Goal: Contribute content: Add original content to the website for others to see

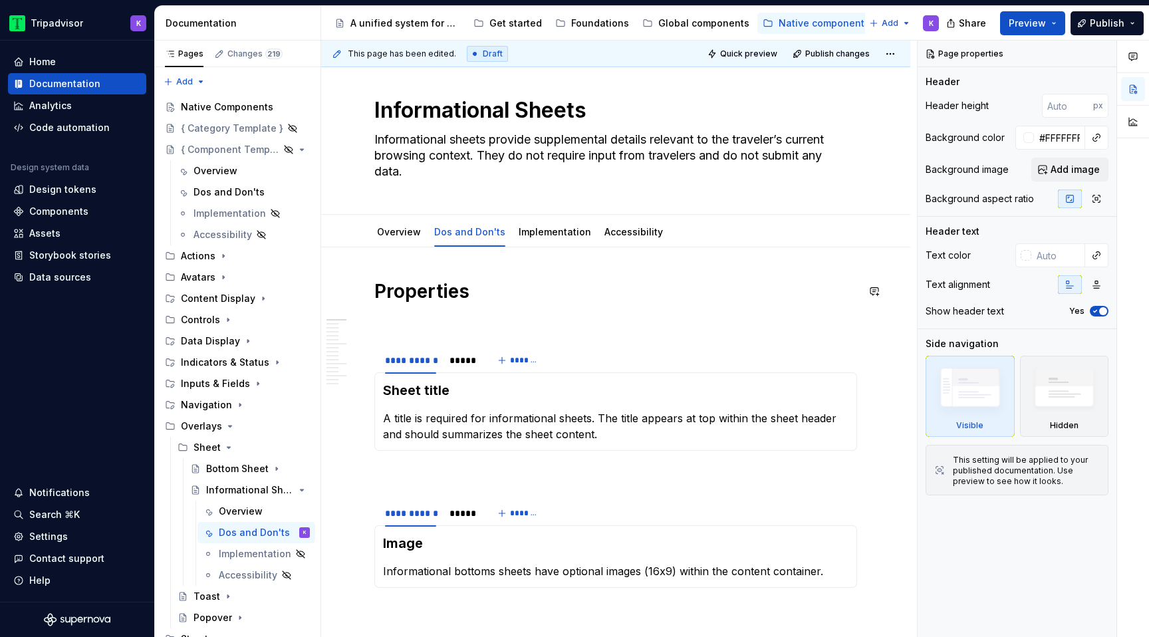
scroll to position [17, 0]
click at [413, 21] on div "A unified system for every journey." at bounding box center [405, 23] width 110 height 13
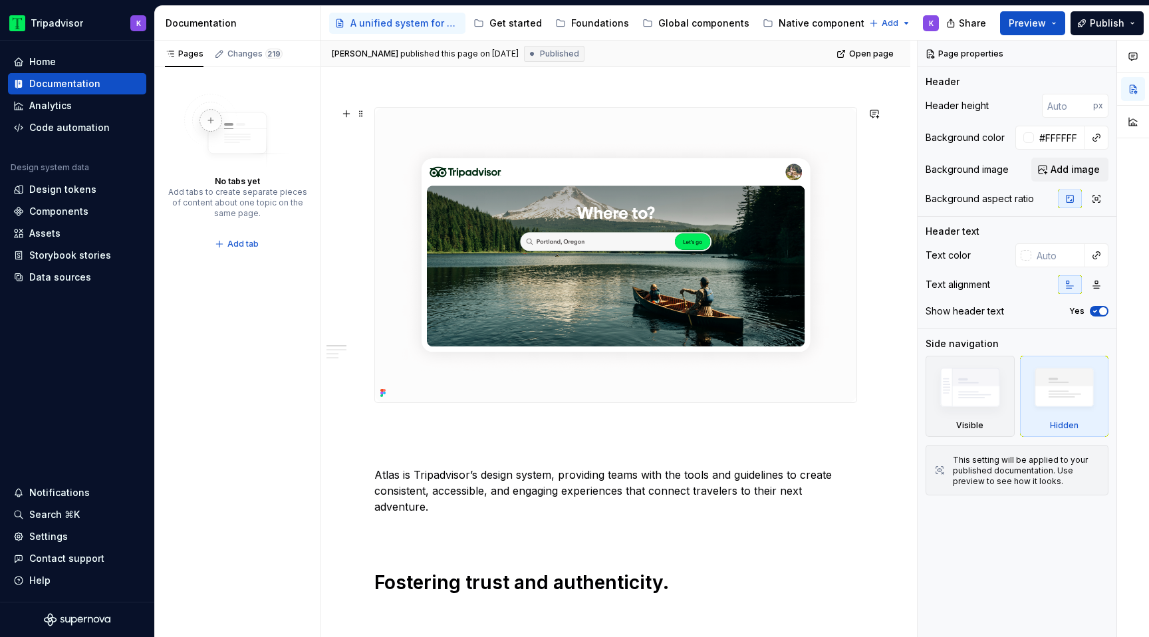
scroll to position [291, 0]
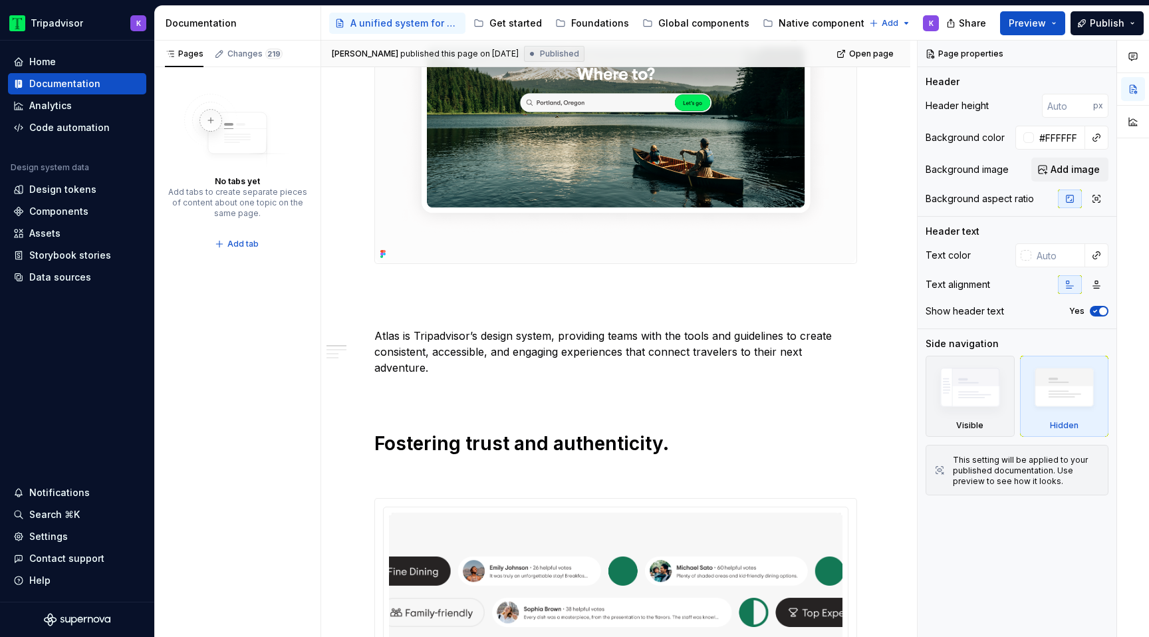
click at [528, 175] on img at bounding box center [615, 116] width 481 height 294
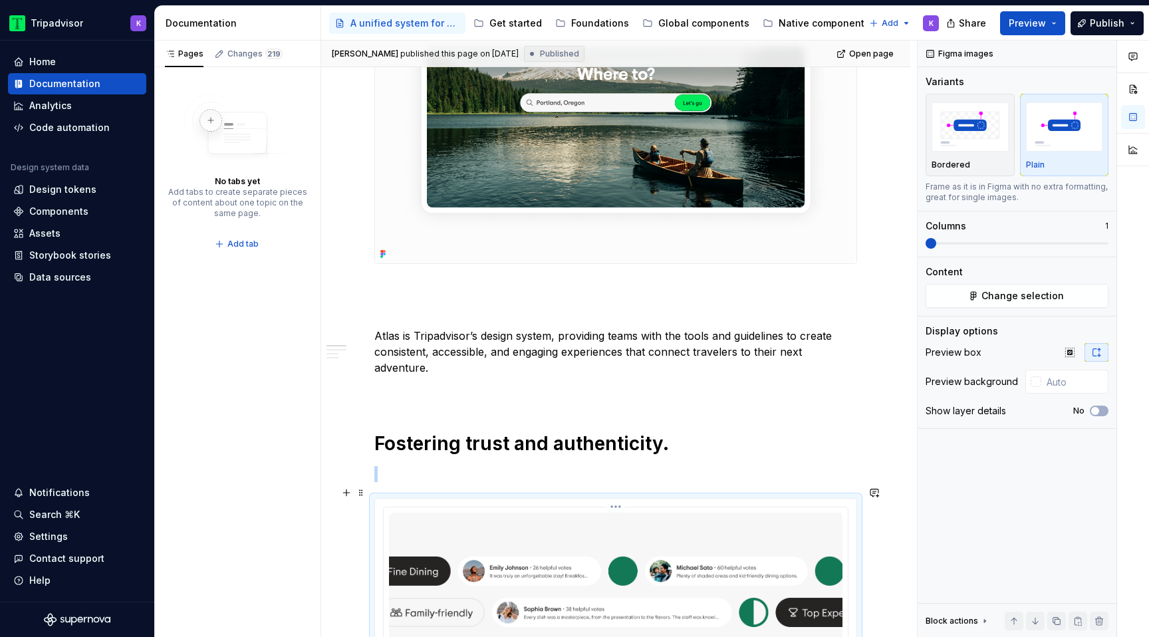
click at [499, 536] on img at bounding box center [615, 613] width 453 height 200
click at [546, 574] on img at bounding box center [615, 613] width 453 height 200
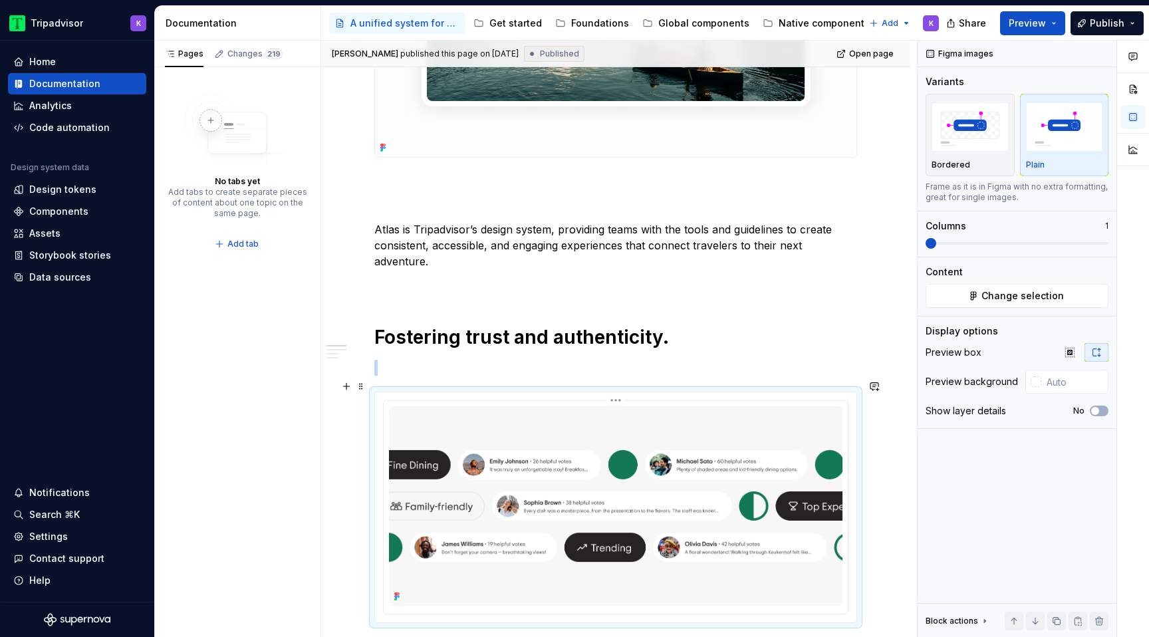
scroll to position [420, 0]
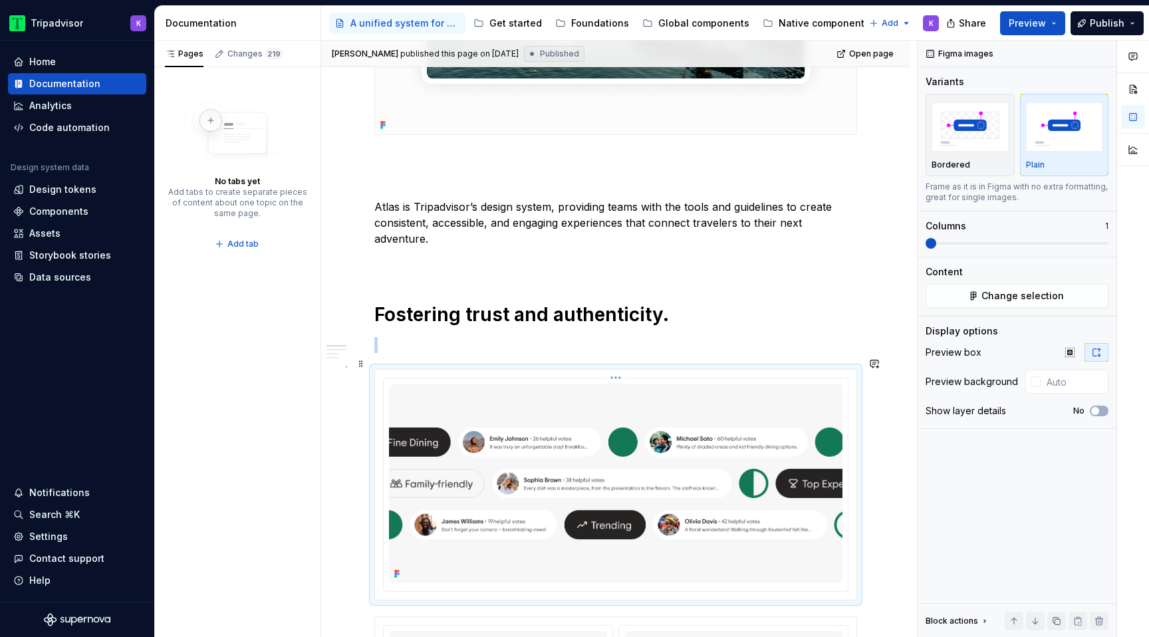
click at [640, 455] on img at bounding box center [615, 484] width 453 height 200
click at [1010, 293] on span "Change selection" at bounding box center [1022, 295] width 82 height 13
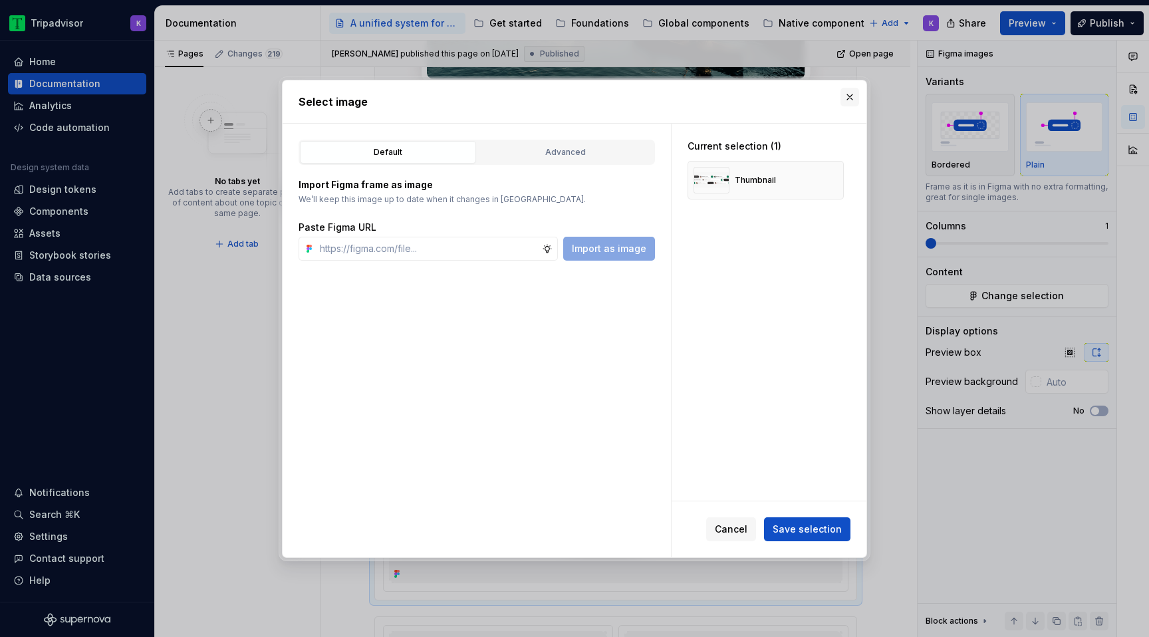
click at [850, 98] on button "button" at bounding box center [849, 97] width 19 height 19
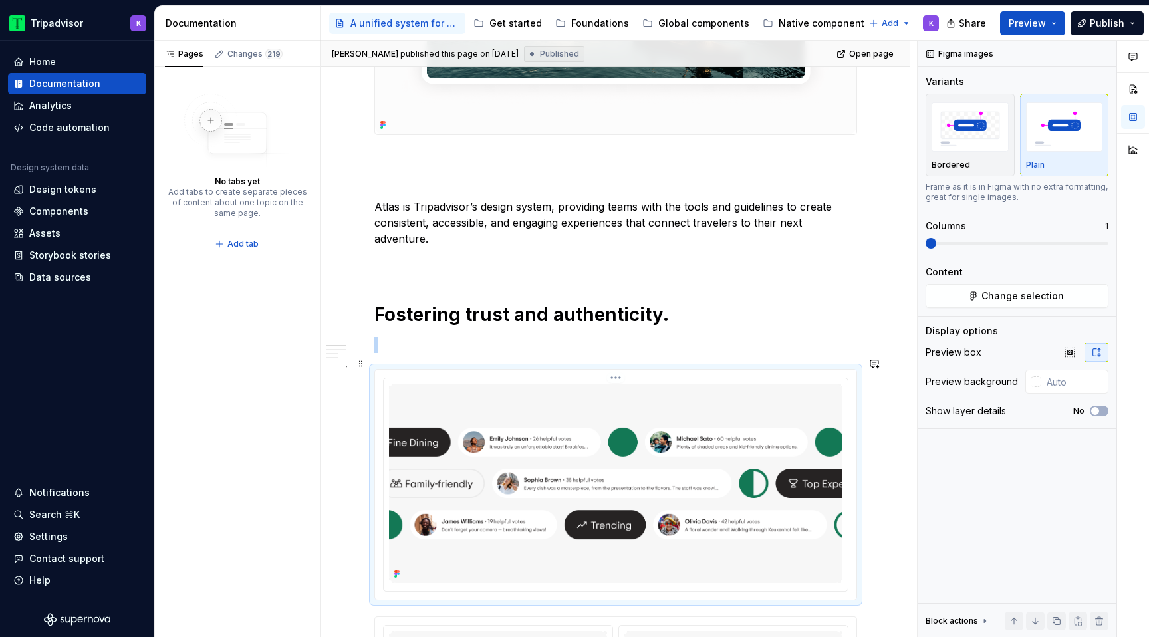
click at [731, 506] on img at bounding box center [615, 484] width 453 height 200
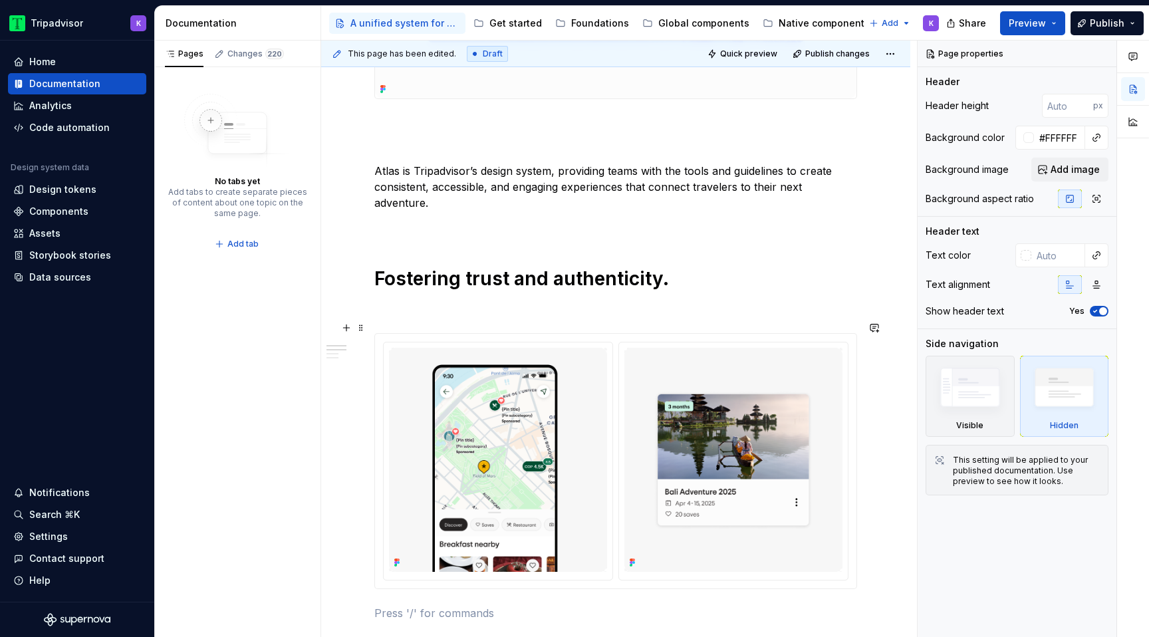
scroll to position [466, 0]
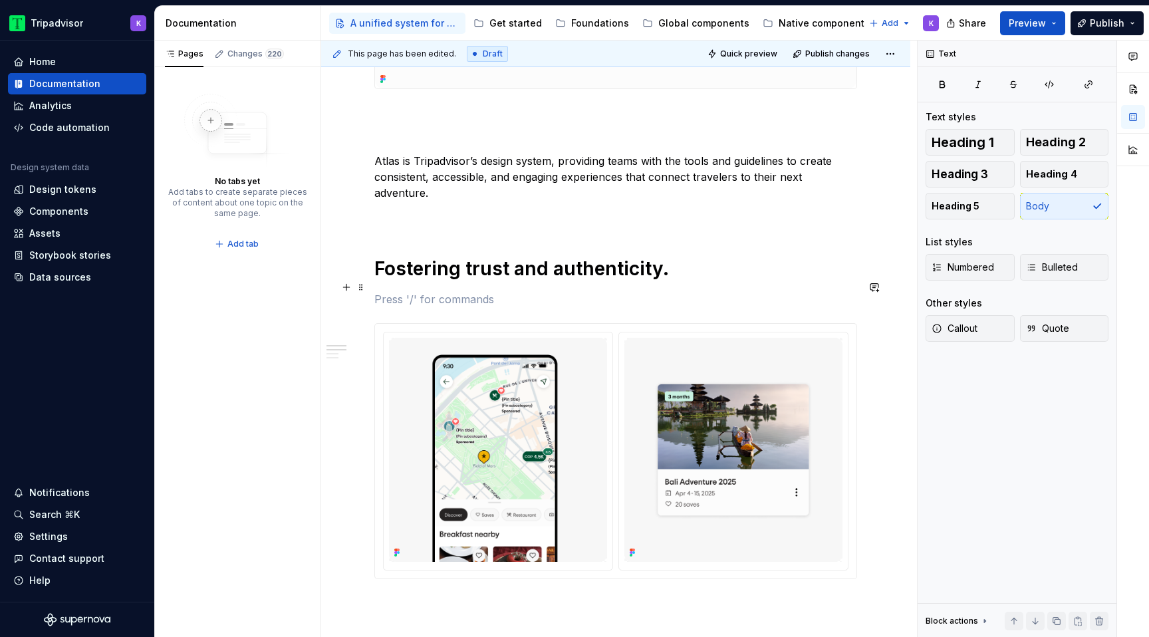
click at [504, 291] on p at bounding box center [615, 299] width 483 height 16
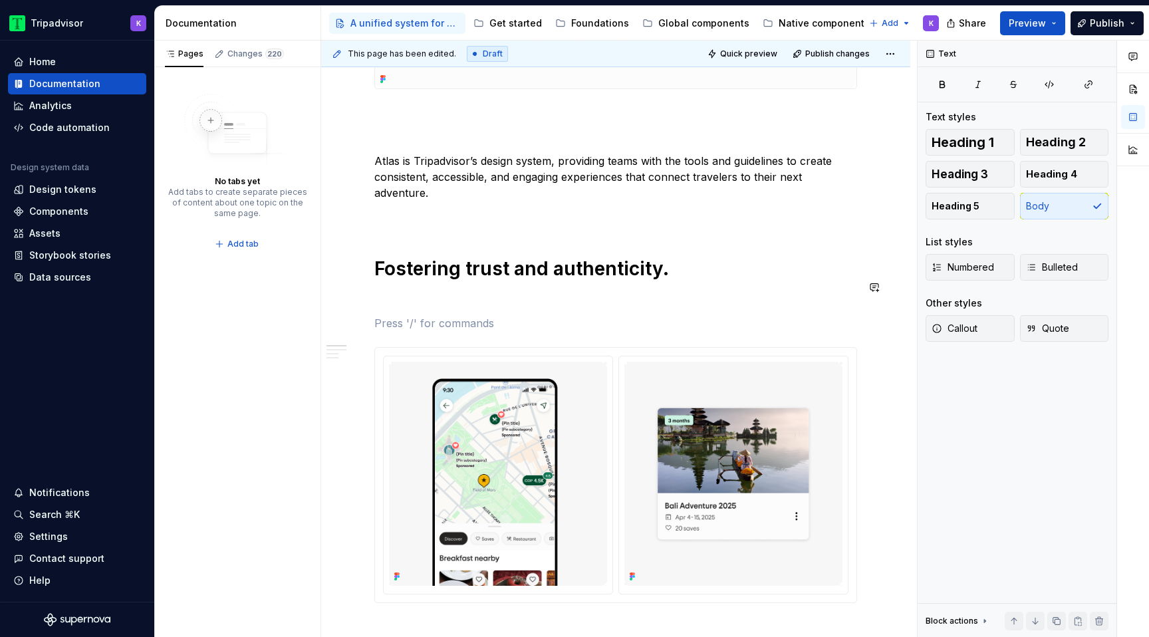
type textarea "*"
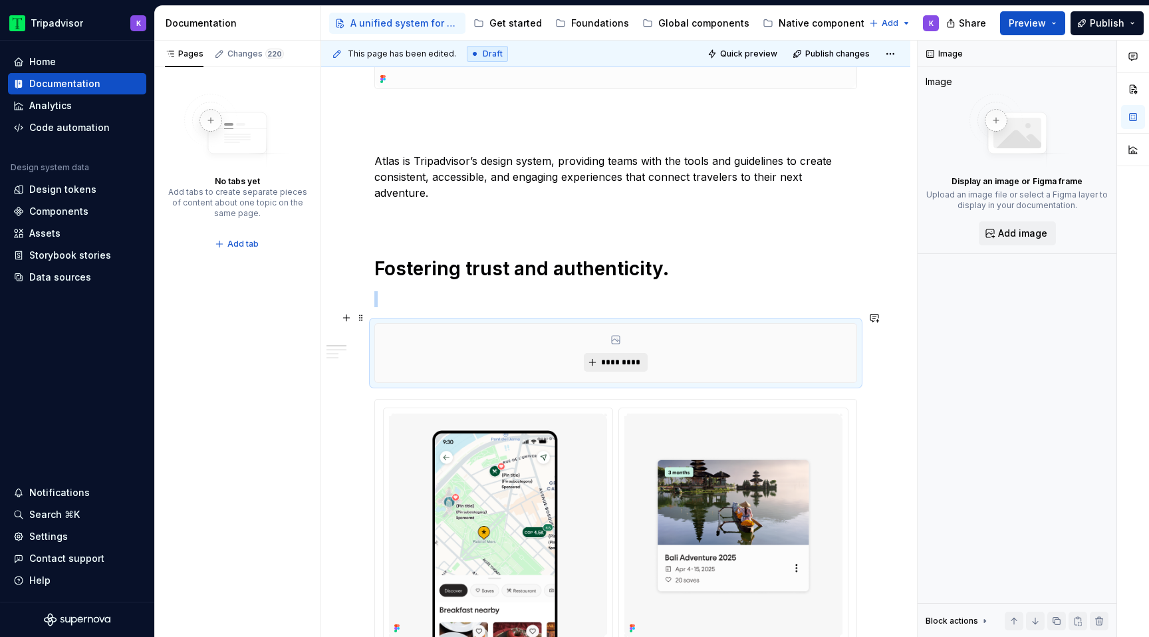
click at [617, 357] on span "*********" at bounding box center [620, 362] width 41 height 11
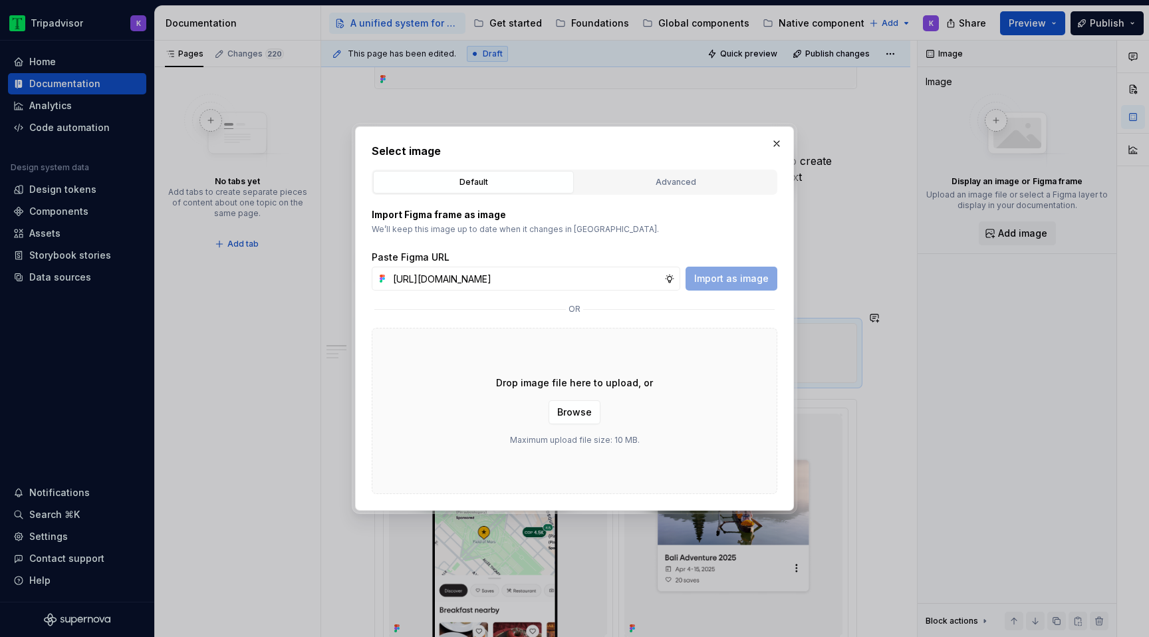
scroll to position [0, 319]
type input "[URL][DOMAIN_NAME]"
click at [733, 274] on span "Import as image" at bounding box center [731, 278] width 74 height 13
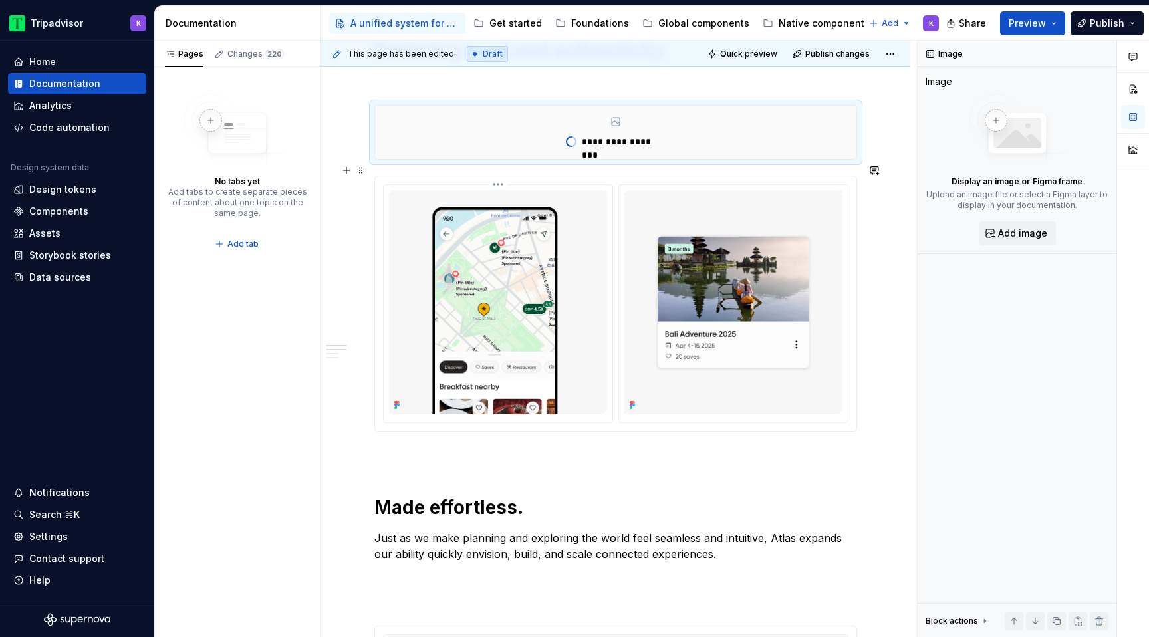
scroll to position [675, 0]
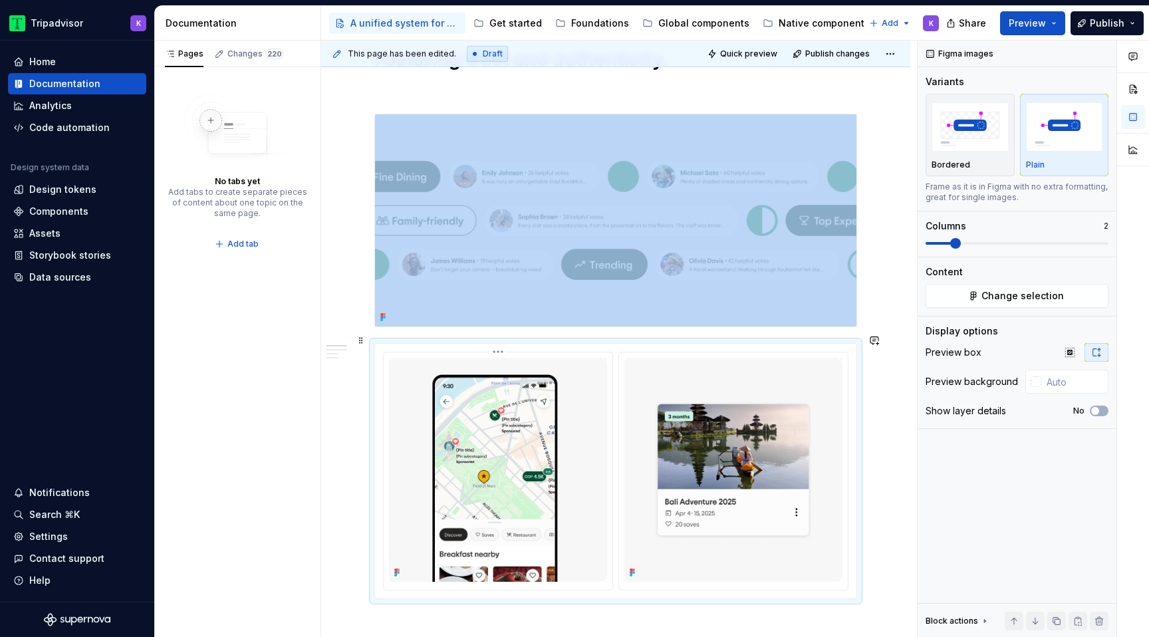
click at [558, 471] on img at bounding box center [498, 470] width 218 height 224
click at [514, 435] on img at bounding box center [498, 470] width 218 height 224
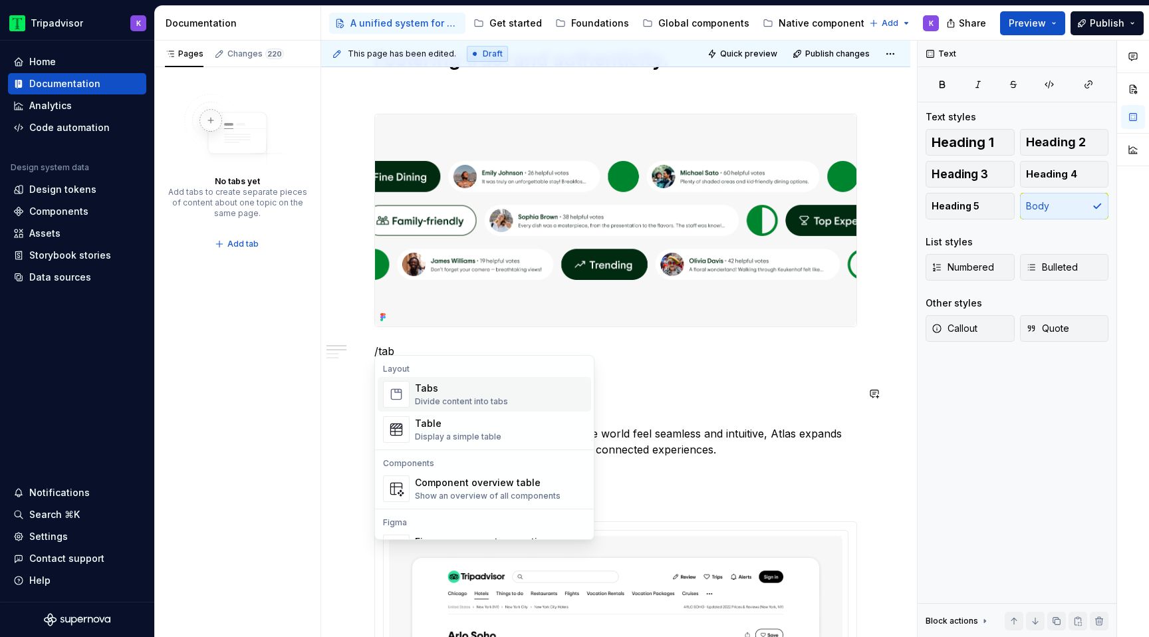
click at [535, 398] on div "Tabs Divide content into tabs" at bounding box center [500, 394] width 171 height 27
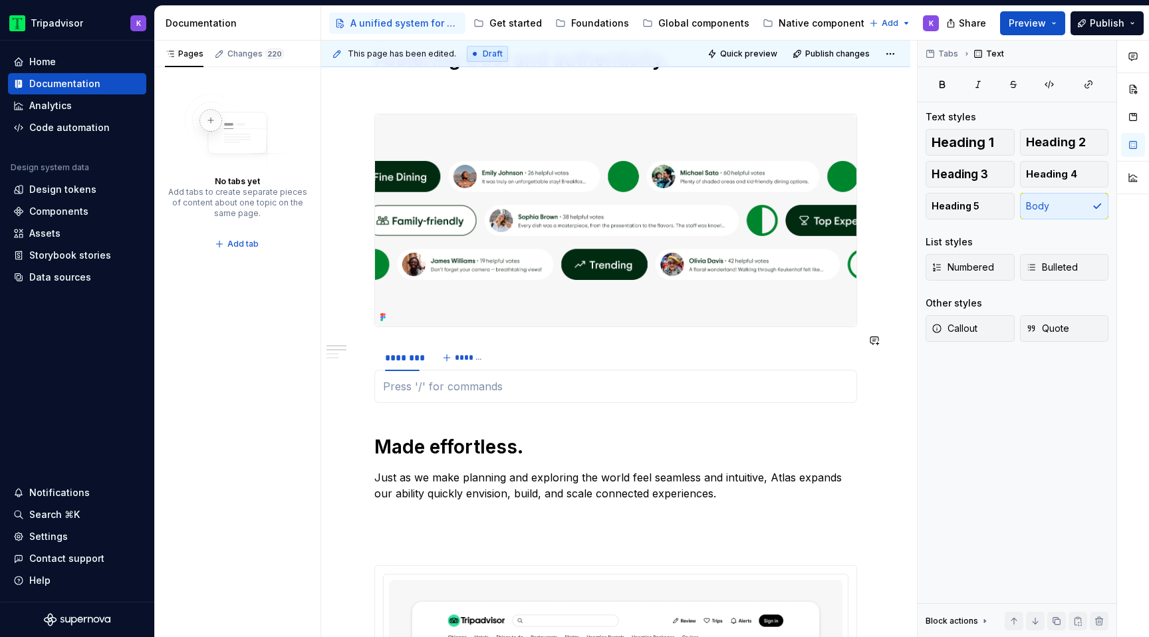
type textarea "*"
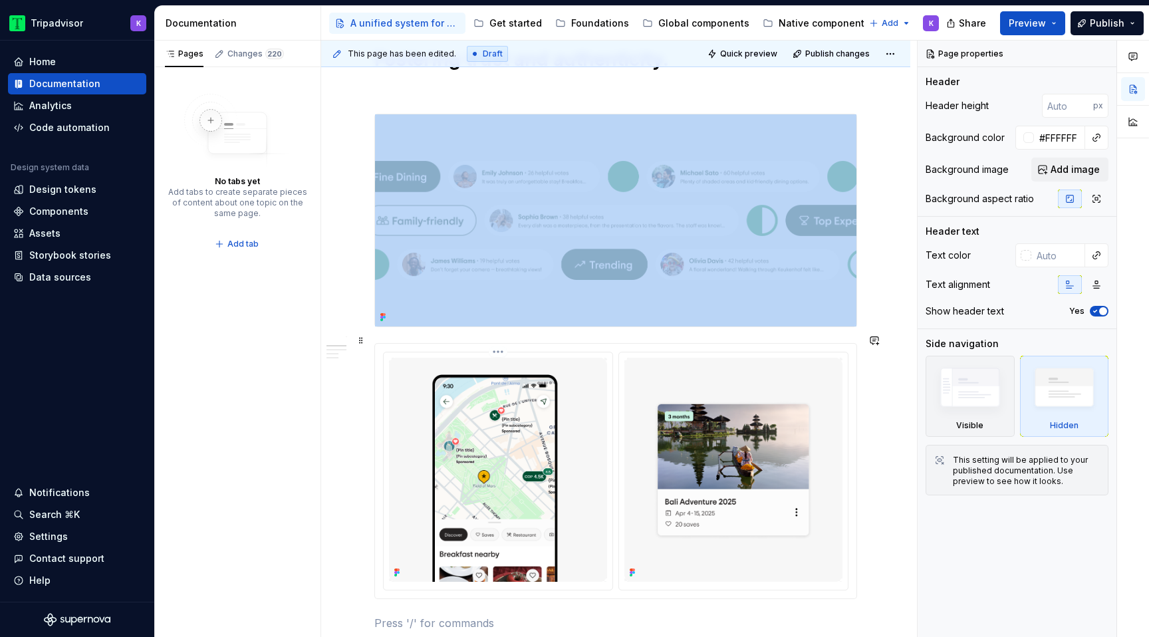
click at [495, 393] on img at bounding box center [498, 470] width 218 height 224
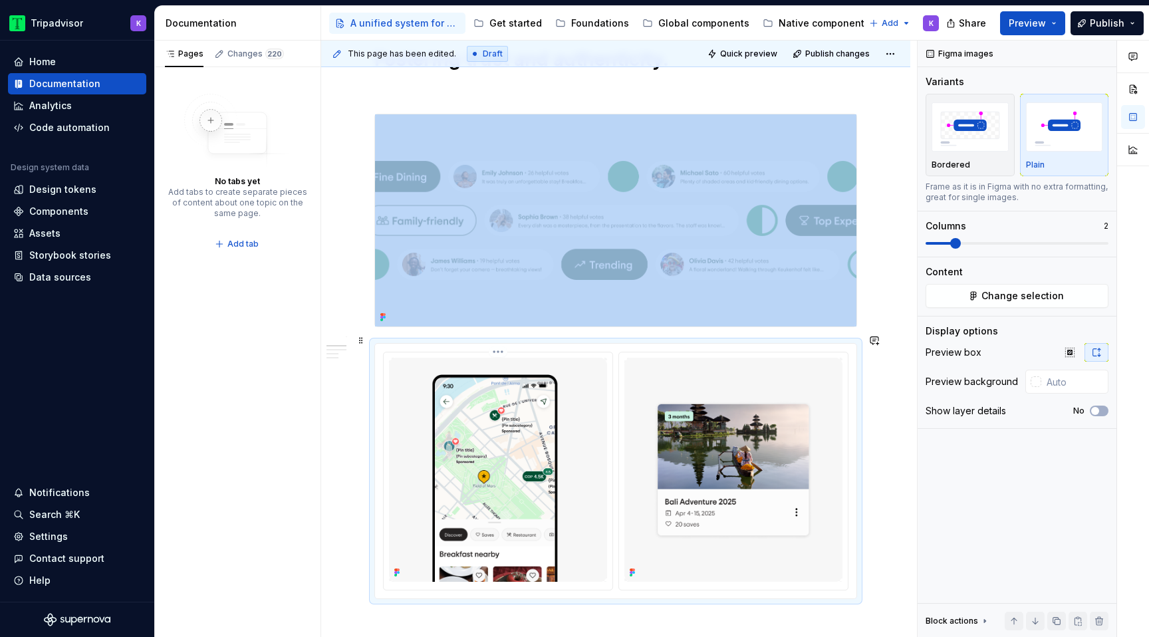
click at [501, 342] on html "Tripadvisor K Home Documentation Analytics Code automation Design system data D…" at bounding box center [574, 318] width 1149 height 637
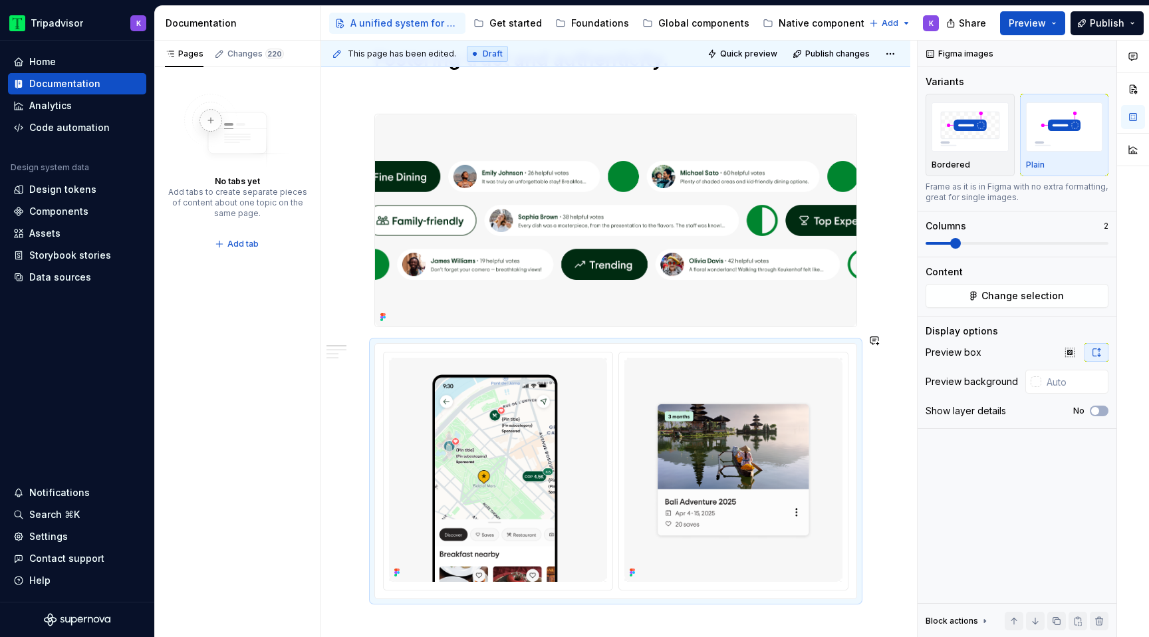
click at [361, 340] on html "Tripadvisor K Home Documentation Analytics Code automation Design system data D…" at bounding box center [574, 318] width 1149 height 637
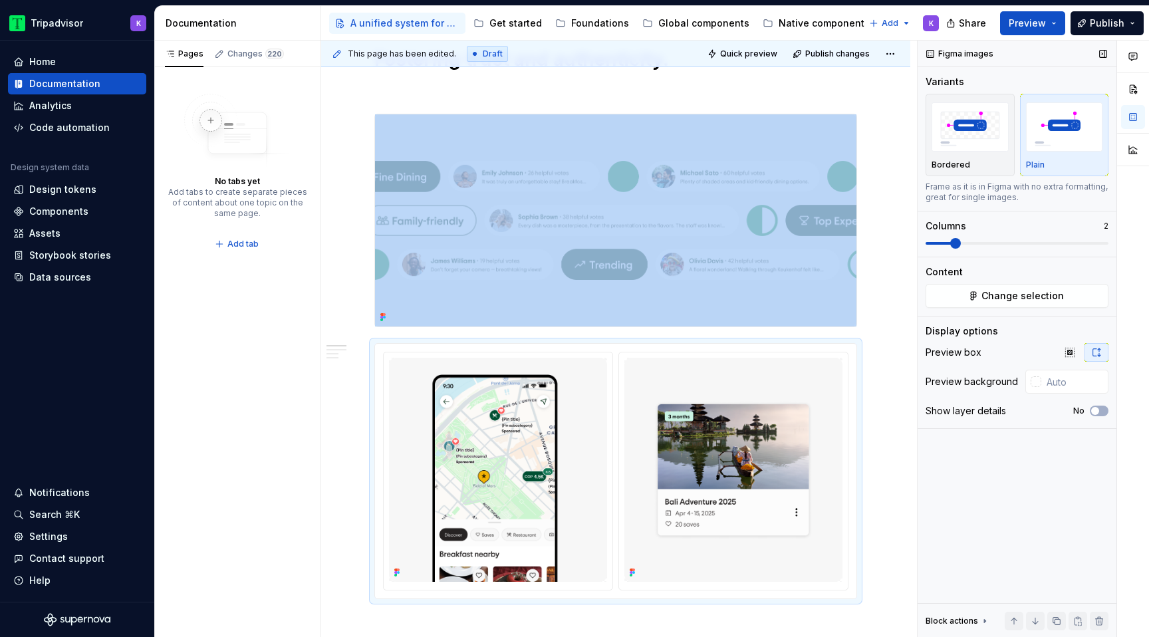
click at [956, 245] on span at bounding box center [955, 243] width 11 height 11
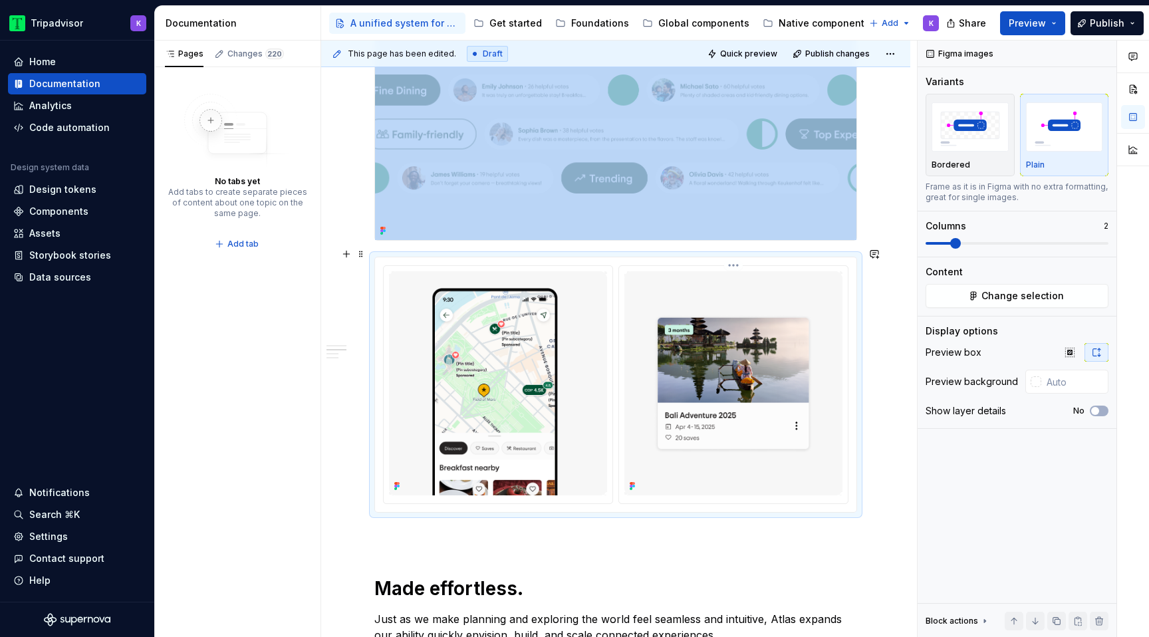
scroll to position [764, 0]
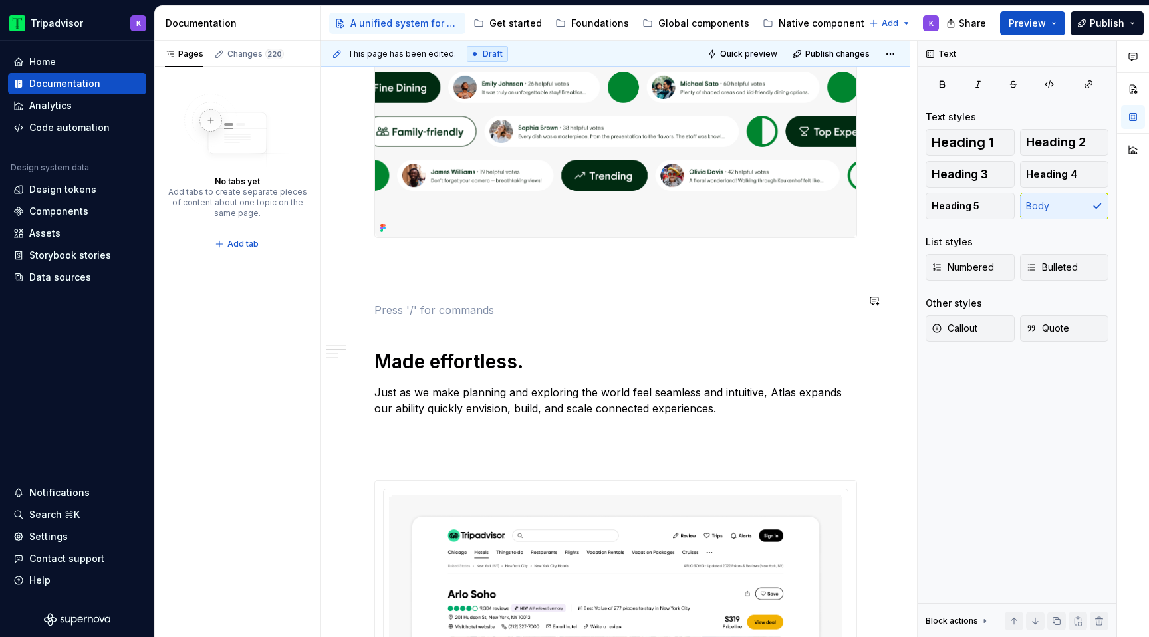
click at [504, 268] on div "**********" at bounding box center [615, 507] width 483 height 2025
click at [498, 254] on p at bounding box center [615, 262] width 483 height 16
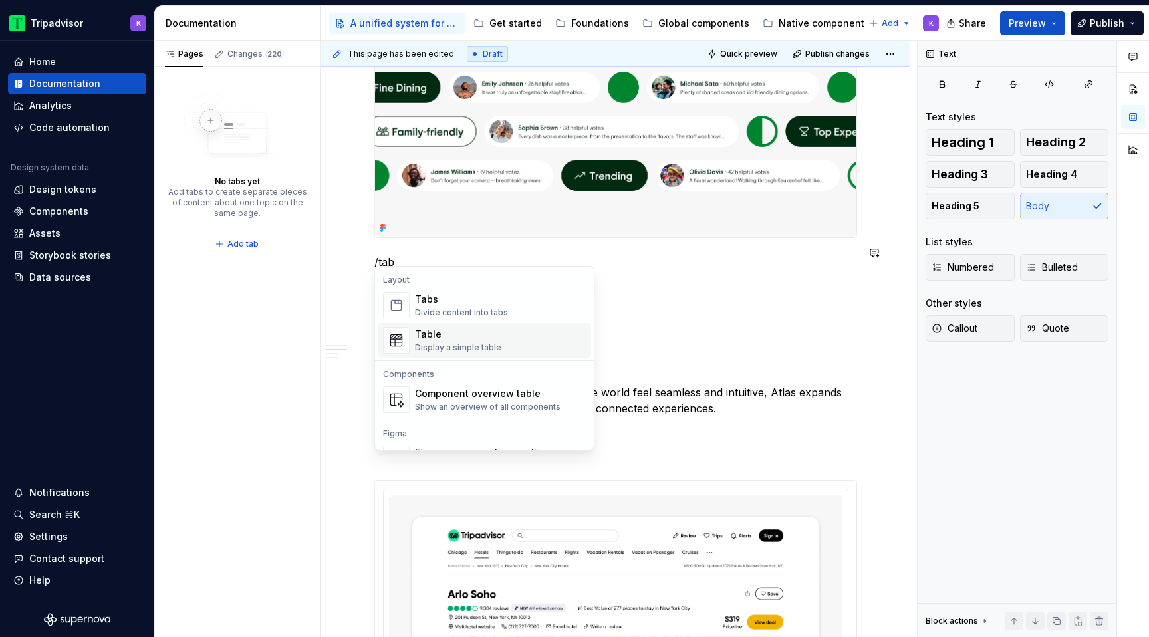
click at [455, 307] on div "Divide content into tabs" at bounding box center [461, 312] width 93 height 11
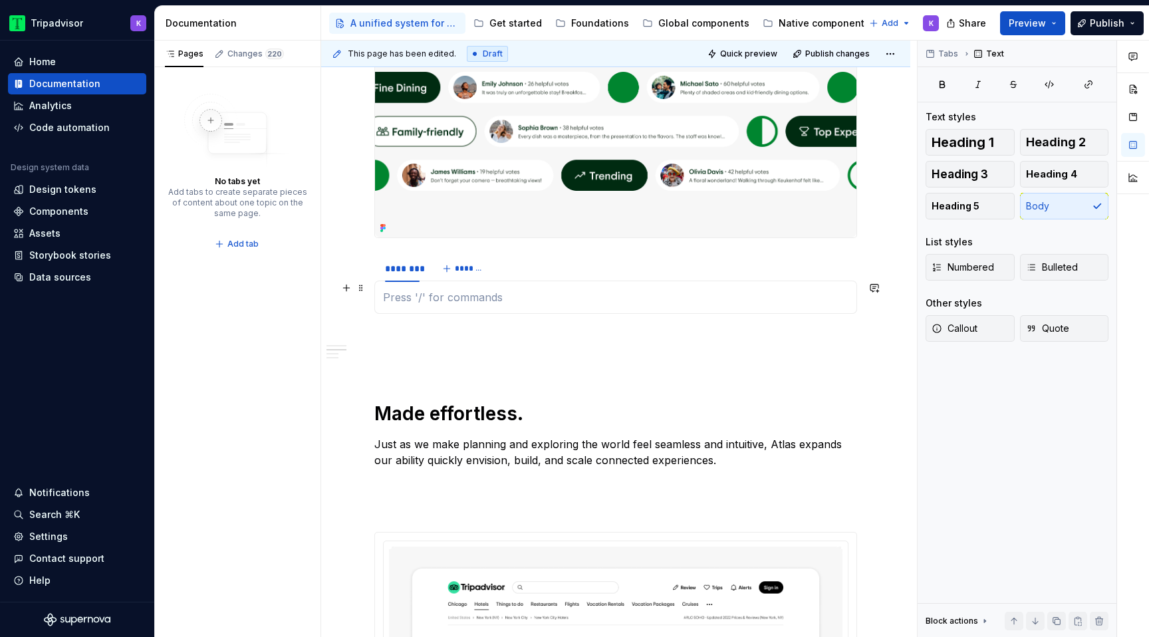
click at [414, 289] on p at bounding box center [615, 297] width 465 height 16
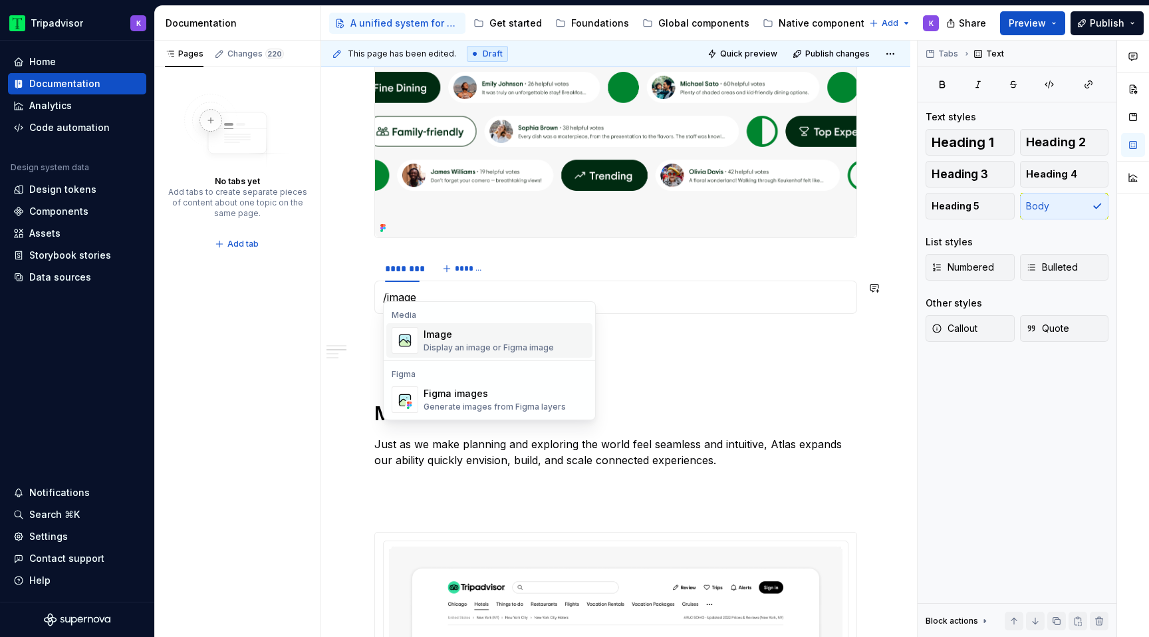
click at [429, 340] on div "Image" at bounding box center [488, 334] width 130 height 13
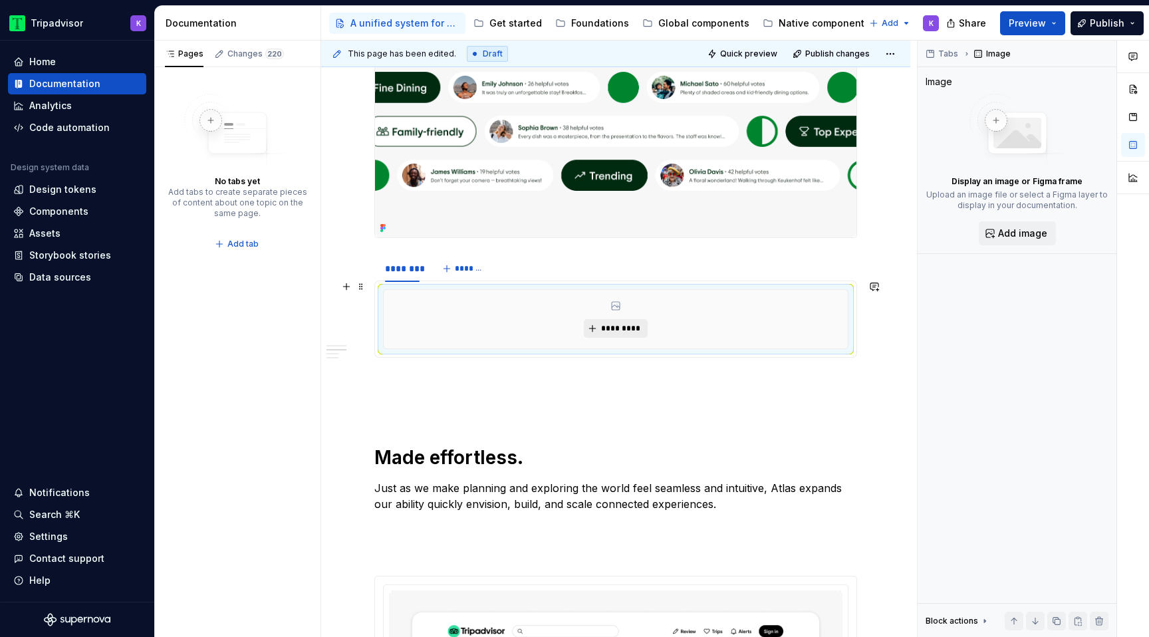
click at [624, 323] on span "*********" at bounding box center [620, 328] width 41 height 11
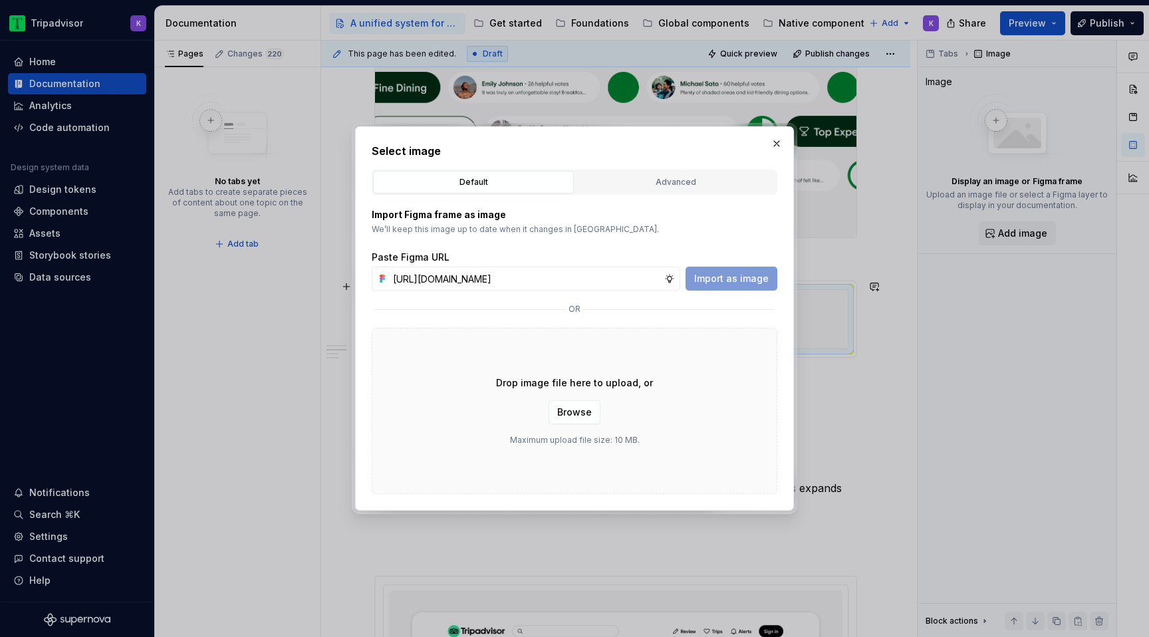
scroll to position [0, 322]
type input "[URL][DOMAIN_NAME]"
click at [737, 274] on span "Import as image" at bounding box center [731, 278] width 74 height 13
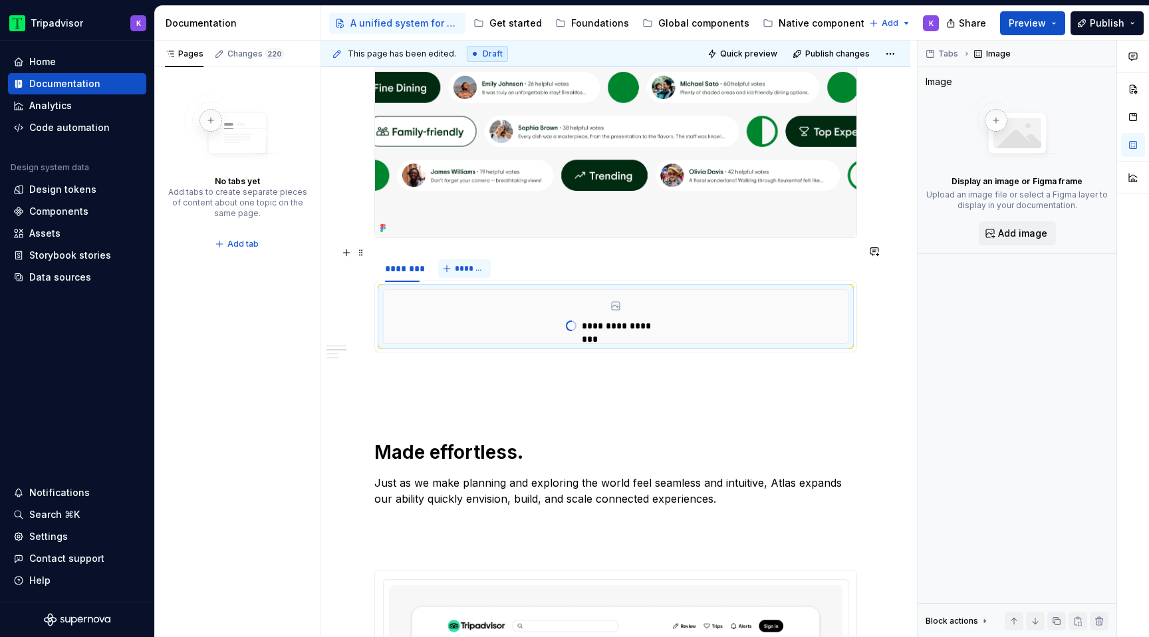
click at [463, 263] on span "*******" at bounding box center [470, 268] width 30 height 11
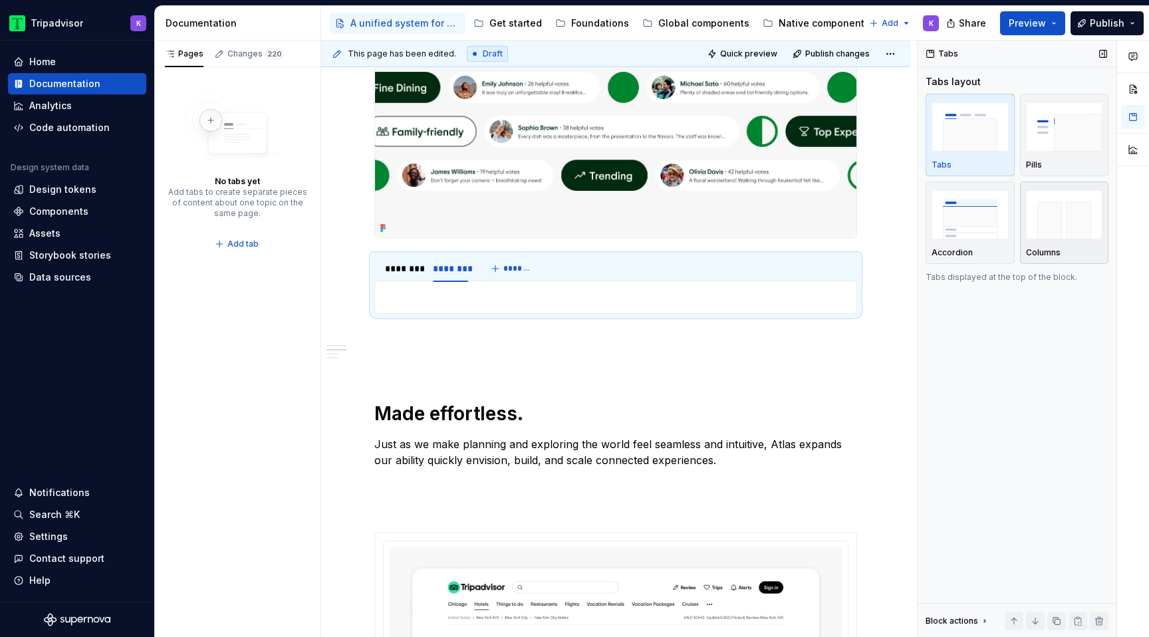
click at [1068, 195] on img "button" at bounding box center [1064, 214] width 77 height 49
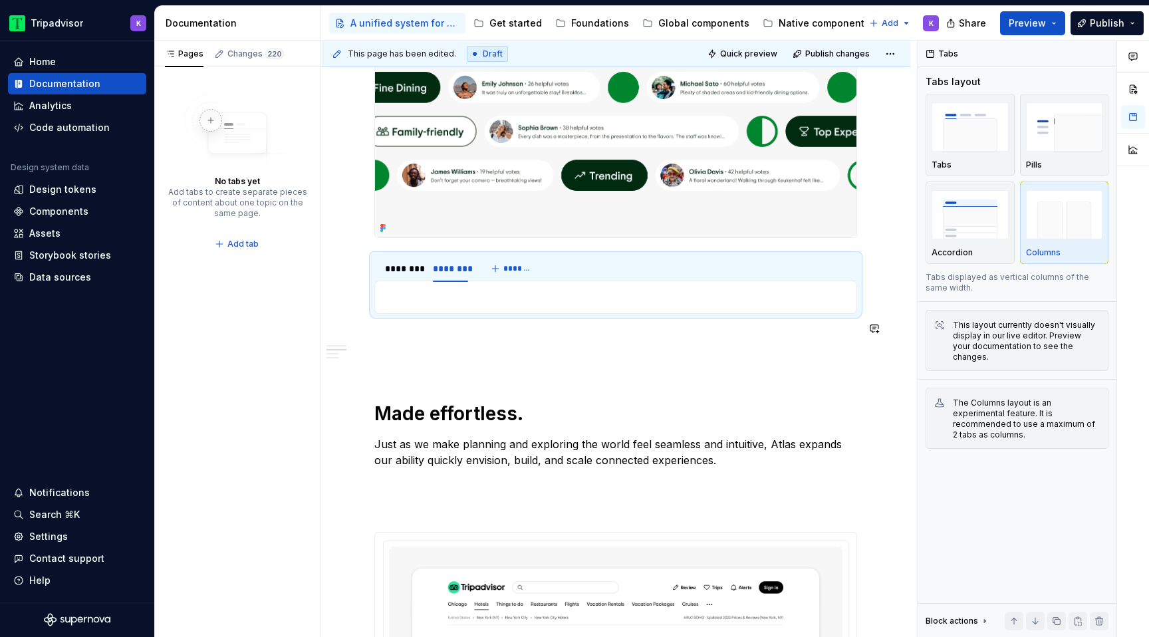
type textarea "*"
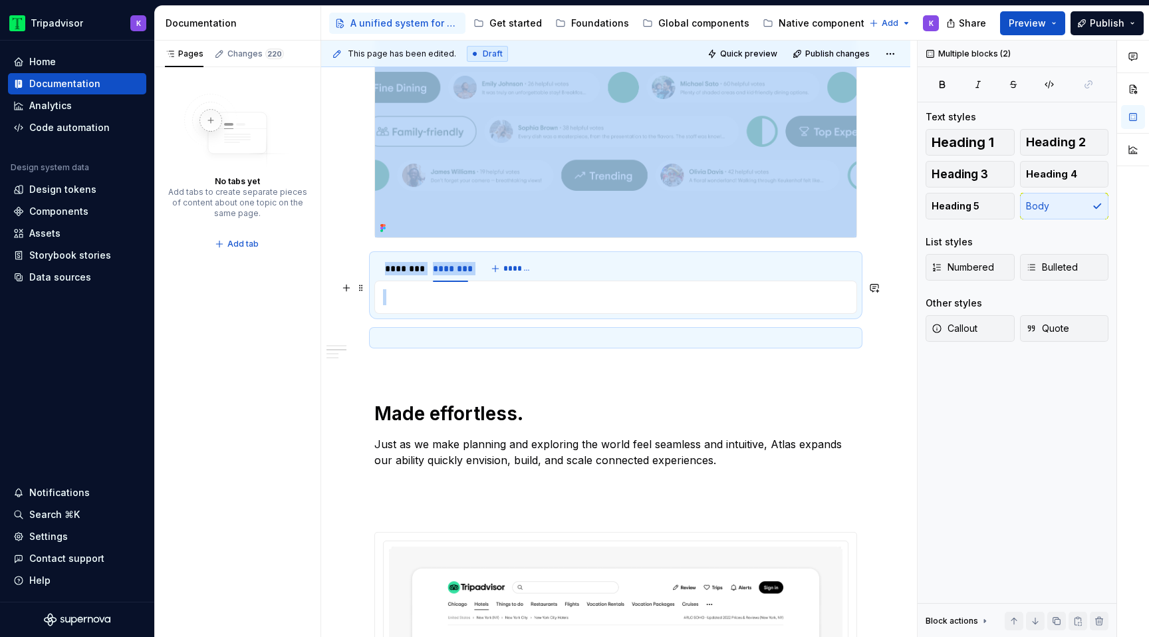
click at [464, 296] on div "**********" at bounding box center [615, 297] width 483 height 33
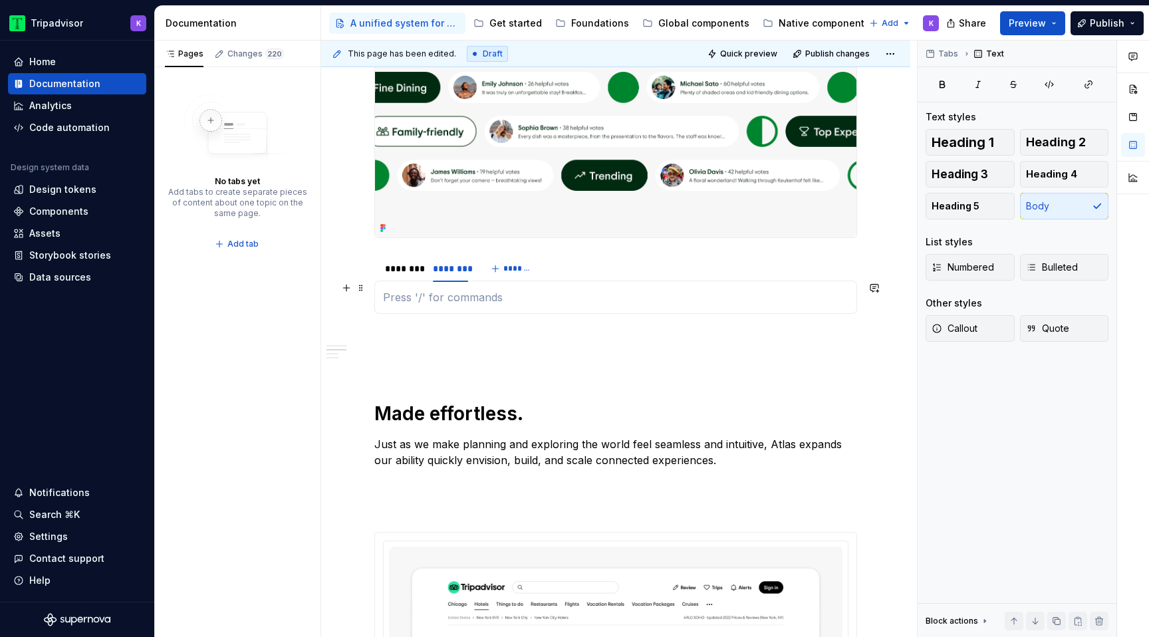
click at [451, 294] on p at bounding box center [615, 297] width 465 height 16
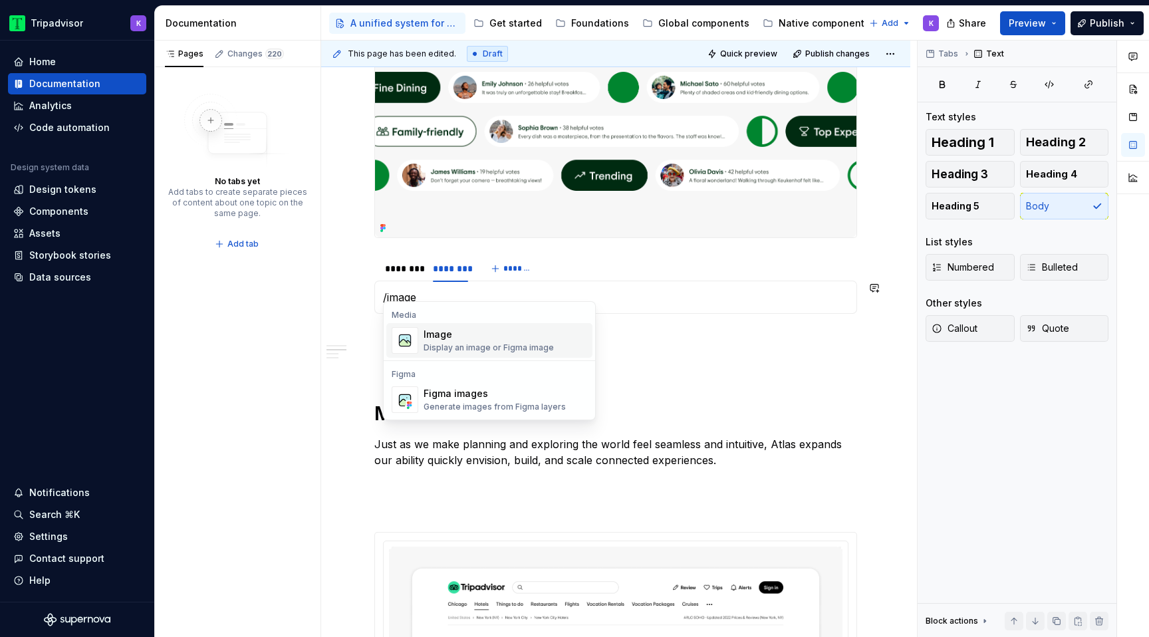
click at [472, 340] on div "Image" at bounding box center [488, 334] width 130 height 13
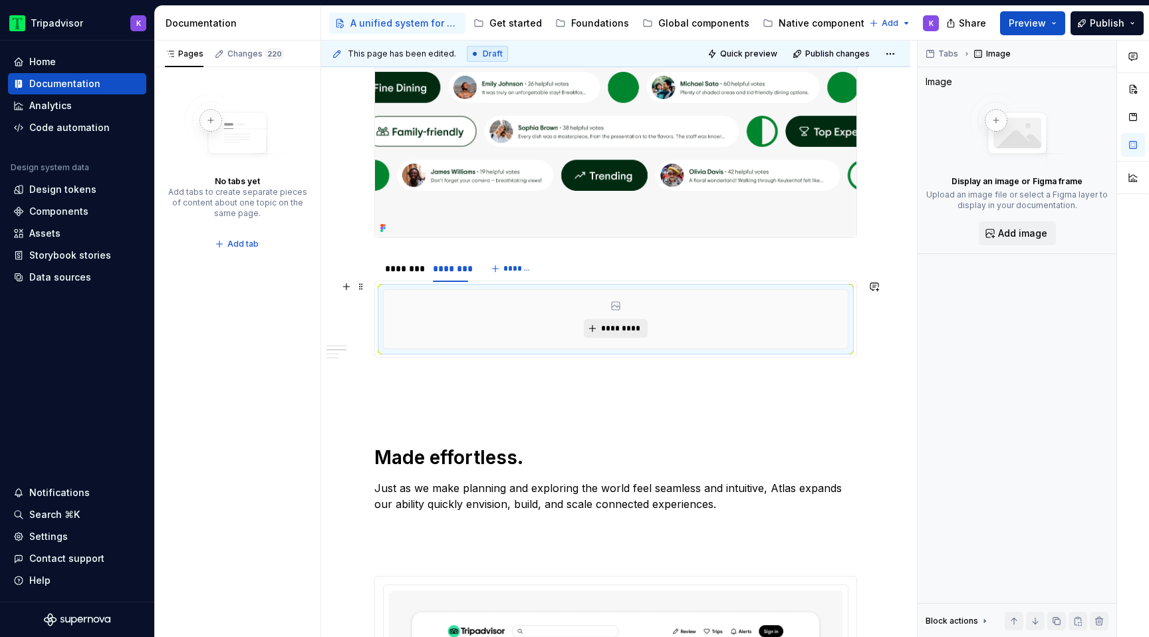
click at [626, 323] on span "*********" at bounding box center [620, 328] width 41 height 11
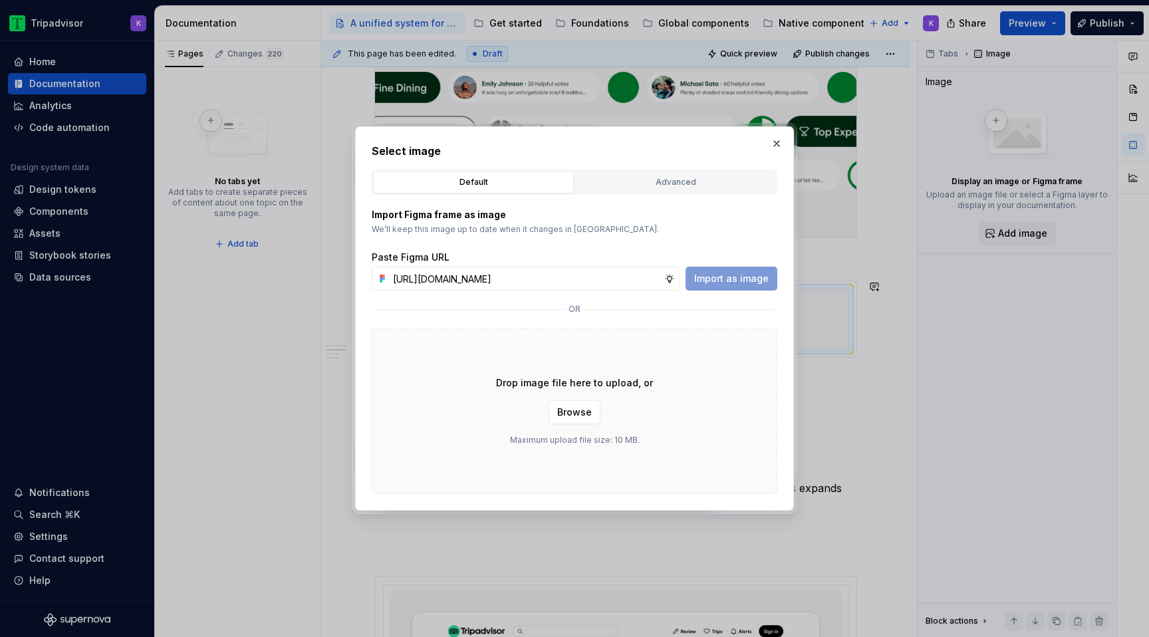
scroll to position [0, 319]
type input "[URL][DOMAIN_NAME]"
click at [731, 279] on span "Import as image" at bounding box center [731, 278] width 74 height 13
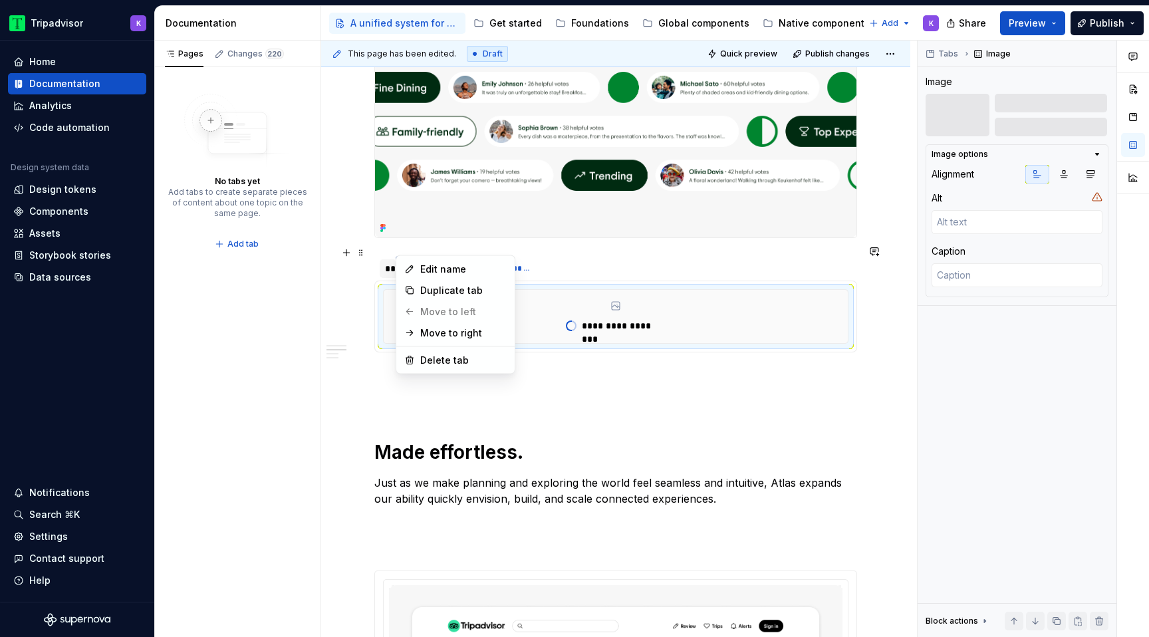
click at [405, 249] on html "Tripadvisor K Home Documentation Analytics Code automation Design system data D…" at bounding box center [574, 318] width 1149 height 637
click at [421, 272] on div "Edit name" at bounding box center [463, 269] width 86 height 13
type textarea "*"
type input "*"
type input "*******"
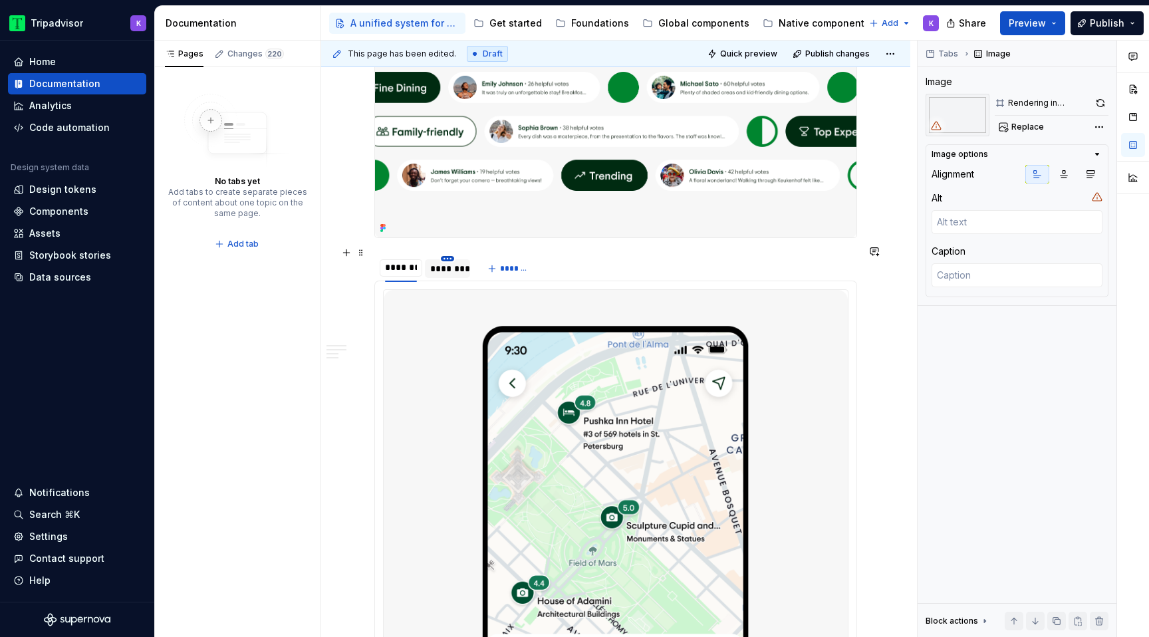
click at [444, 249] on html "Tripadvisor K Home Documentation Analytics Code automation Design system data D…" at bounding box center [574, 318] width 1149 height 637
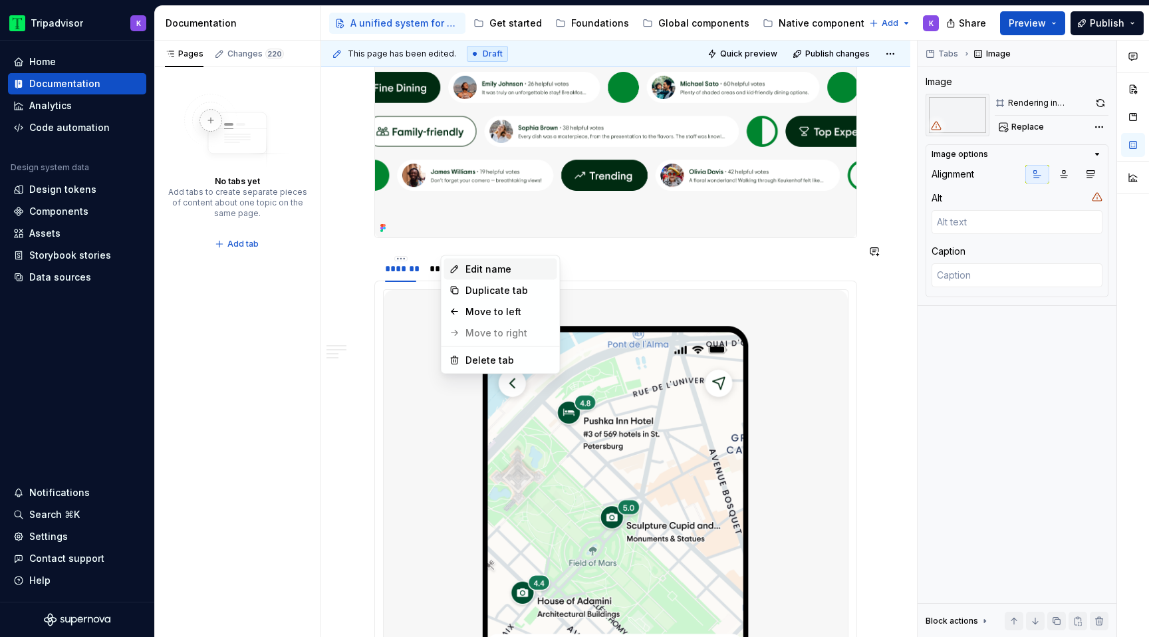
click at [471, 265] on div "Edit name" at bounding box center [508, 269] width 86 height 13
type textarea "*"
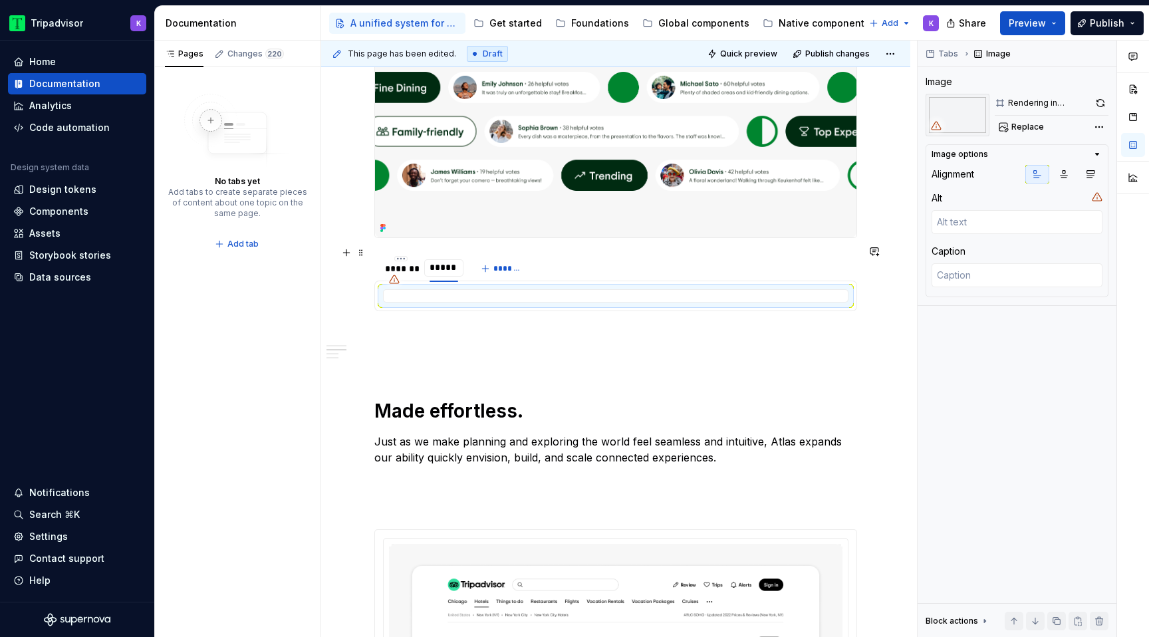
type input "*******"
click at [558, 255] on div "******* ******* ******* *******" at bounding box center [615, 268] width 483 height 27
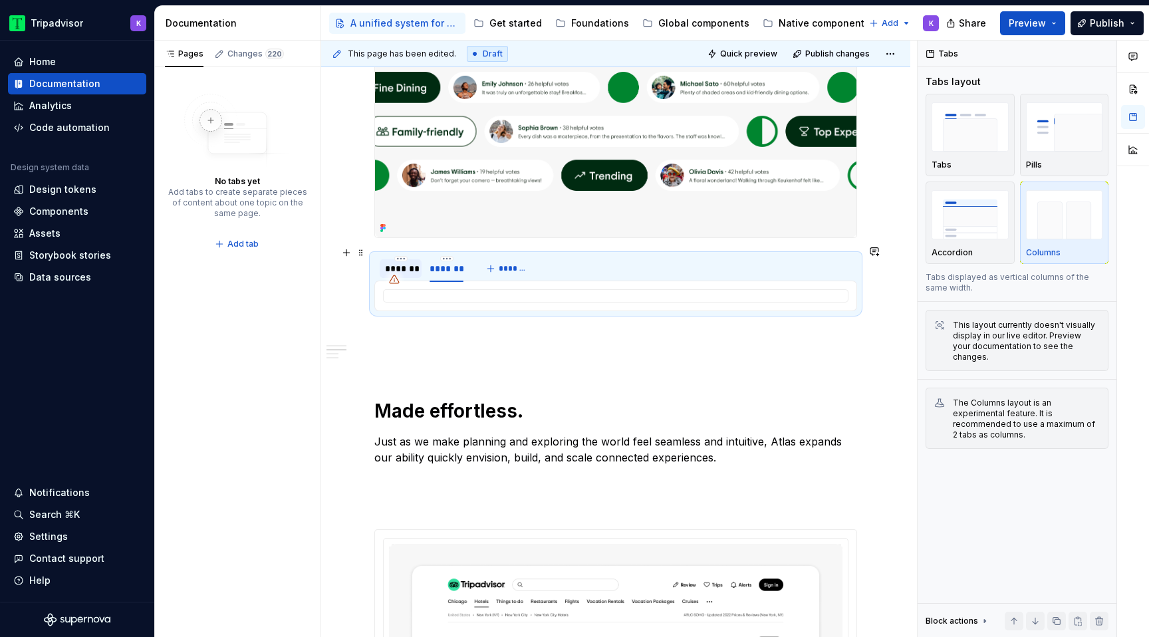
click at [408, 262] on div "*******" at bounding box center [400, 268] width 31 height 13
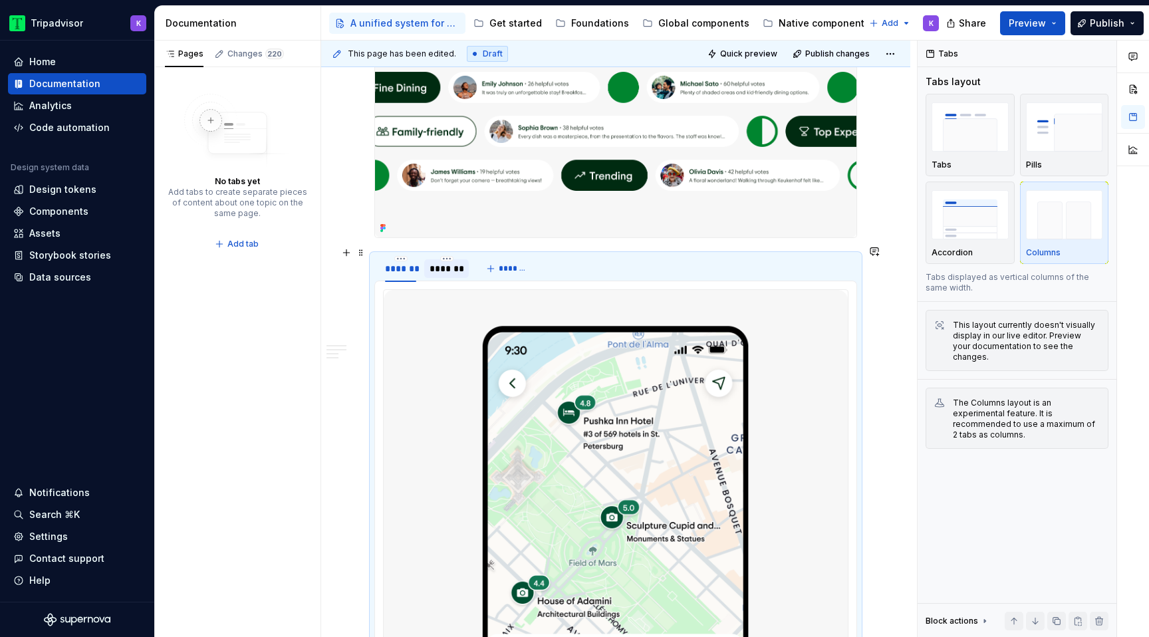
click at [457, 262] on div "*******" at bounding box center [445, 268] width 33 height 13
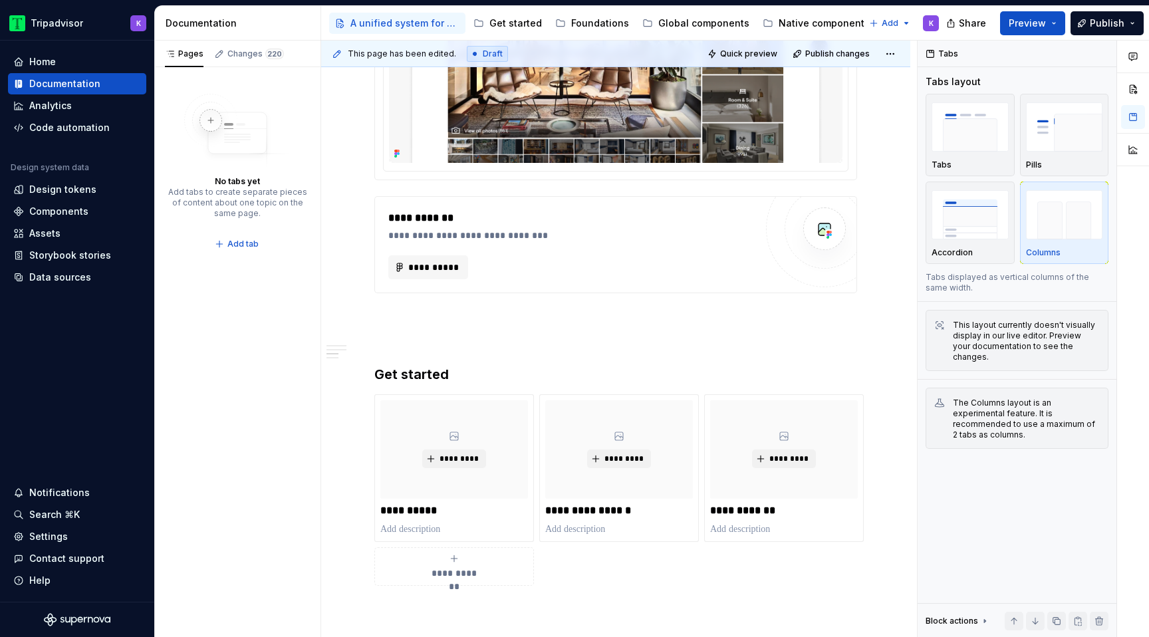
scroll to position [1949, 0]
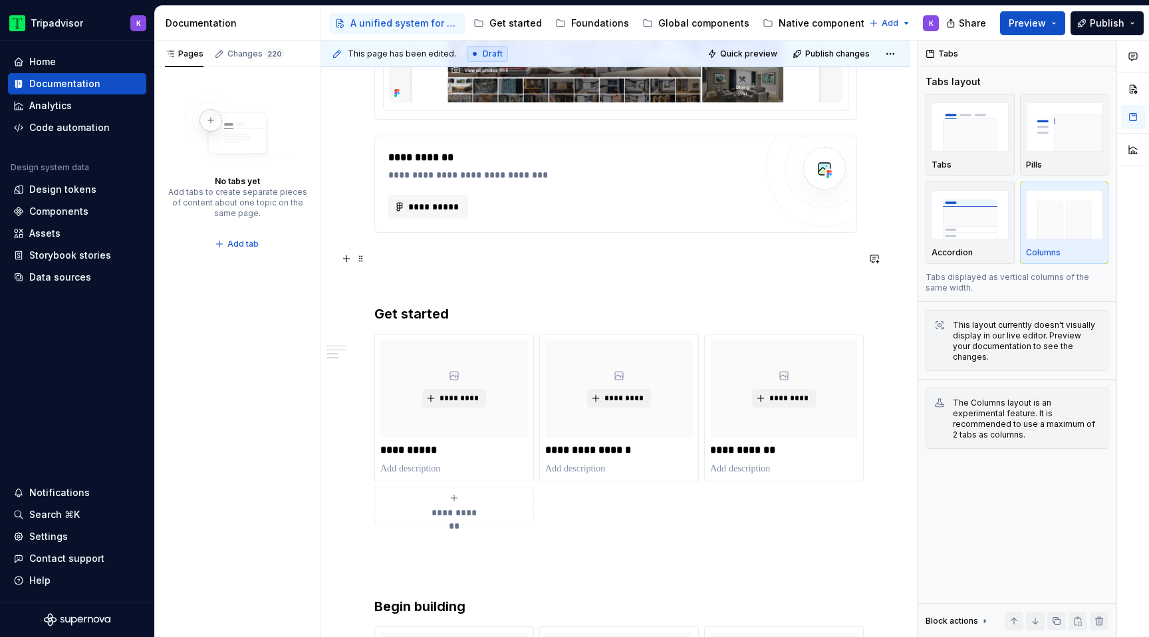
click at [487, 264] on p at bounding box center [615, 257] width 483 height 16
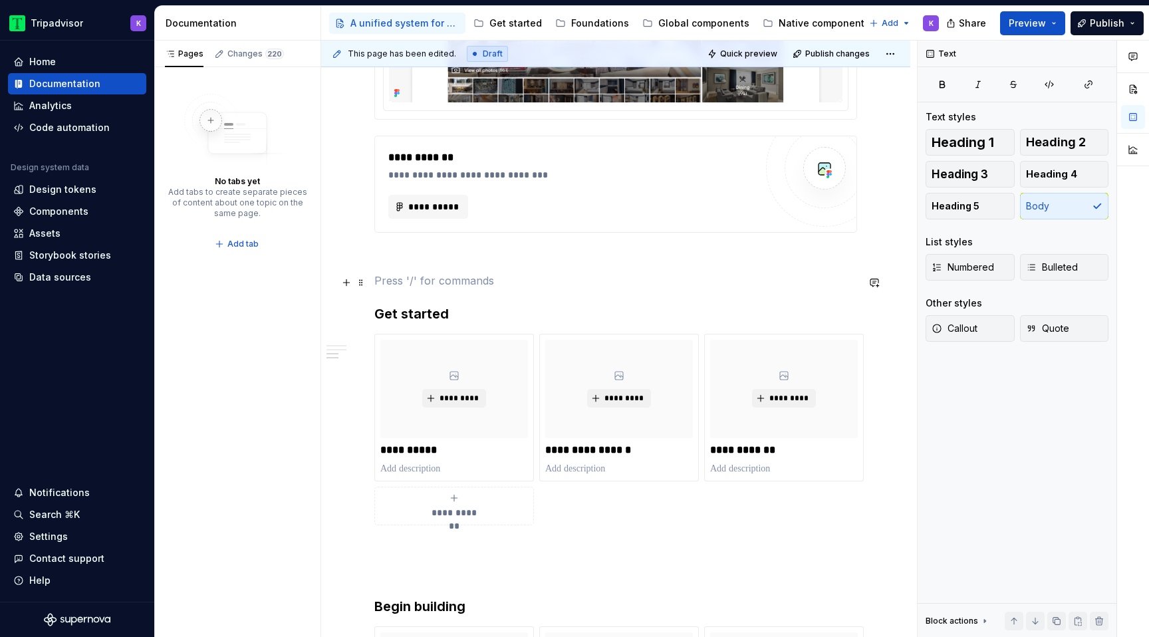
click at [485, 277] on p at bounding box center [615, 281] width 483 height 16
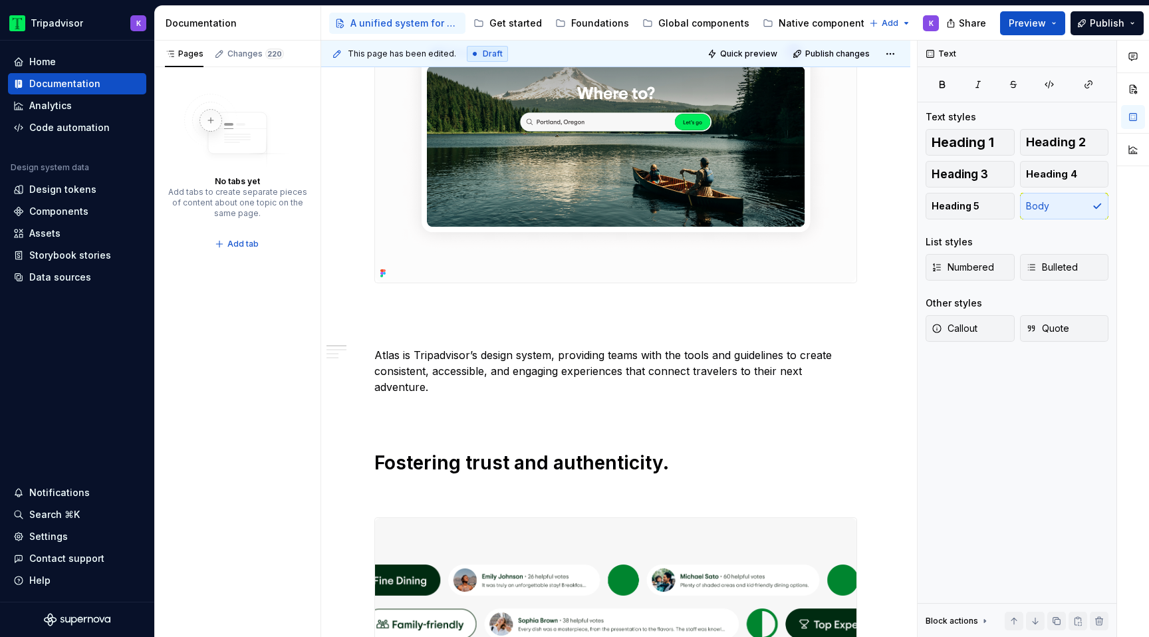
scroll to position [270, 0]
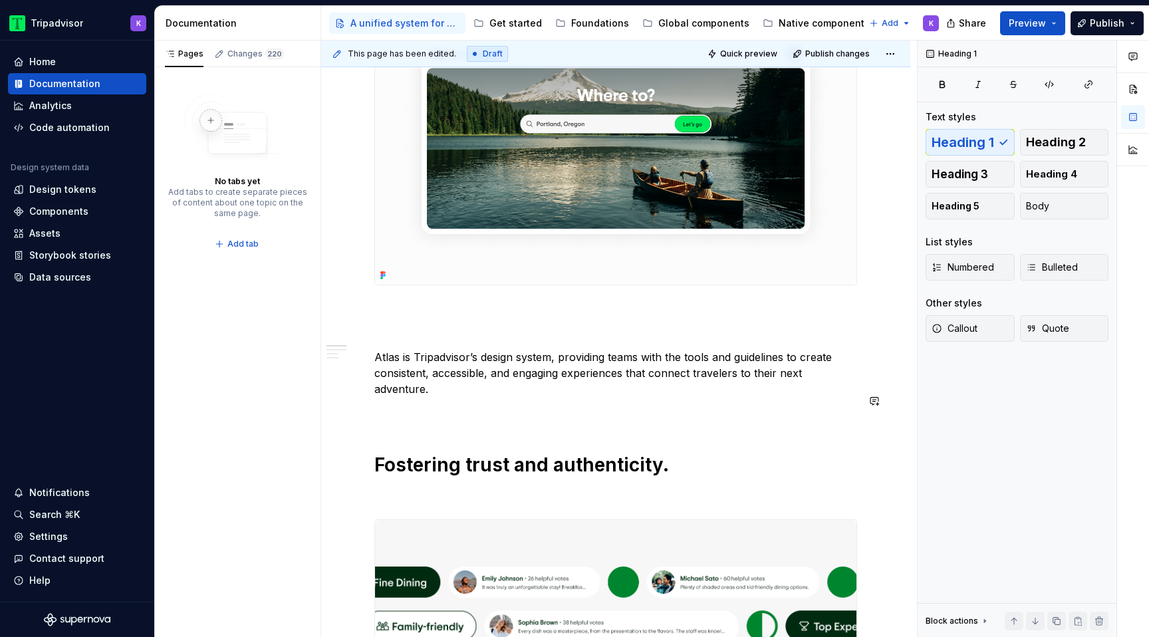
click at [449, 317] on p at bounding box center [615, 309] width 483 height 16
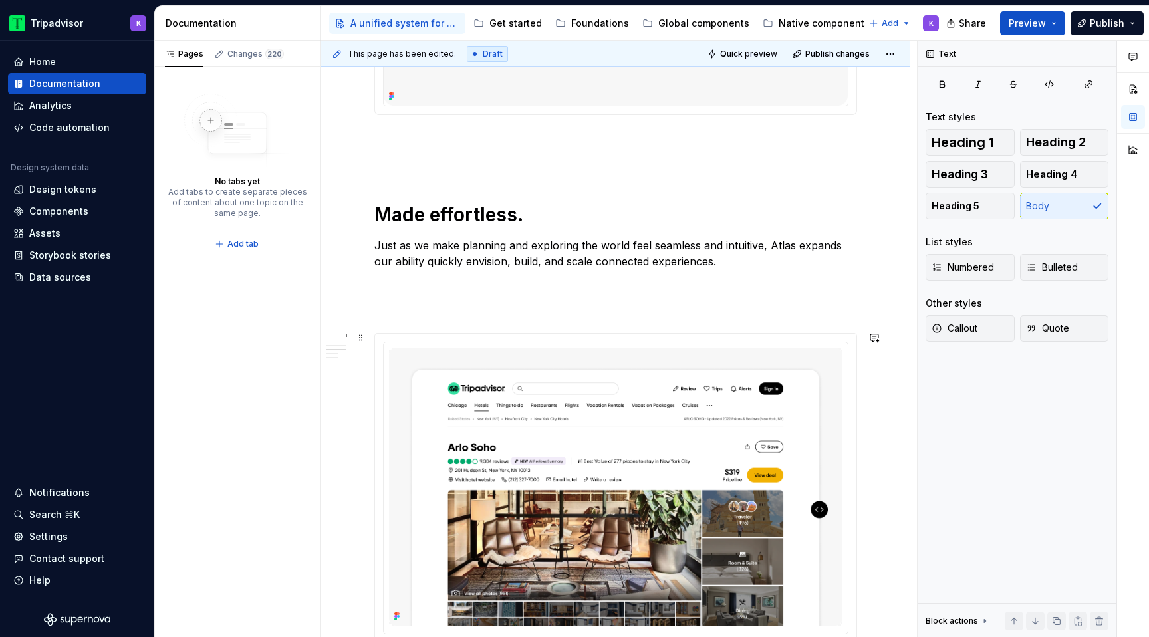
scroll to position [1428, 0]
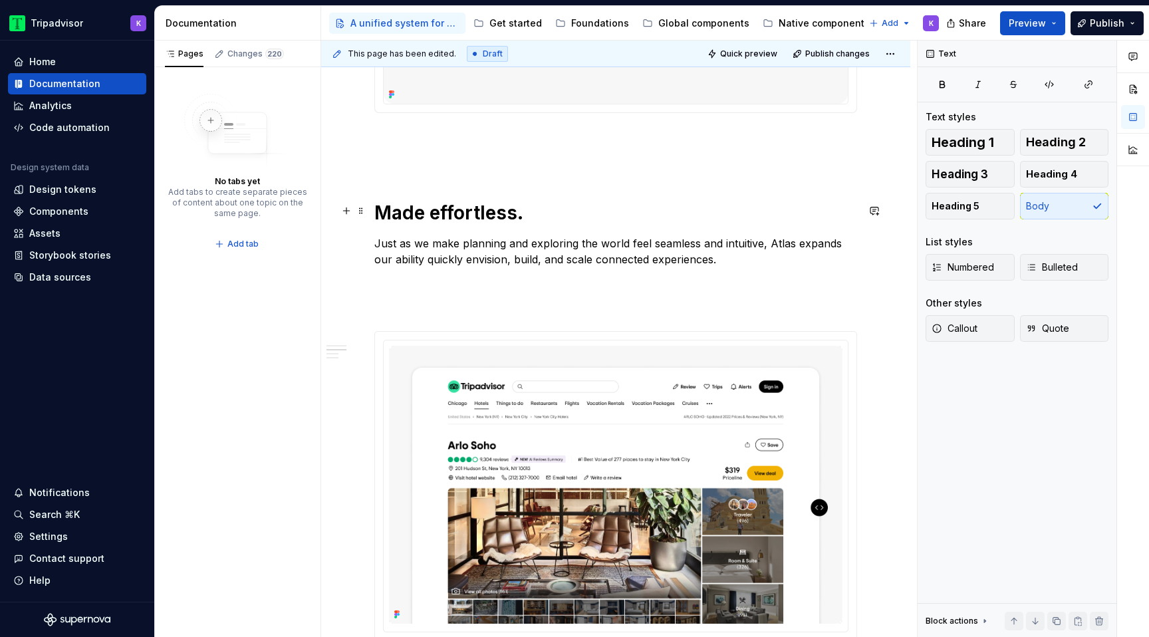
click at [481, 207] on h1 "Made effortless." at bounding box center [615, 213] width 483 height 24
click at [526, 289] on div "**********" at bounding box center [615, 44] width 483 height 2426
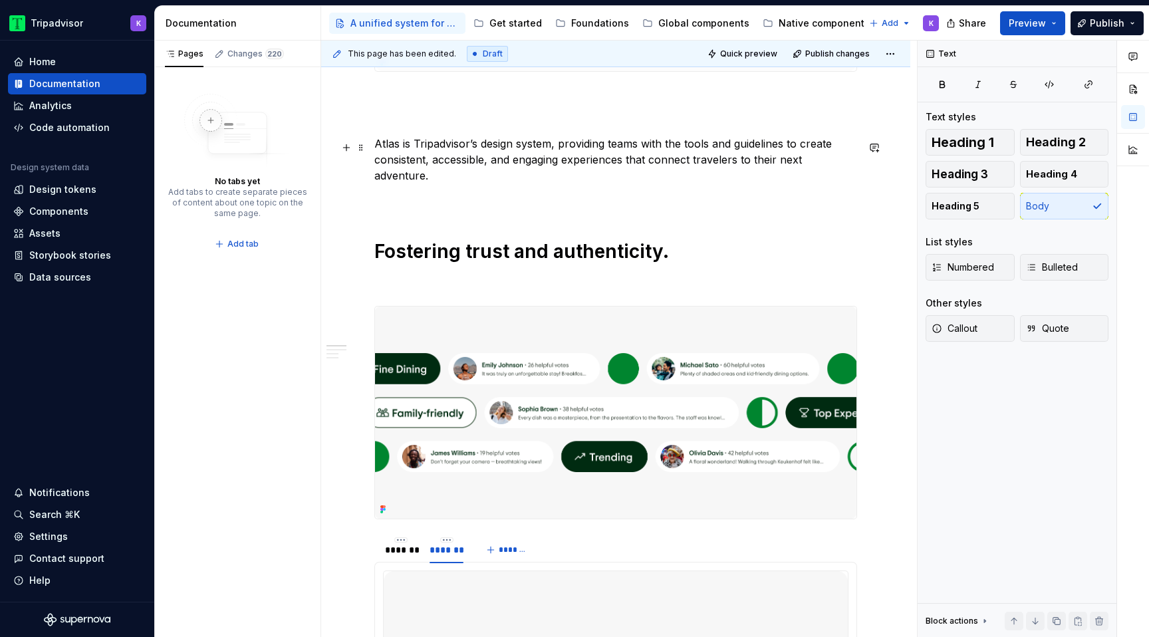
scroll to position [437, 0]
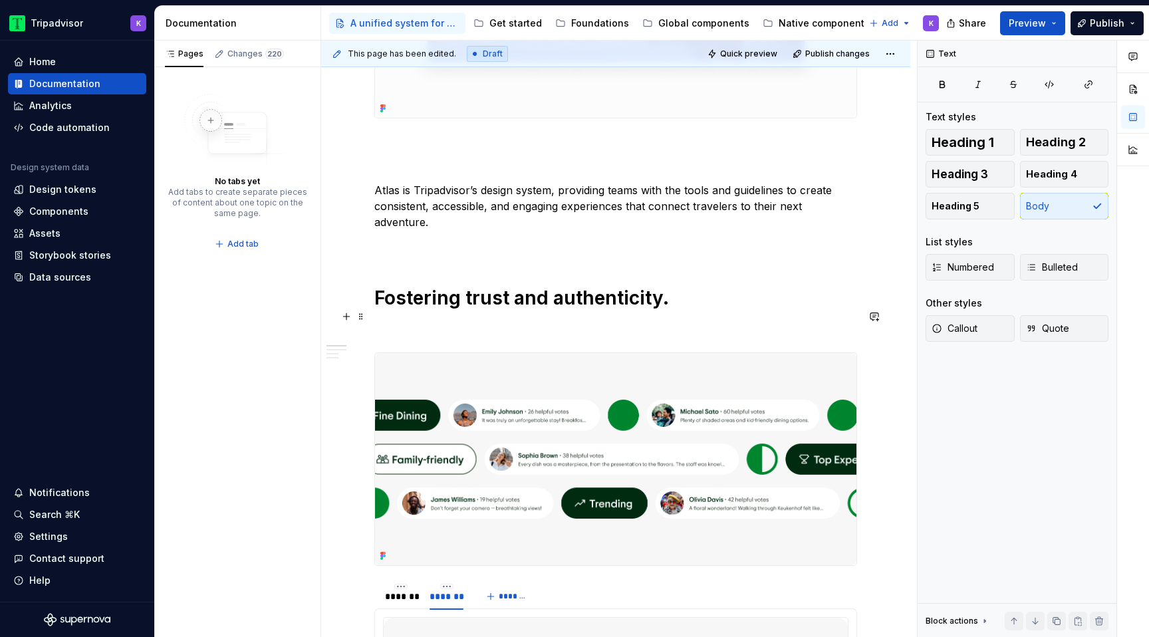
click at [523, 320] on p at bounding box center [615, 328] width 483 height 16
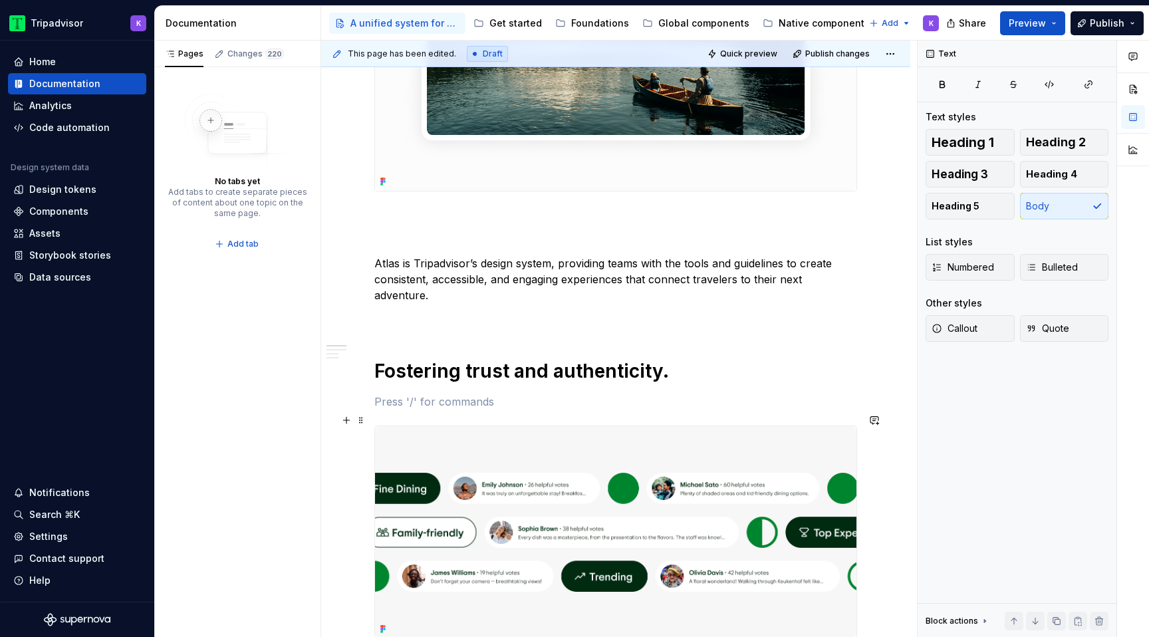
scroll to position [324, 0]
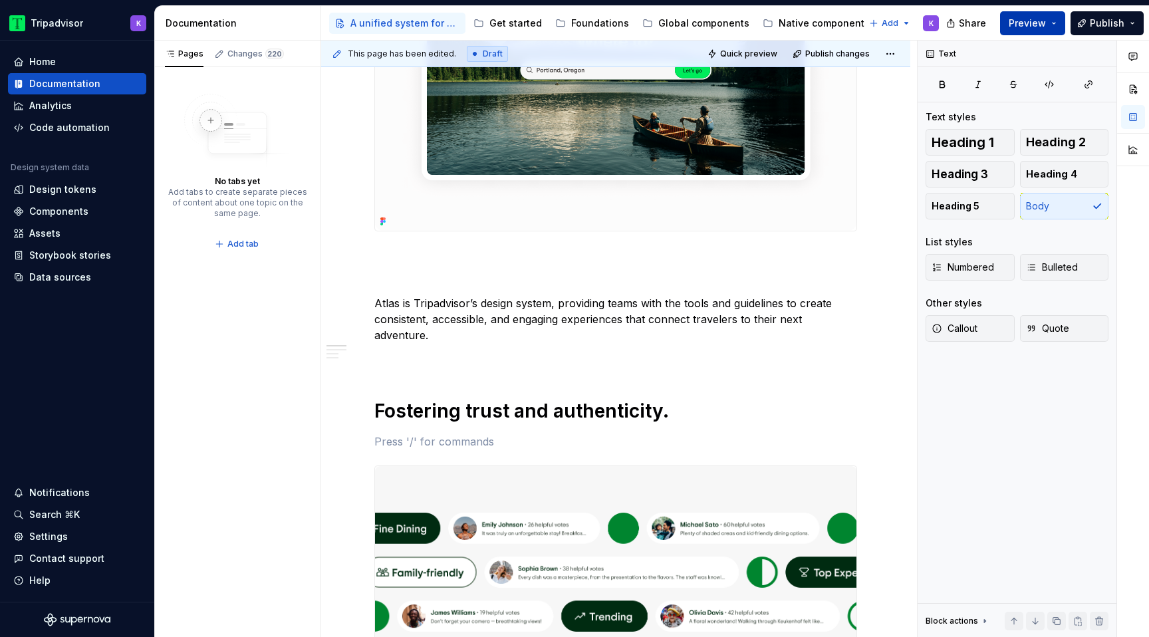
click at [1028, 21] on span "Preview" at bounding box center [1026, 23] width 37 height 13
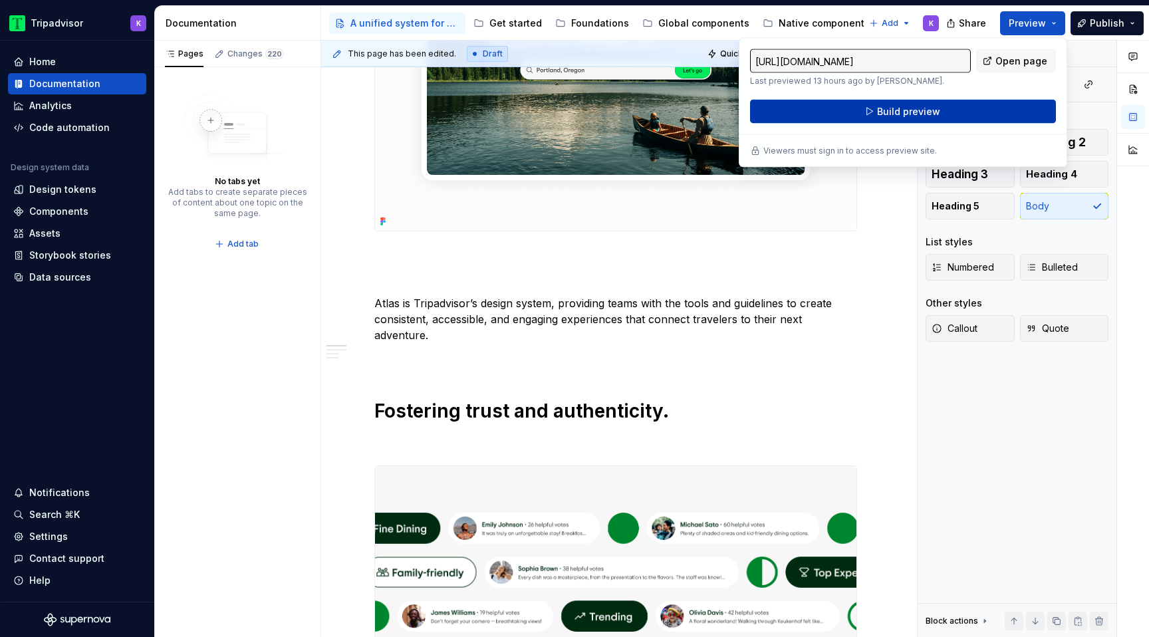
click at [963, 110] on button "Build preview" at bounding box center [903, 112] width 306 height 24
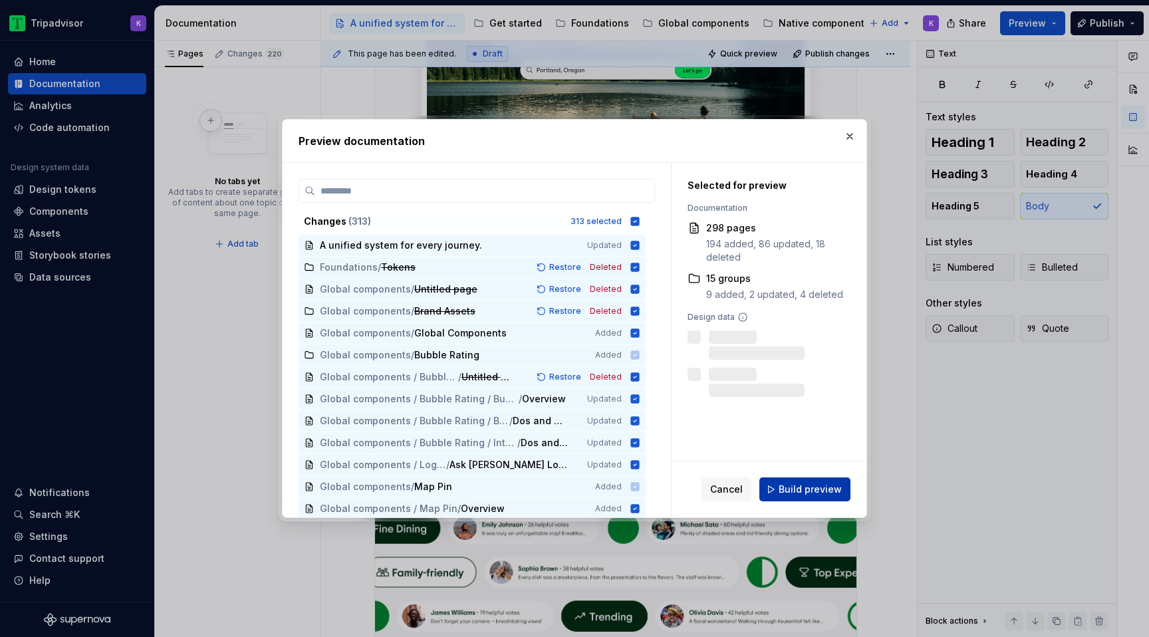
click at [820, 487] on span "Build preview" at bounding box center [809, 489] width 63 height 13
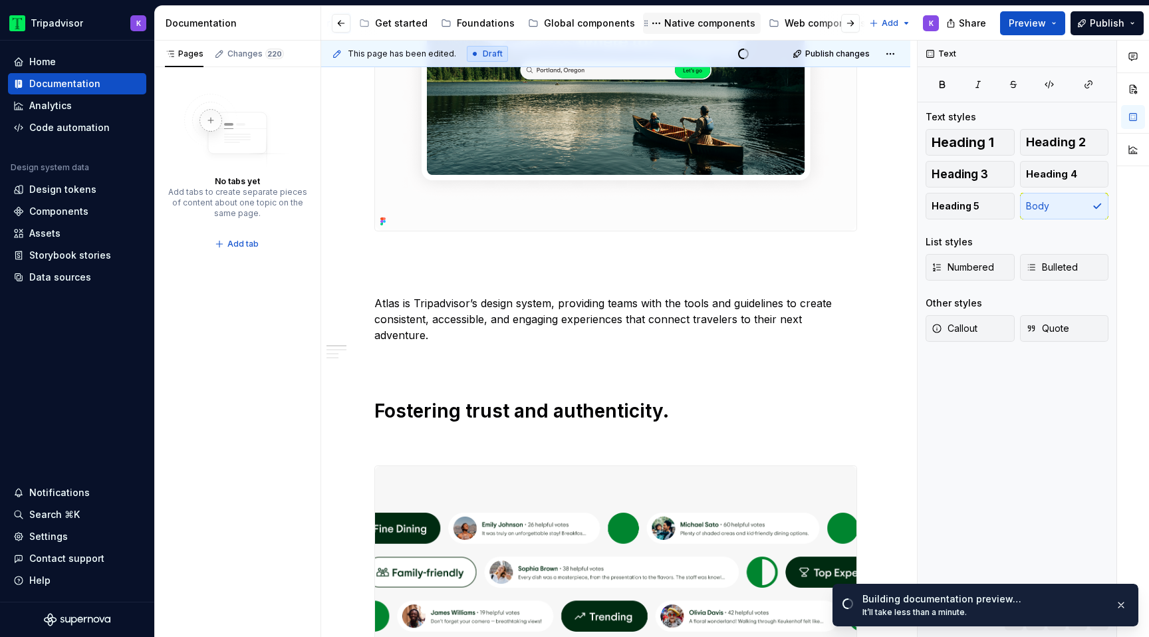
scroll to position [0, 197]
click at [707, 23] on div "Web components" at bounding box center [741, 23] width 81 height 13
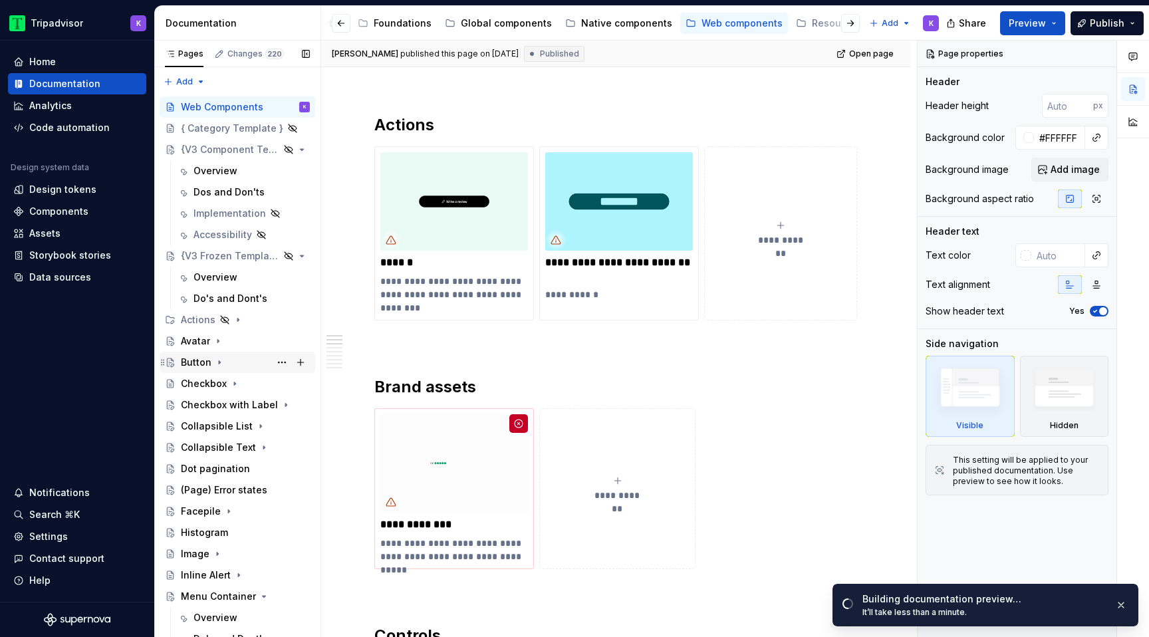
click at [225, 362] on div "Button" at bounding box center [245, 362] width 129 height 19
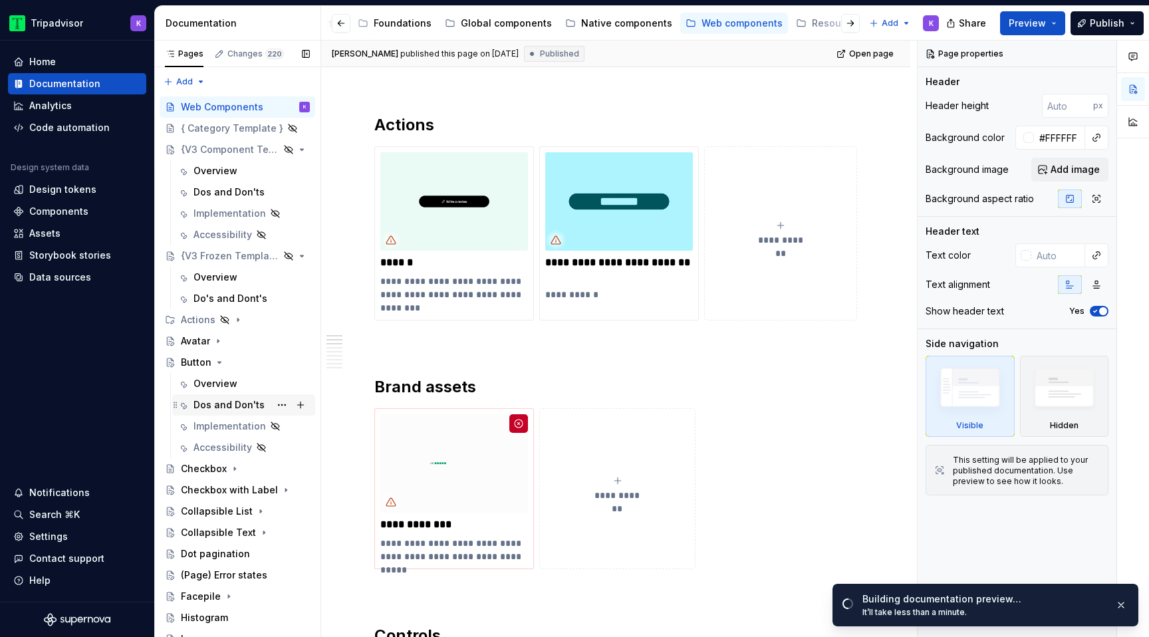
click at [241, 402] on div "Dos and Don'ts" at bounding box center [228, 404] width 71 height 13
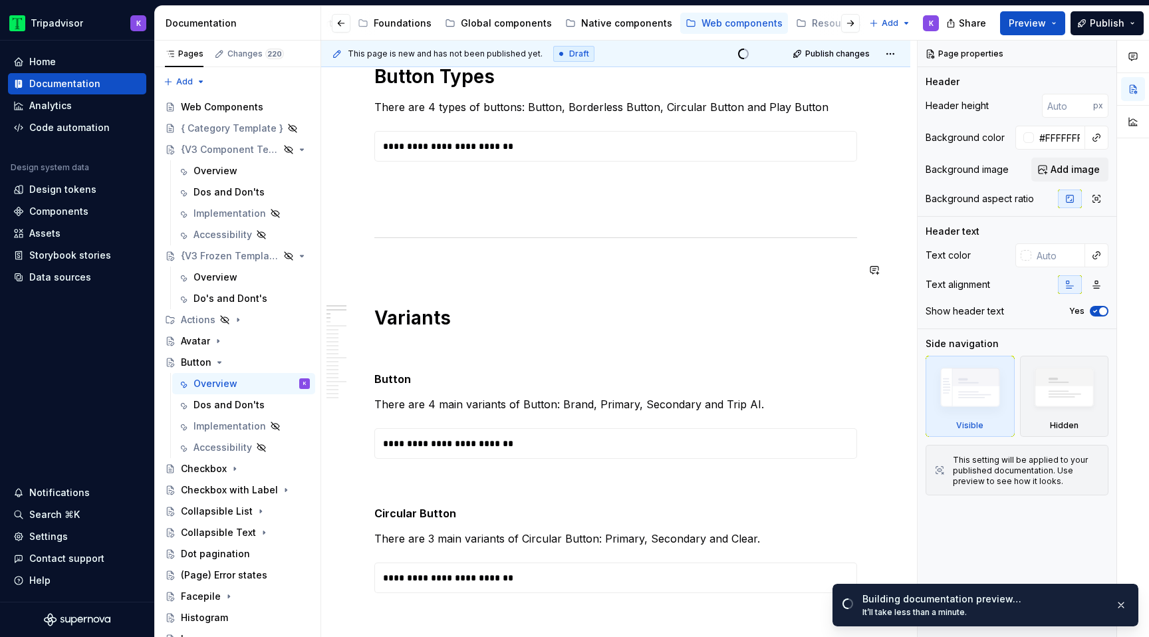
scroll to position [810, 0]
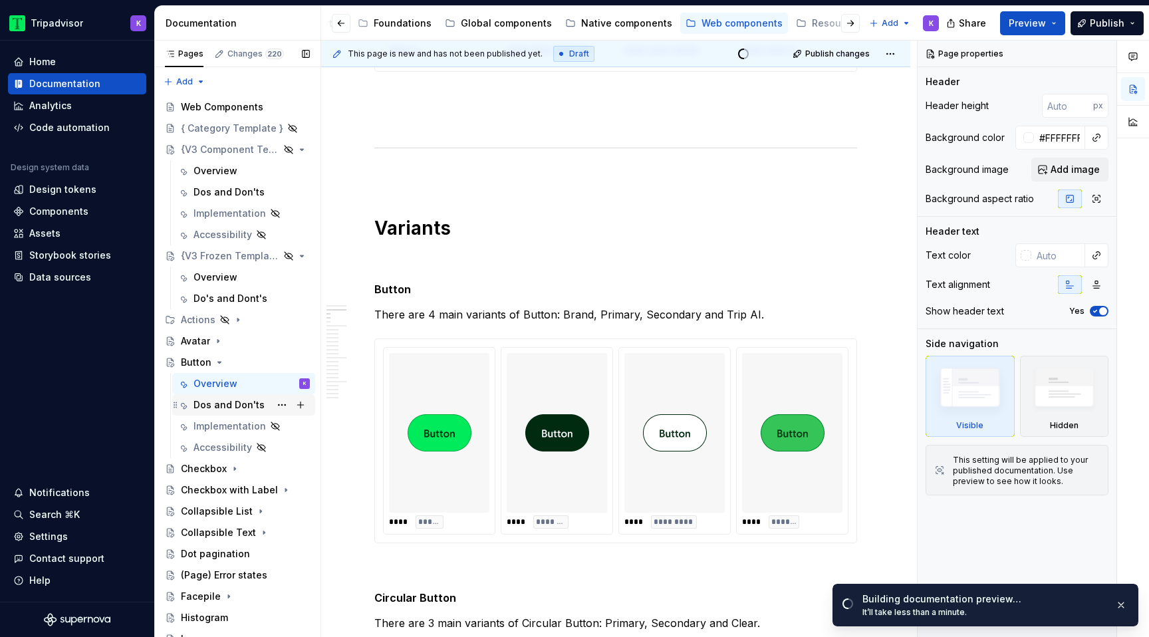
click at [213, 405] on div "Dos and Don'ts" at bounding box center [228, 404] width 71 height 13
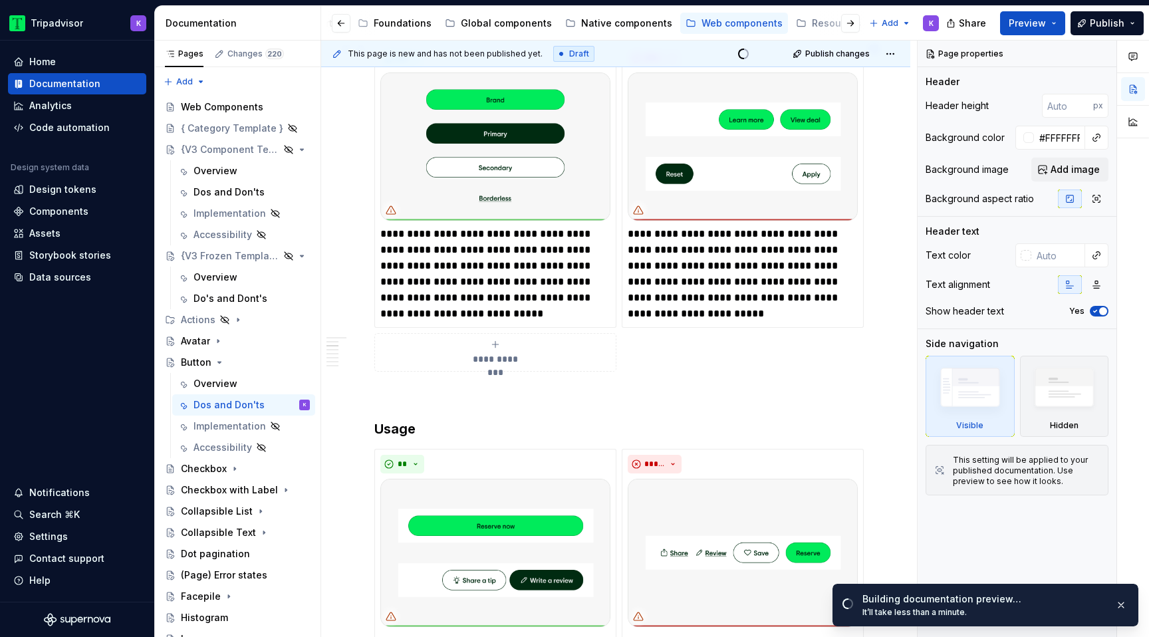
scroll to position [0, 0]
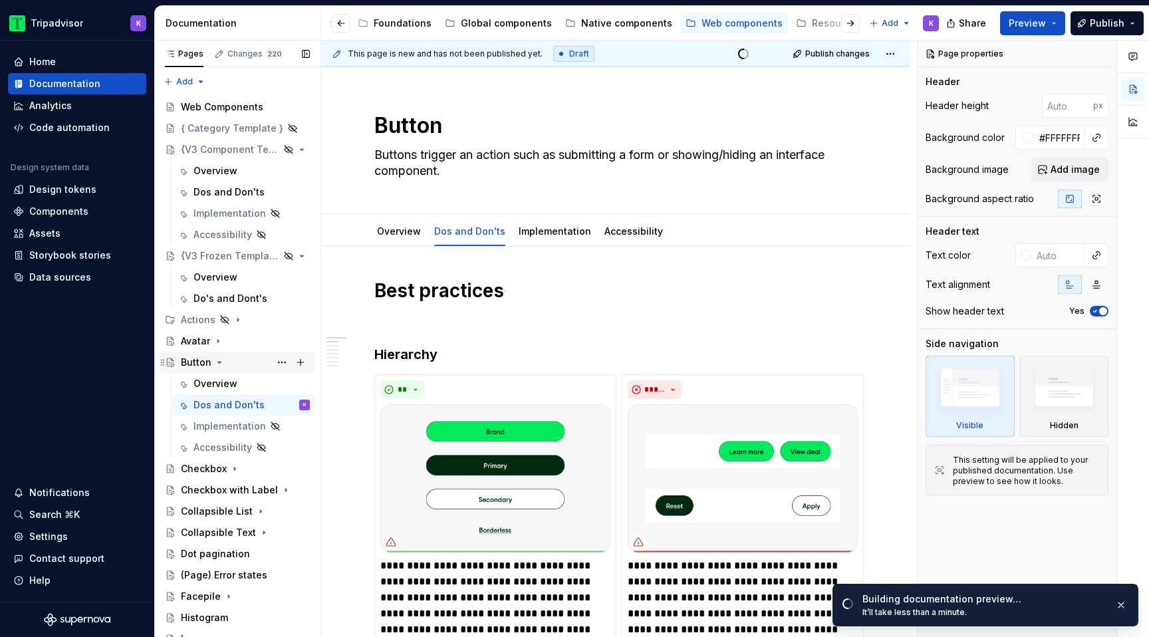
click at [215, 360] on icon "Page tree" at bounding box center [219, 362] width 11 height 11
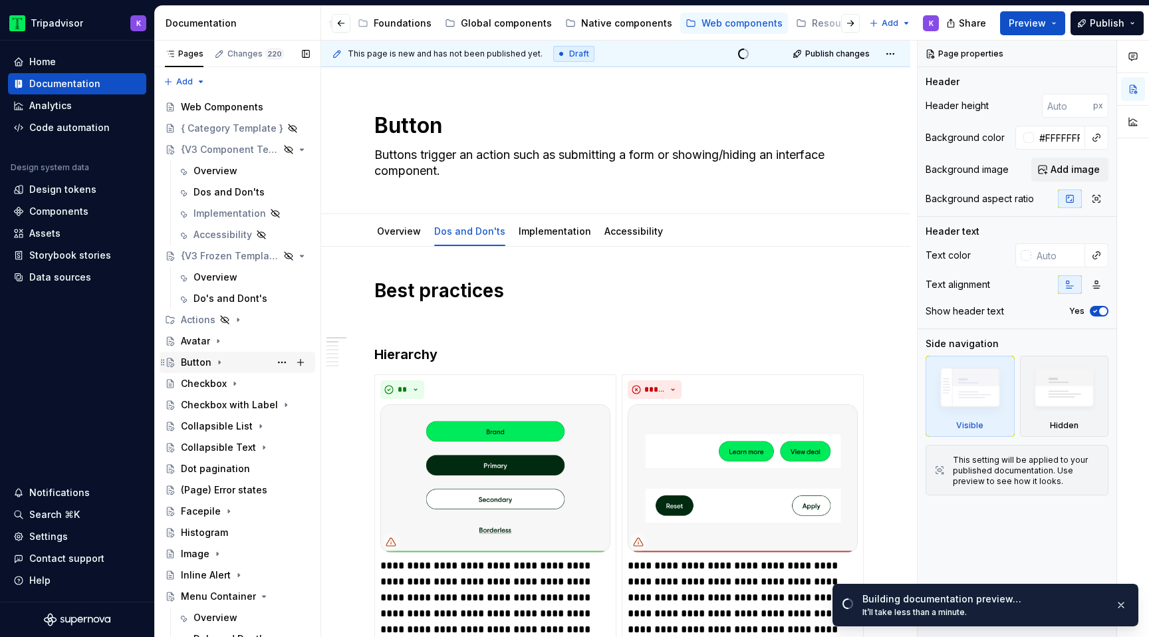
click at [214, 362] on icon "Page tree" at bounding box center [219, 362] width 11 height 11
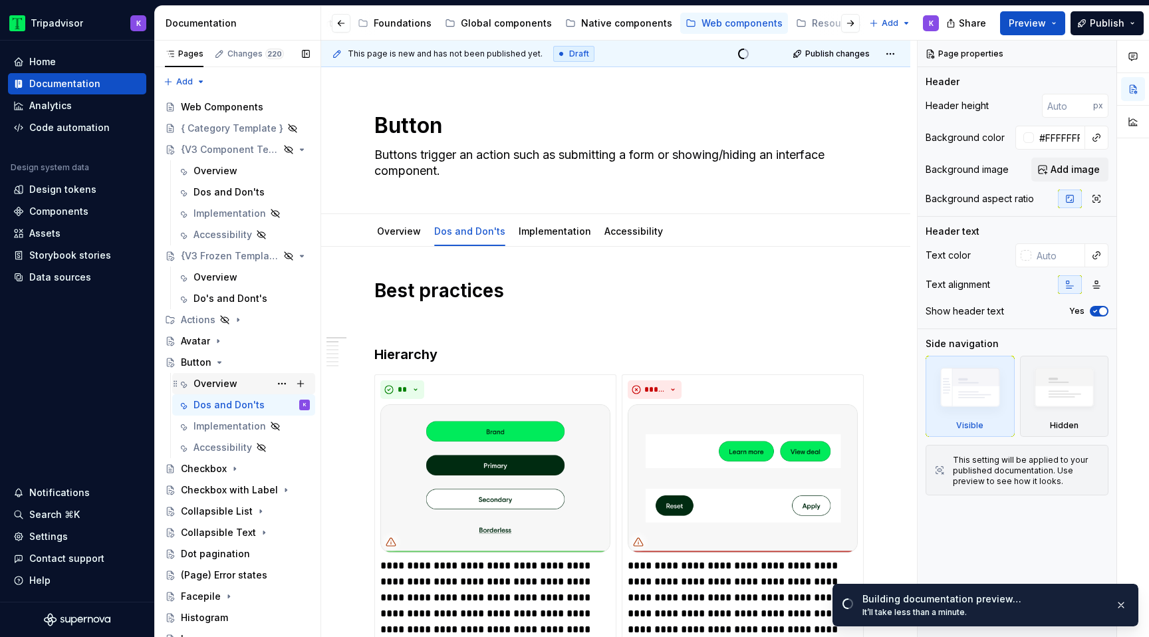
click at [216, 388] on div "Overview" at bounding box center [215, 383] width 44 height 13
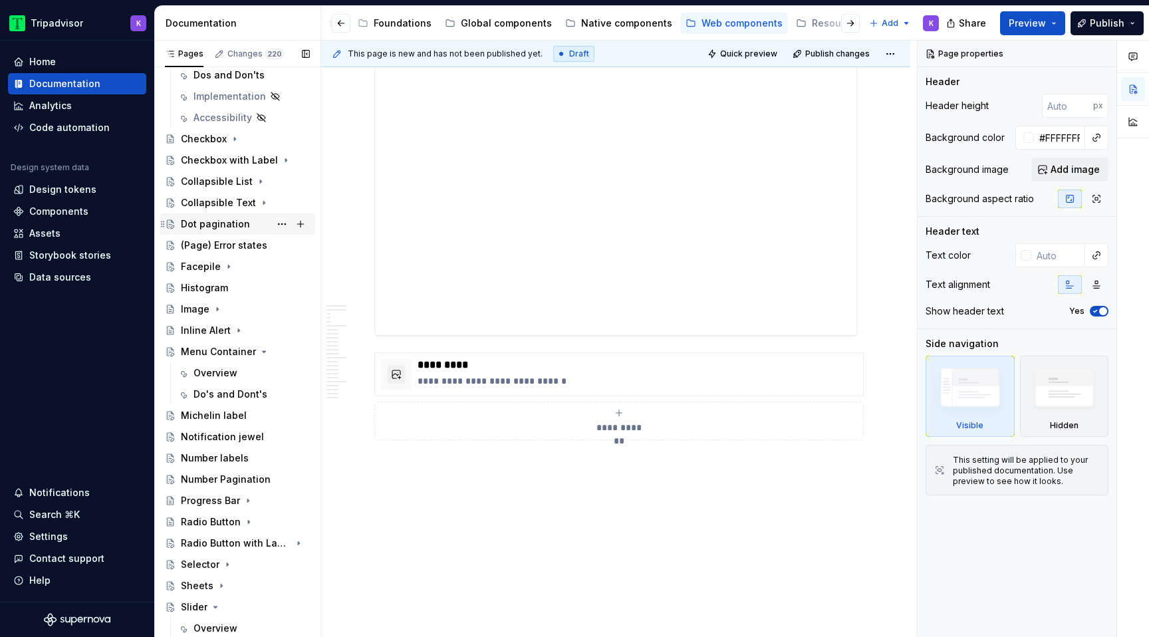
scroll to position [338, 0]
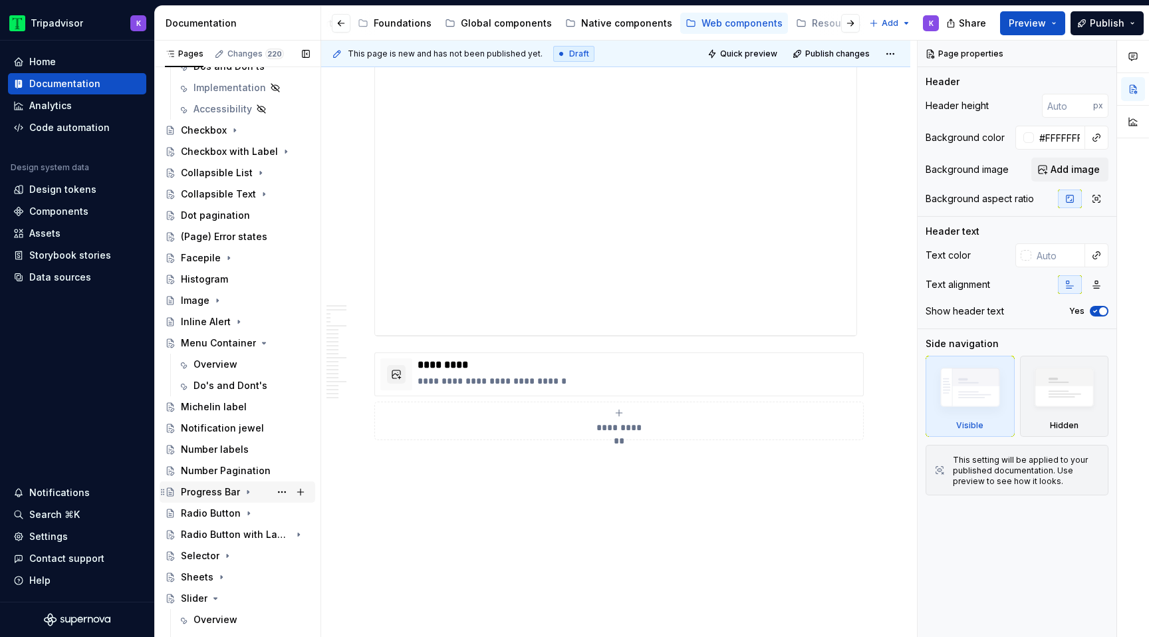
click at [243, 493] on icon "Page tree" at bounding box center [248, 492] width 11 height 11
click at [242, 533] on div "Dos and Don'ts" at bounding box center [228, 534] width 71 height 13
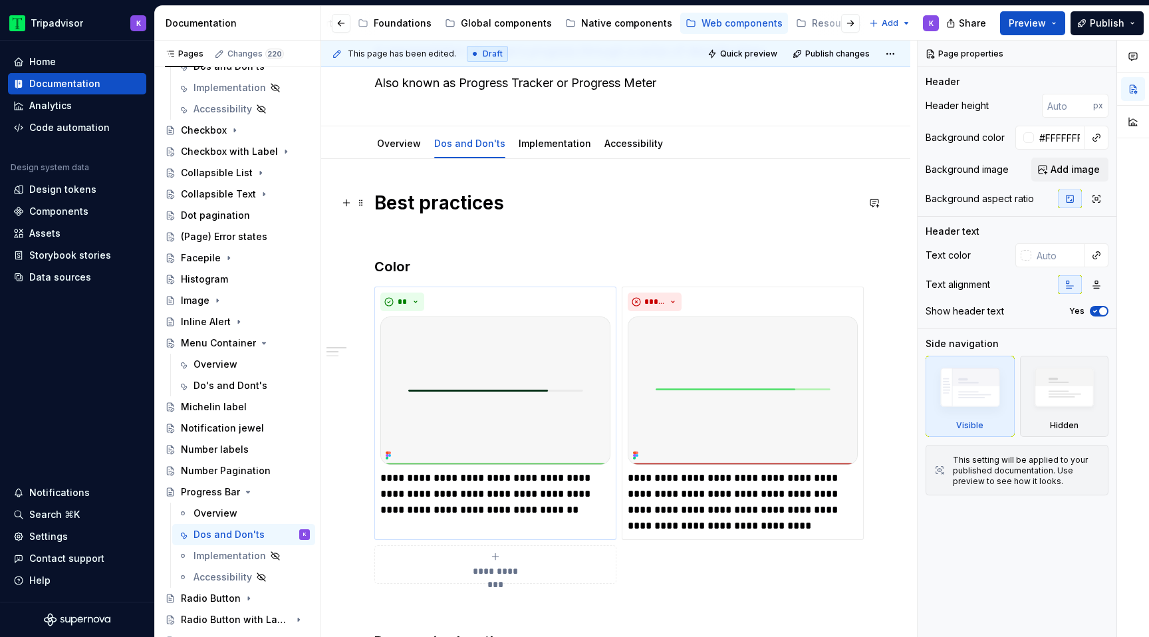
scroll to position [3, 0]
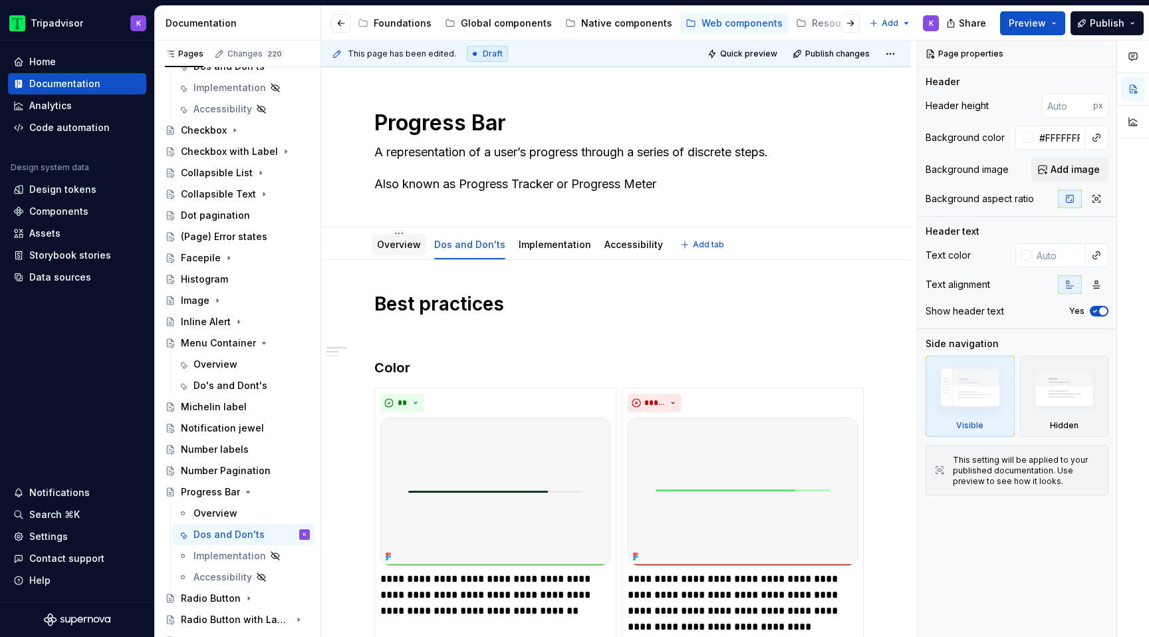
click at [409, 253] on div "Overview" at bounding box center [399, 244] width 55 height 21
click at [227, 516] on div "Overview" at bounding box center [215, 513] width 44 height 13
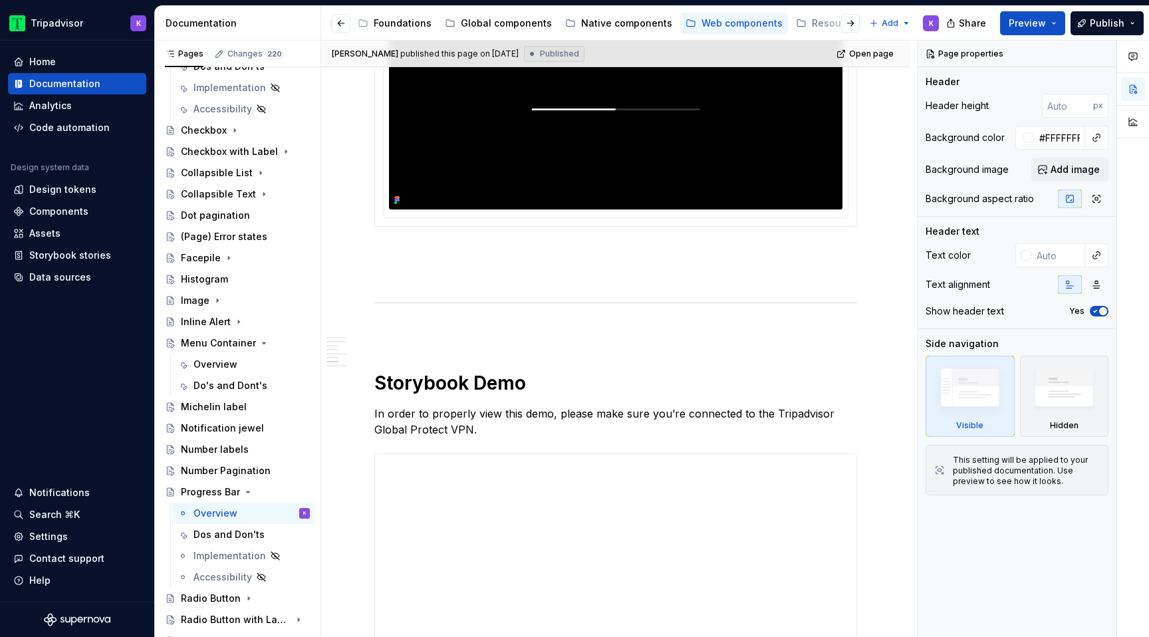
scroll to position [2576, 0]
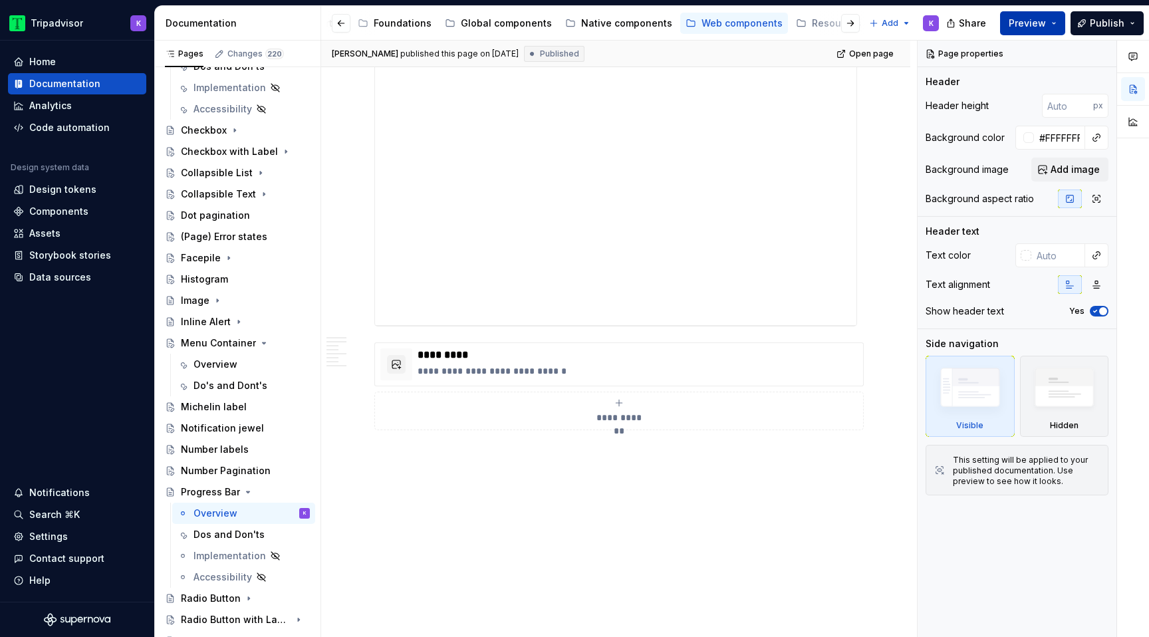
click at [1030, 27] on span "Preview" at bounding box center [1026, 23] width 37 height 13
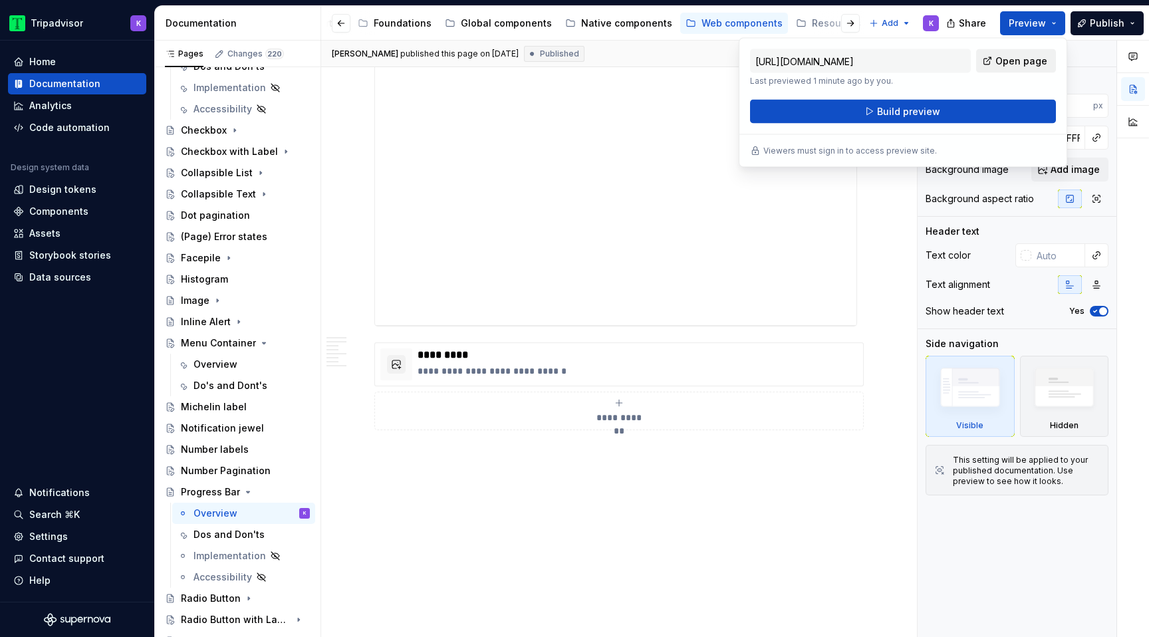
click at [1011, 62] on span "Open page" at bounding box center [1021, 61] width 52 height 13
click at [340, 21] on button "button" at bounding box center [341, 23] width 19 height 19
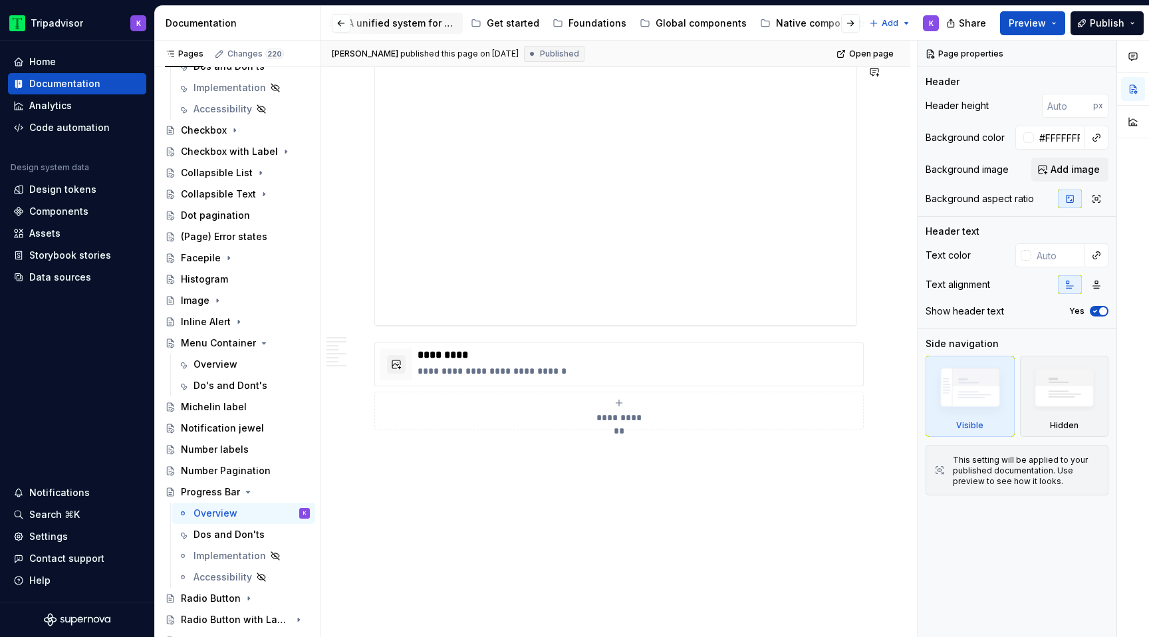
scroll to position [0, 0]
click at [412, 25] on div "A unified system for every journey." at bounding box center [405, 23] width 110 height 13
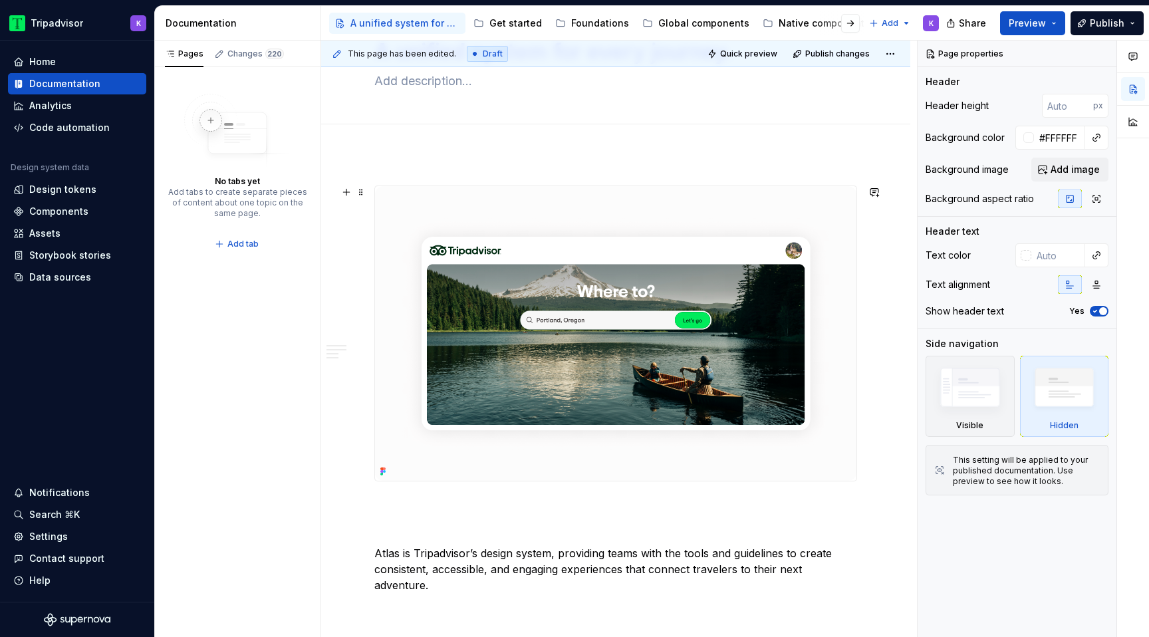
scroll to position [79, 0]
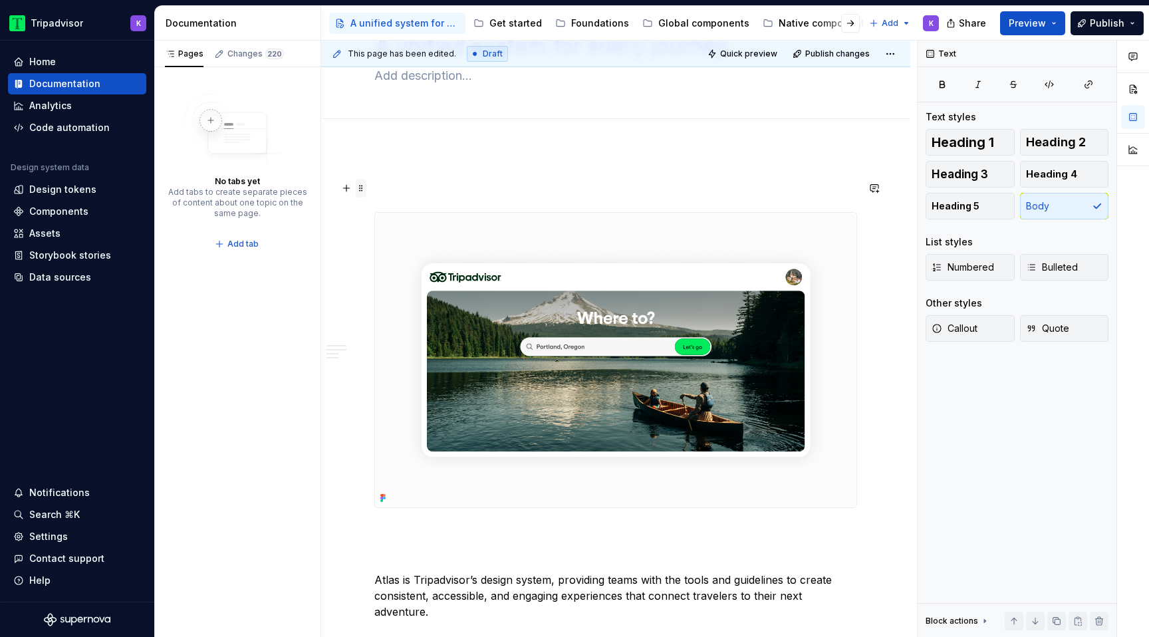
click at [364, 189] on span at bounding box center [361, 188] width 11 height 19
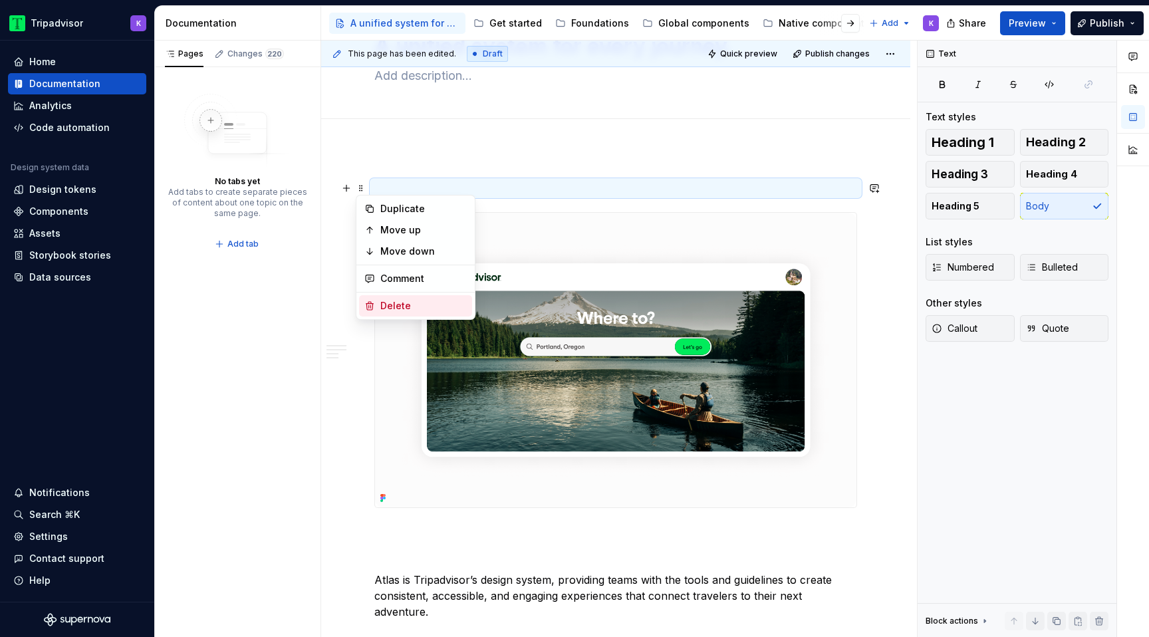
click at [400, 307] on div "Delete" at bounding box center [423, 305] width 86 height 13
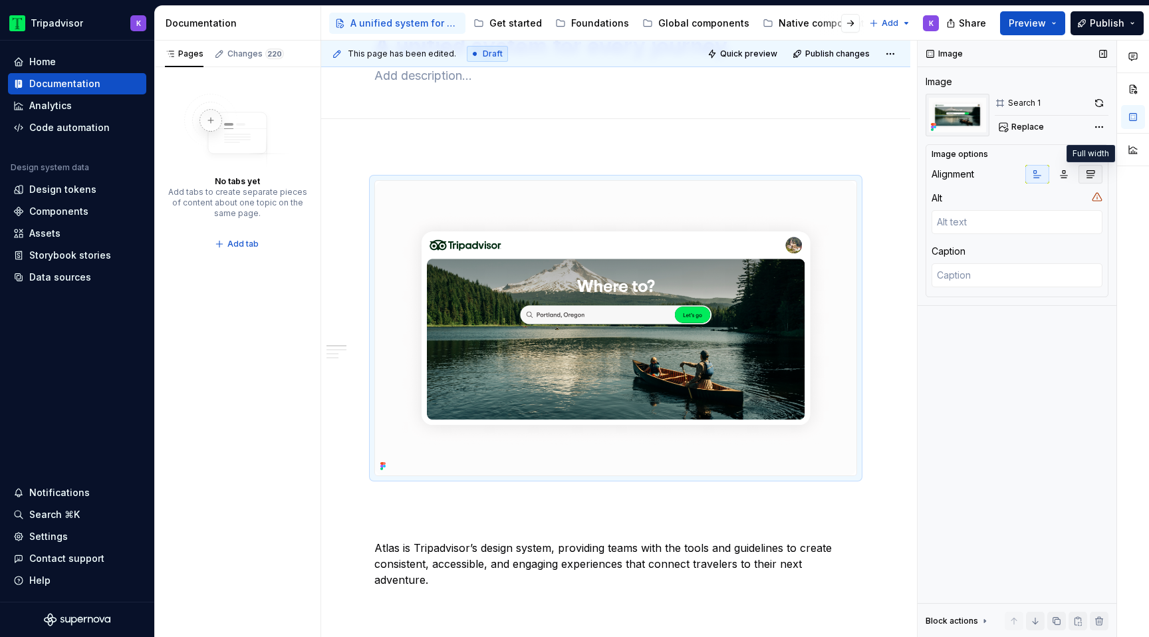
click at [1087, 175] on icon "button" at bounding box center [1090, 174] width 11 height 11
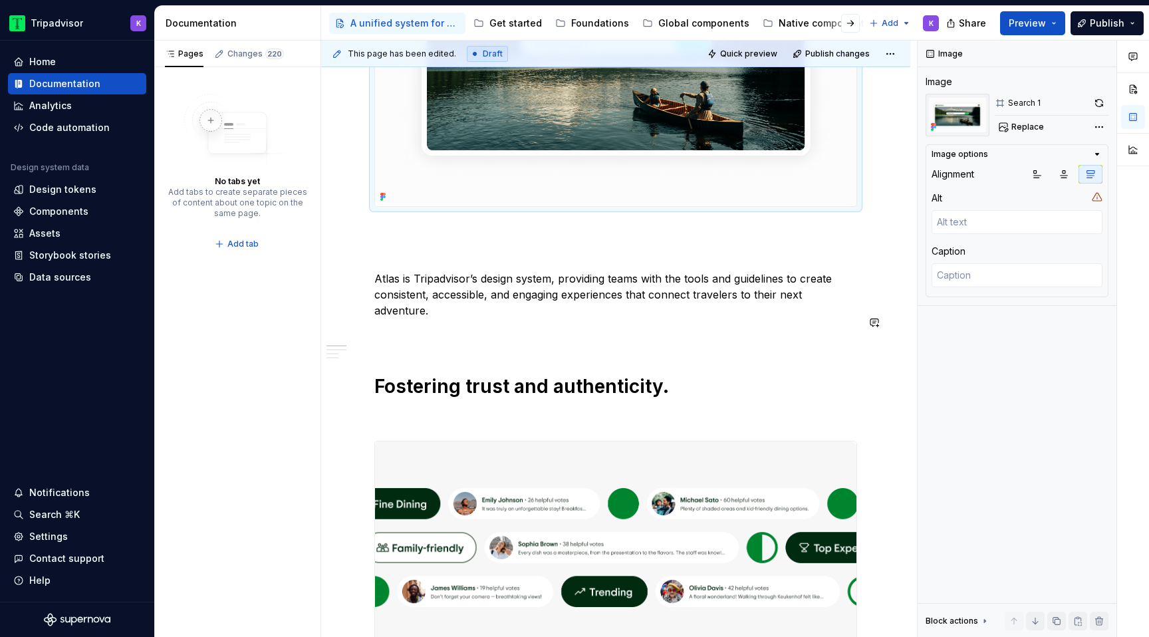
click at [805, 299] on p "Atlas is Tripadvisor’s design system, providing teams with the tools and guidel…" at bounding box center [615, 295] width 483 height 48
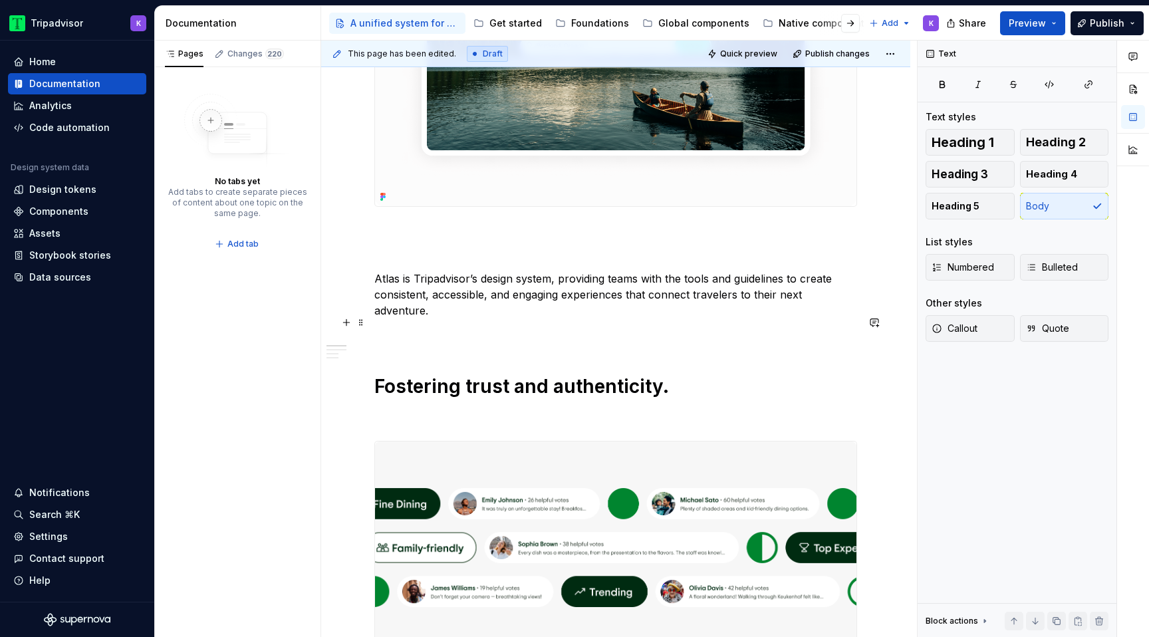
scroll to position [480, 0]
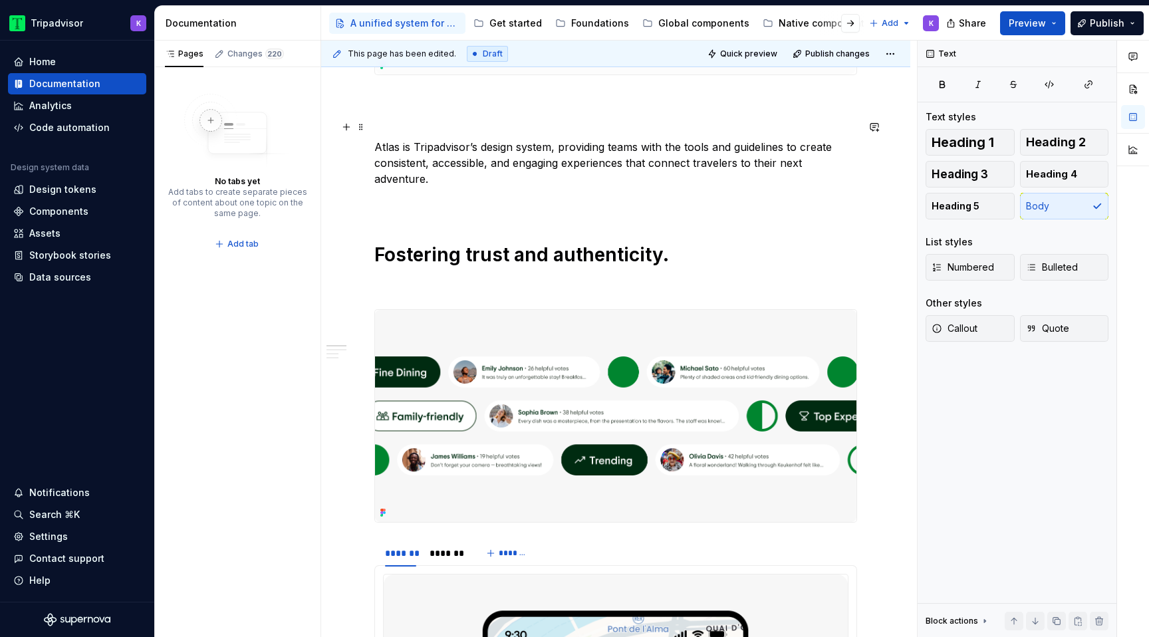
click at [695, 130] on p at bounding box center [615, 123] width 483 height 16
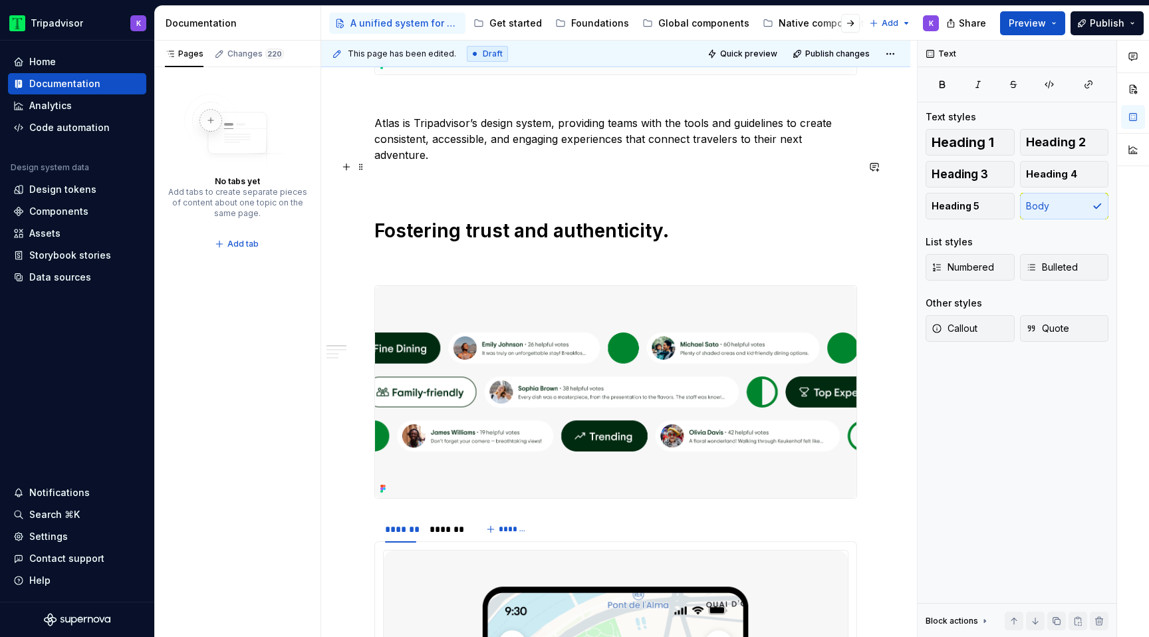
click at [592, 174] on p at bounding box center [615, 179] width 483 height 16
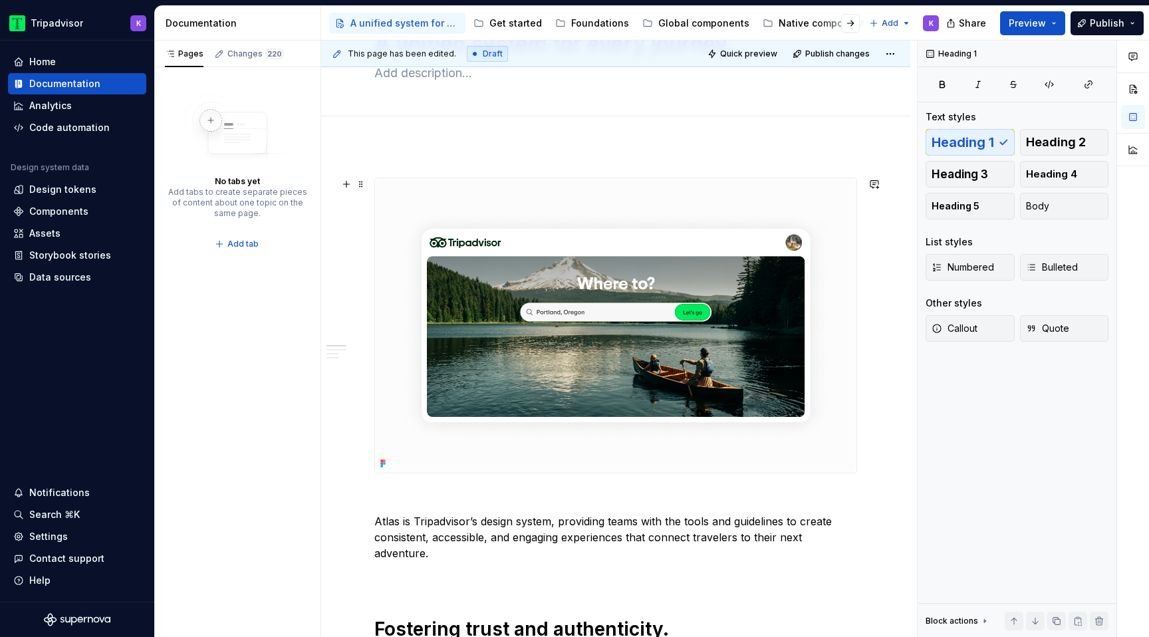
scroll to position [25, 0]
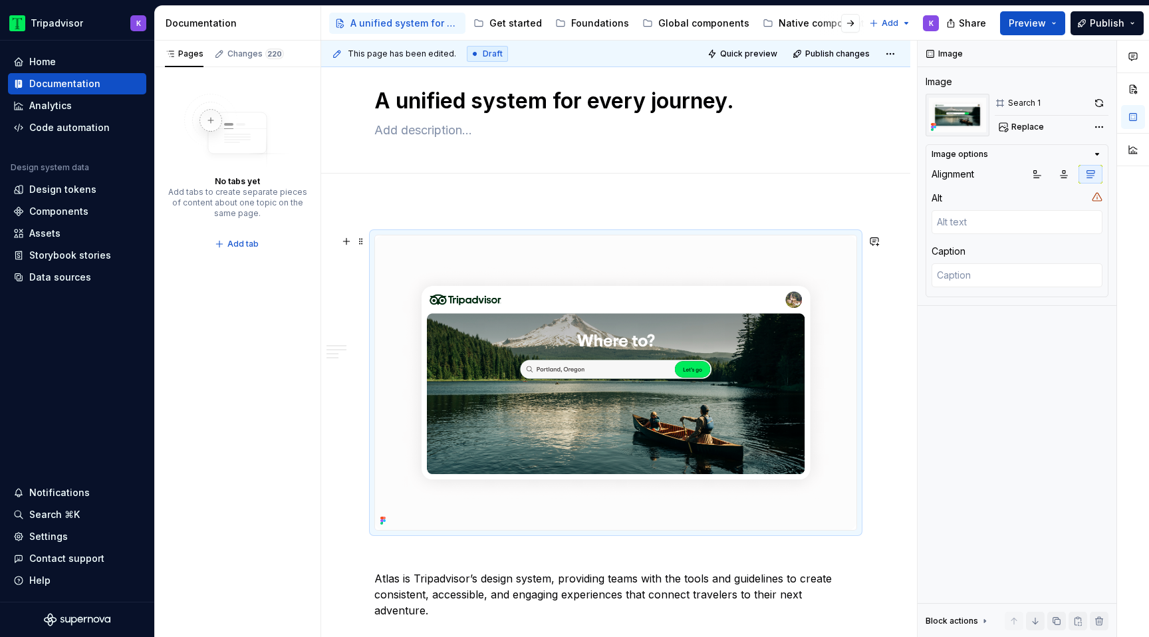
click at [595, 257] on img at bounding box center [615, 382] width 481 height 294
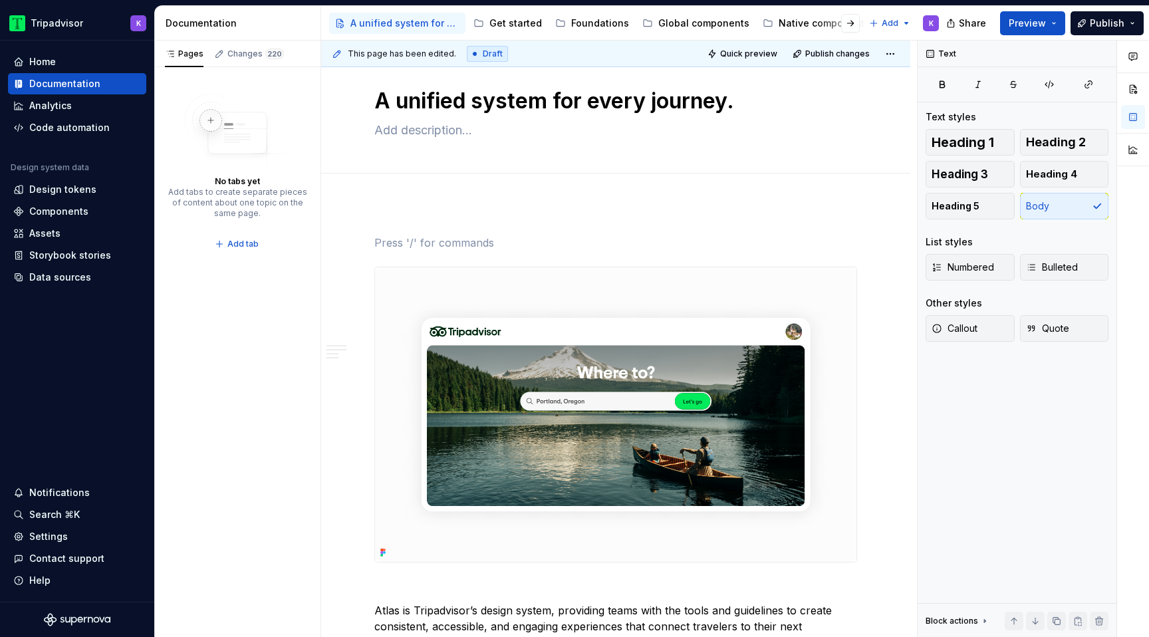
type textarea "*"
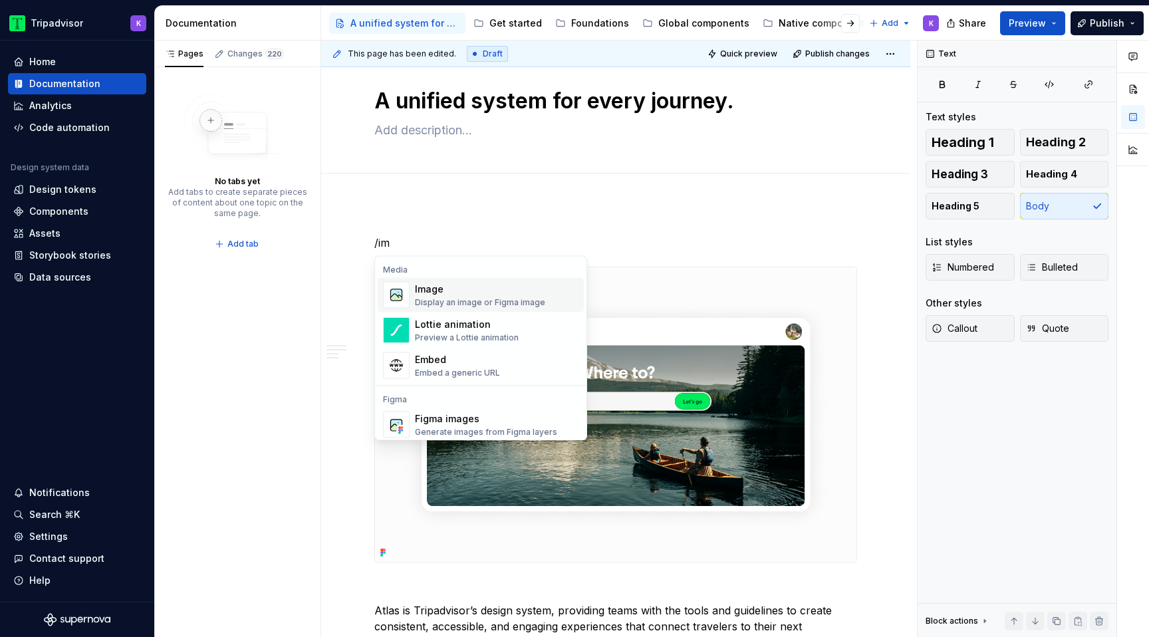
click at [467, 289] on div "Image" at bounding box center [480, 289] width 130 height 13
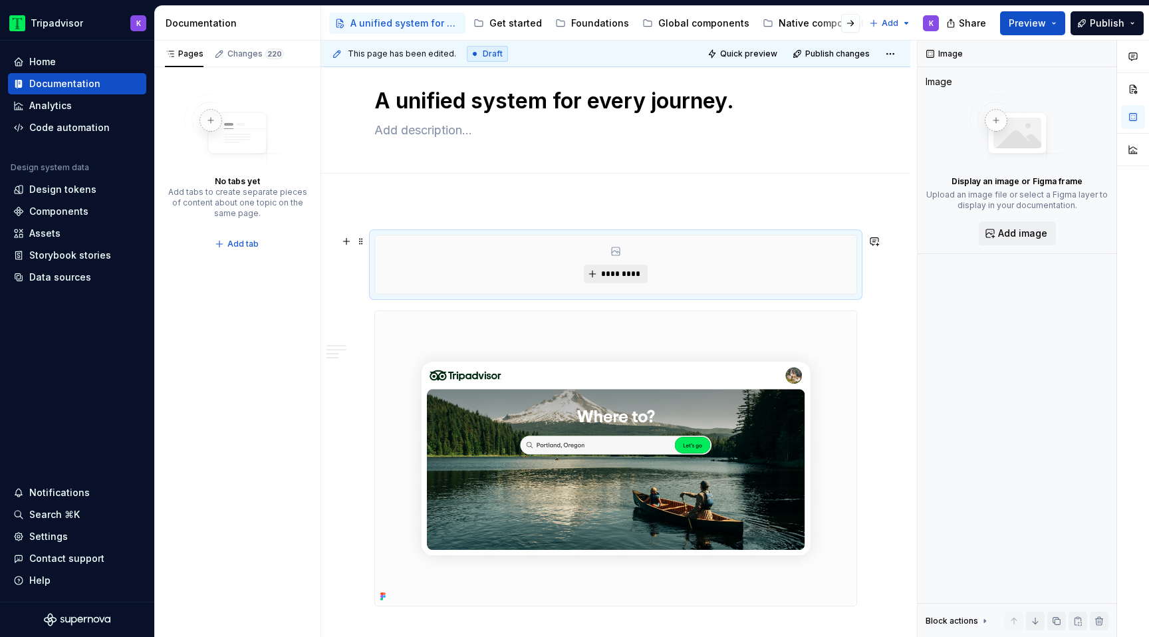
click at [632, 271] on span "*********" at bounding box center [620, 274] width 41 height 11
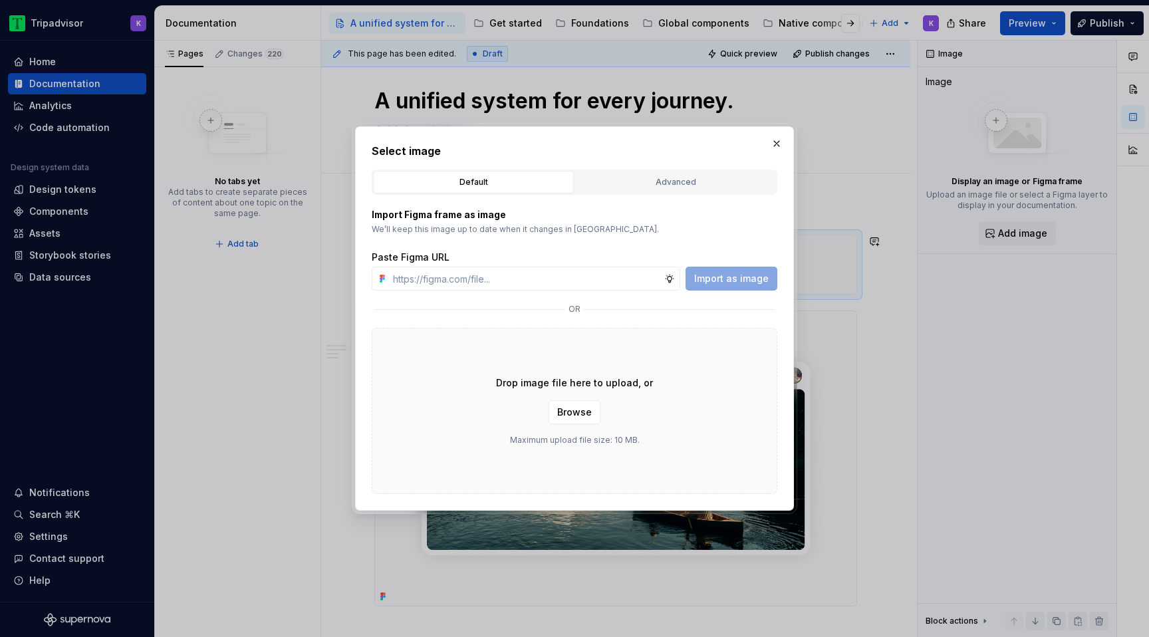
click at [577, 424] on div "Drop image file here to upload, or Browse Maximum upload file size: 10 MB." at bounding box center [575, 411] width 406 height 166
click at [577, 417] on span "Browse" at bounding box center [574, 412] width 35 height 13
click at [723, 187] on div "Advanced" at bounding box center [675, 181] width 191 height 13
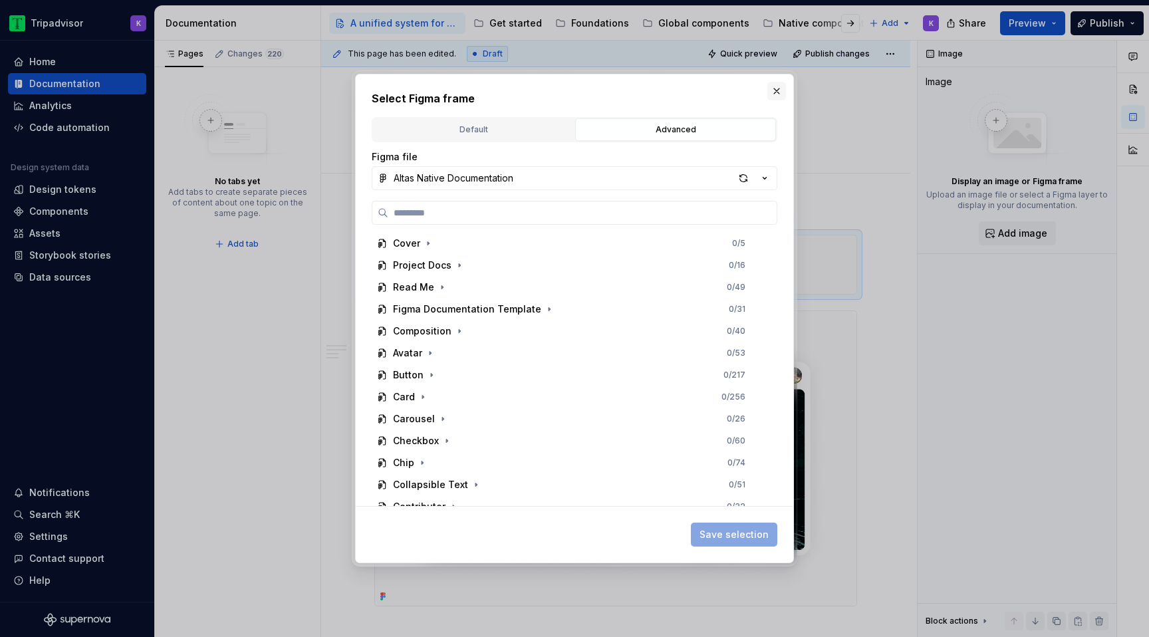
click at [776, 90] on button "button" at bounding box center [776, 91] width 19 height 19
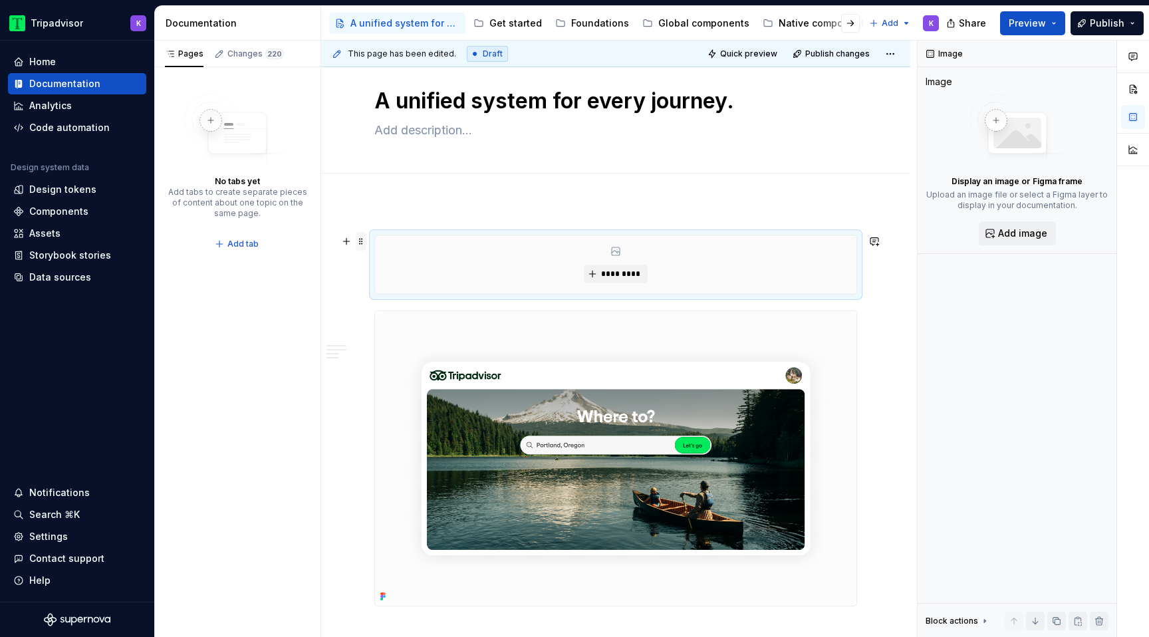
click at [360, 236] on span at bounding box center [361, 241] width 11 height 19
click at [387, 358] on div "Delete" at bounding box center [423, 358] width 86 height 13
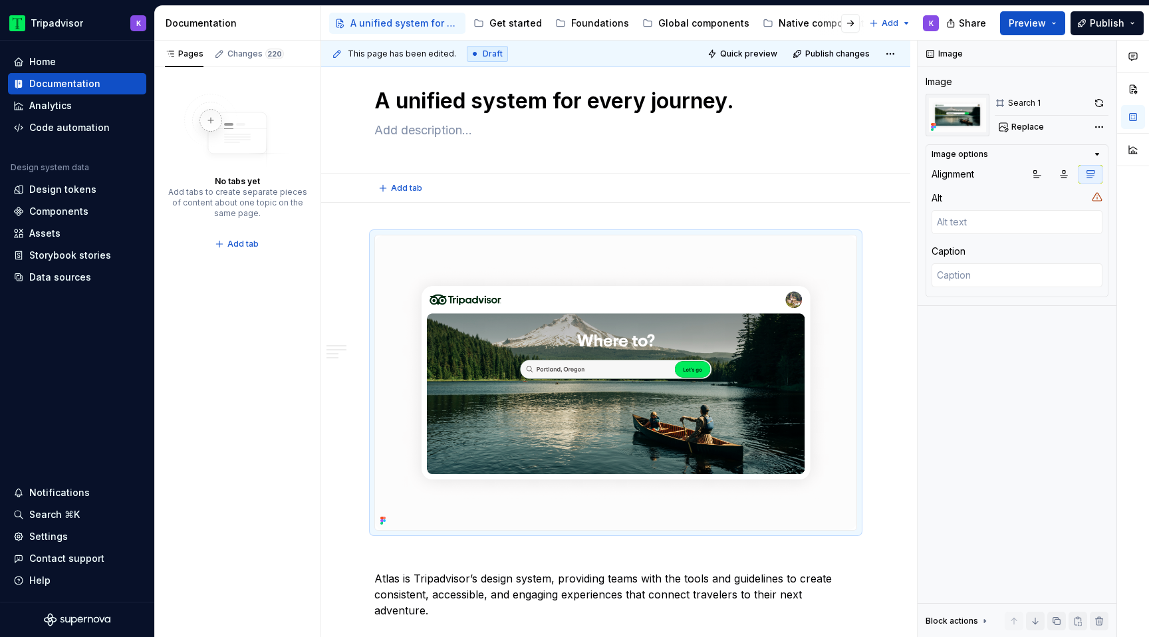
scroll to position [0, 0]
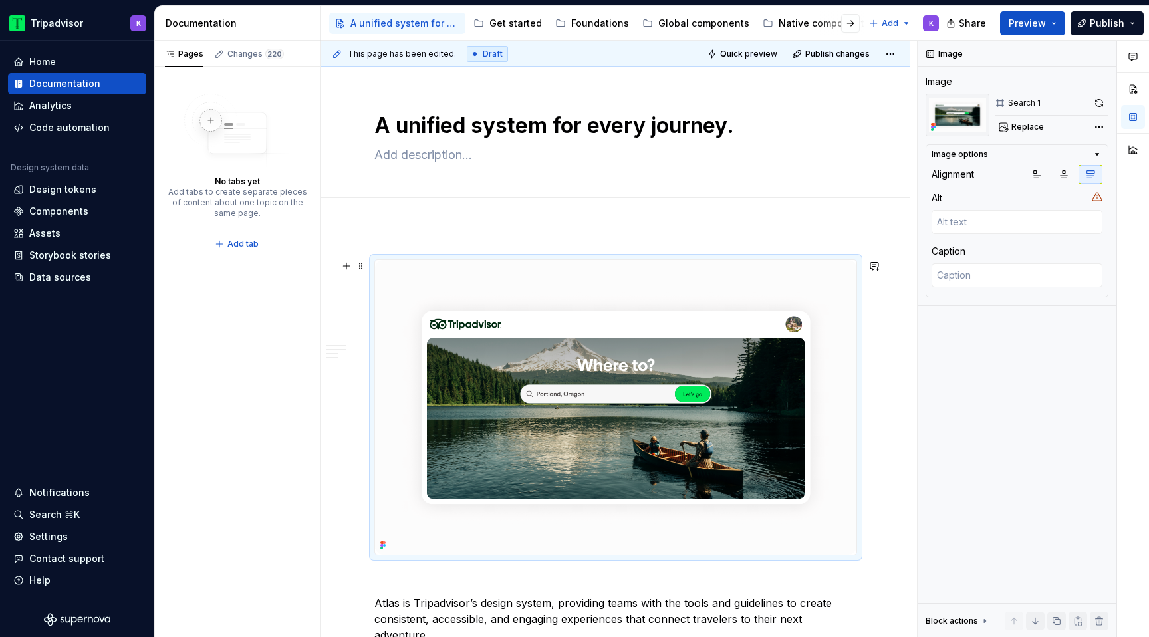
click at [431, 328] on img at bounding box center [615, 407] width 481 height 294
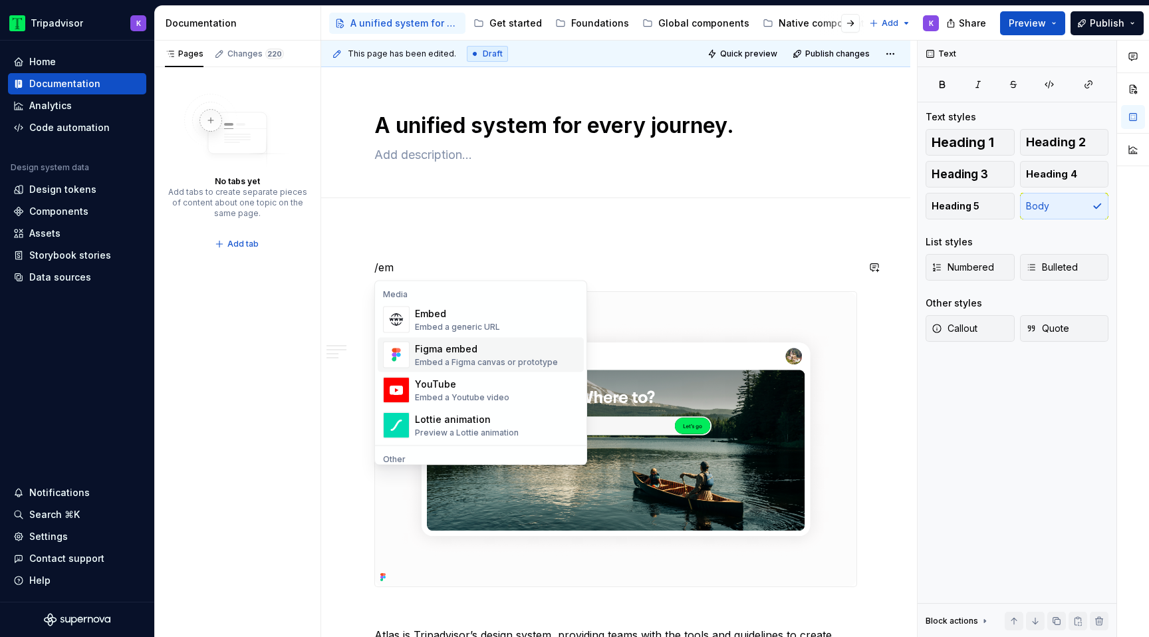
click at [494, 325] on div "Embed a generic URL" at bounding box center [457, 327] width 85 height 11
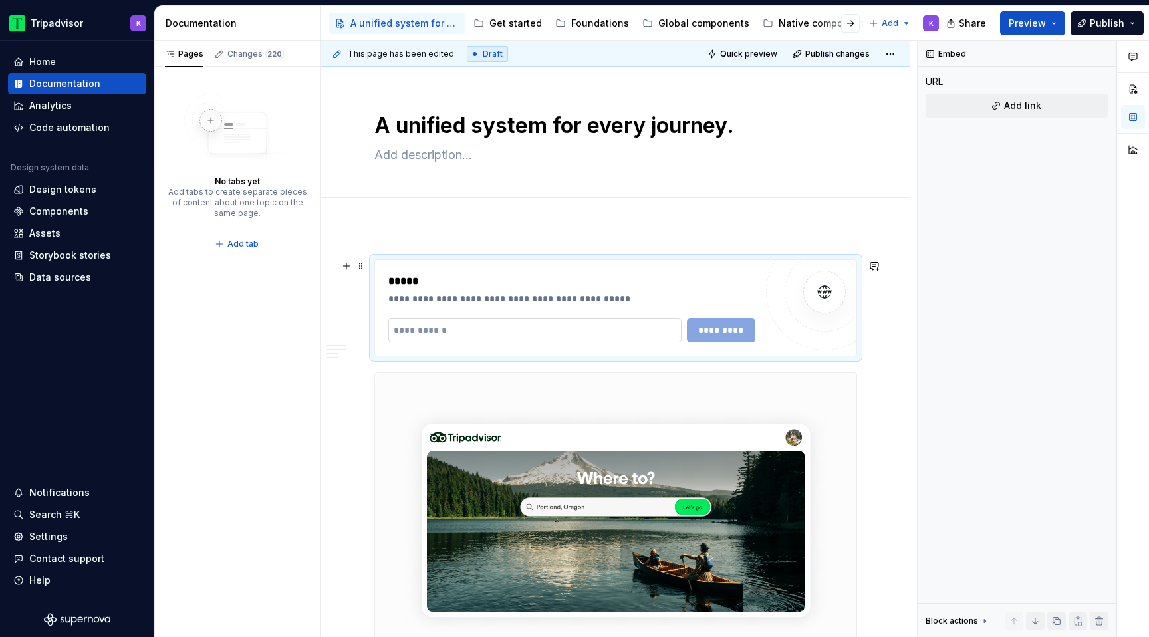
click at [538, 328] on input "text" at bounding box center [534, 330] width 293 height 24
type textarea "*"
click at [503, 325] on input "text" at bounding box center [534, 330] width 293 height 24
paste input "**********"
type input "**********"
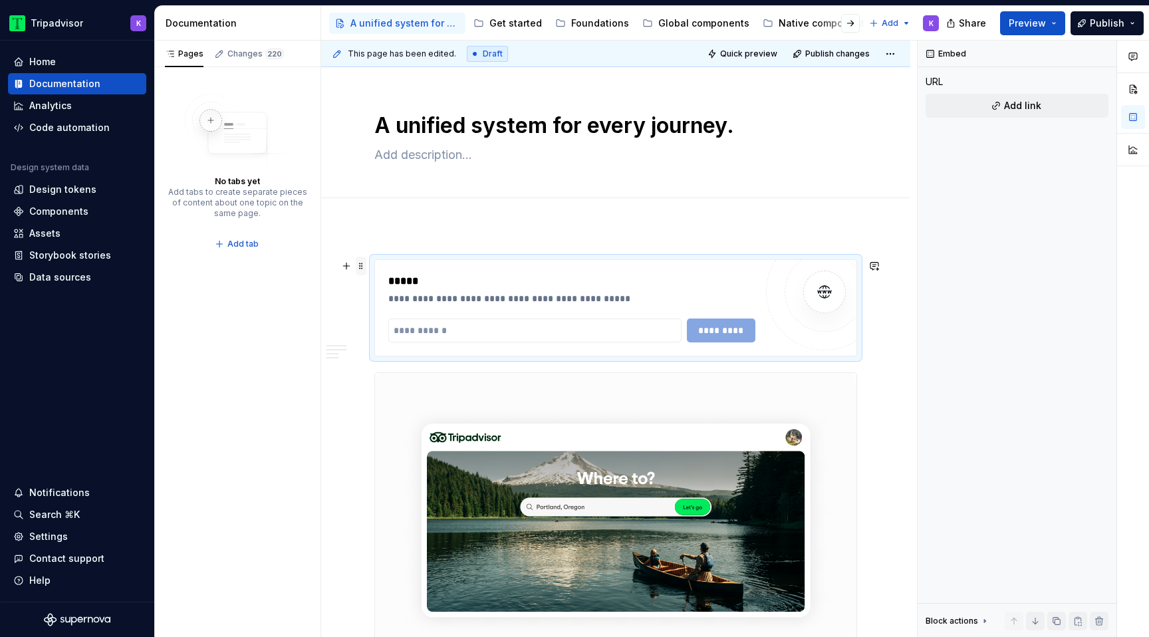
click at [362, 262] on span at bounding box center [361, 266] width 11 height 19
click at [413, 385] on div "Delete" at bounding box center [423, 383] width 86 height 13
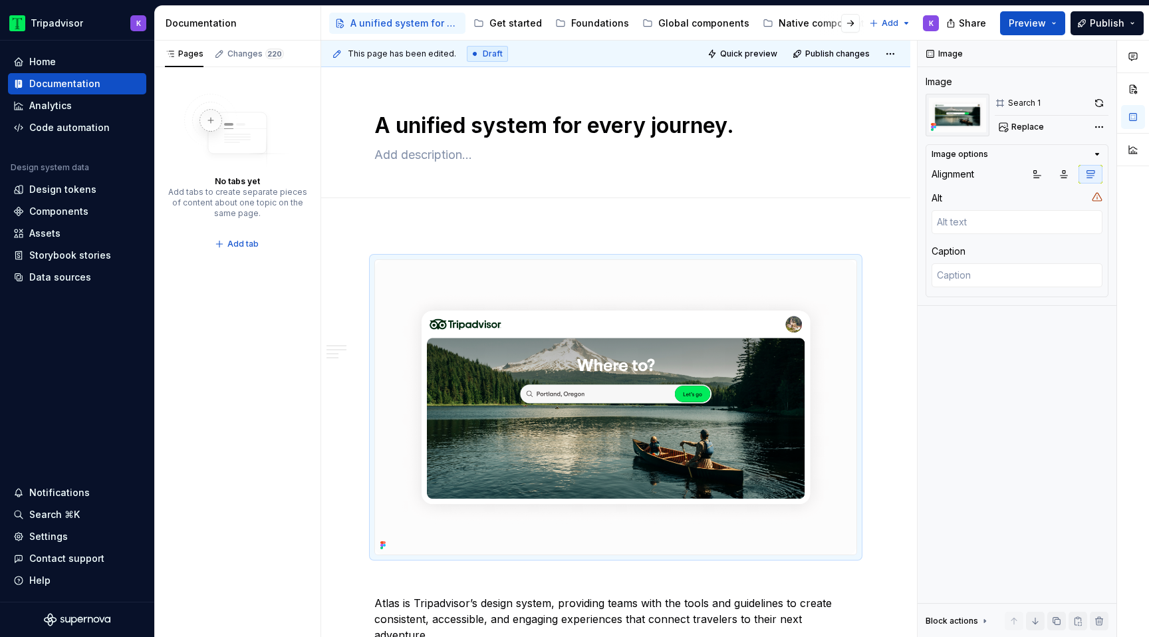
click at [580, 25] on div "Foundations" at bounding box center [600, 23] width 58 height 13
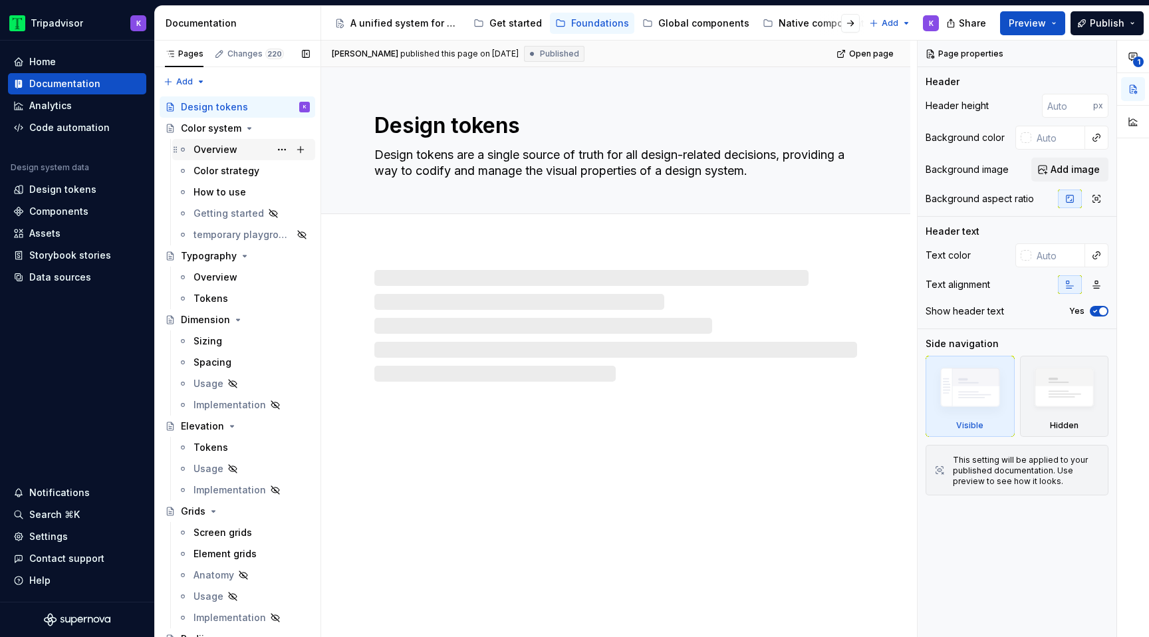
click at [225, 146] on div "Overview" at bounding box center [215, 149] width 44 height 13
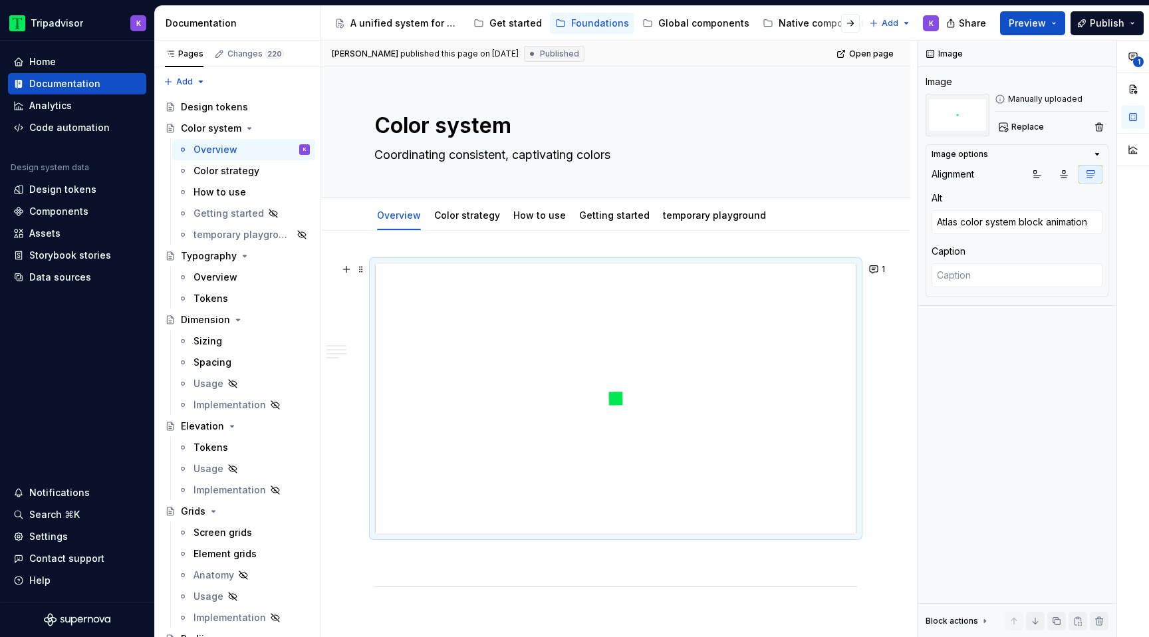
click at [626, 346] on img at bounding box center [615, 398] width 481 height 271
click at [399, 19] on div "A unified system for every journey." at bounding box center [405, 23] width 110 height 13
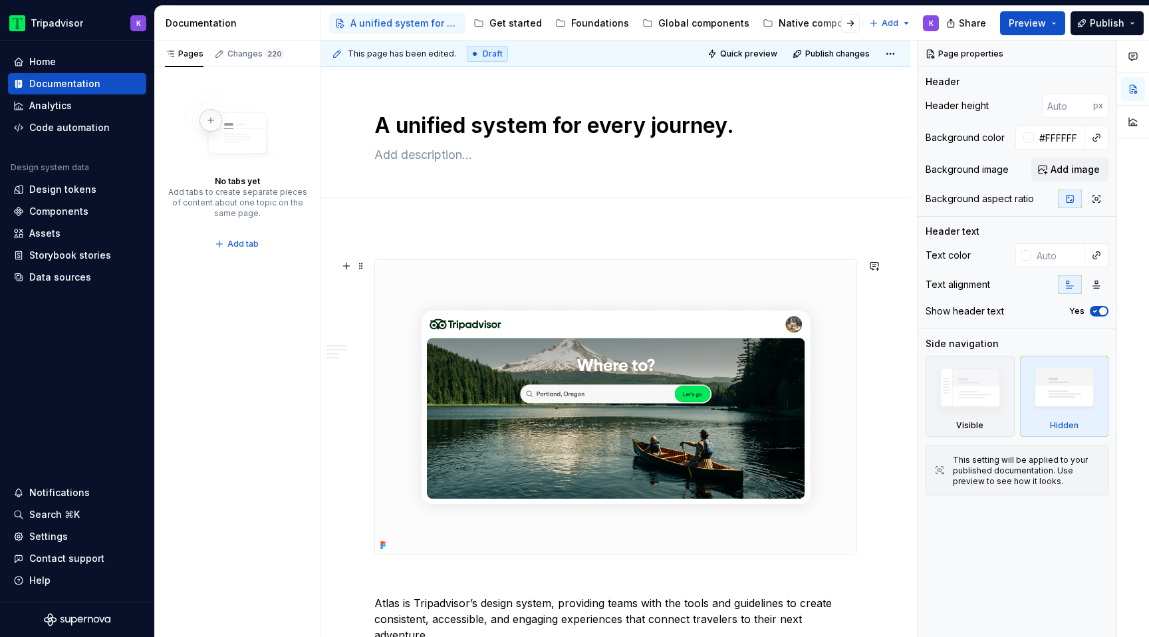
click at [624, 402] on img at bounding box center [615, 407] width 481 height 294
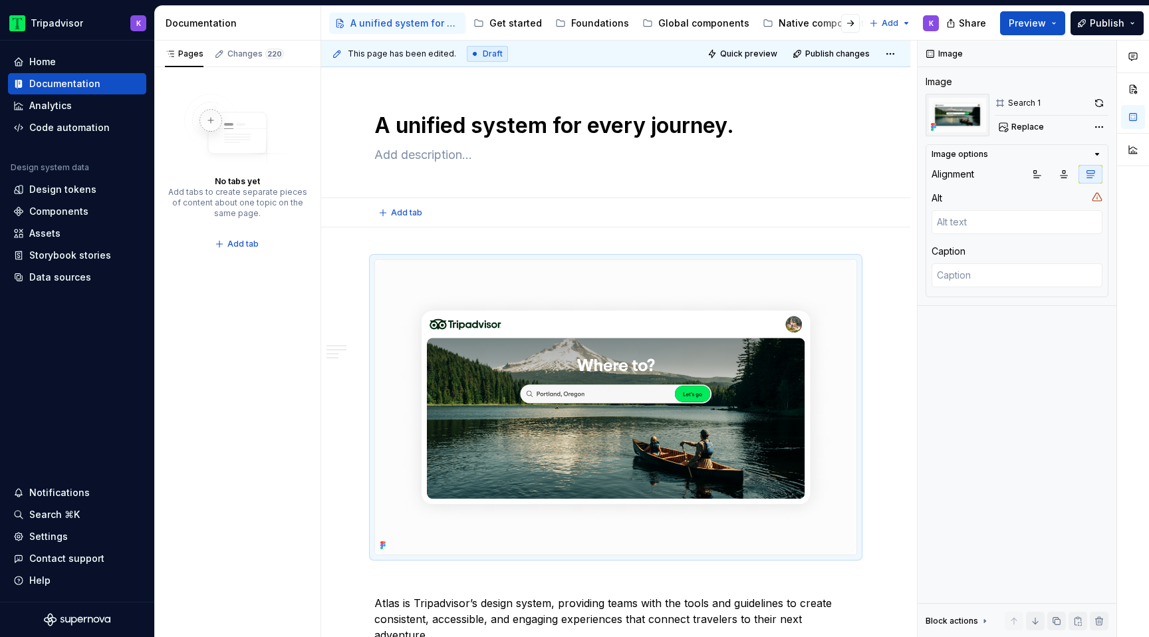
type textarea "*"
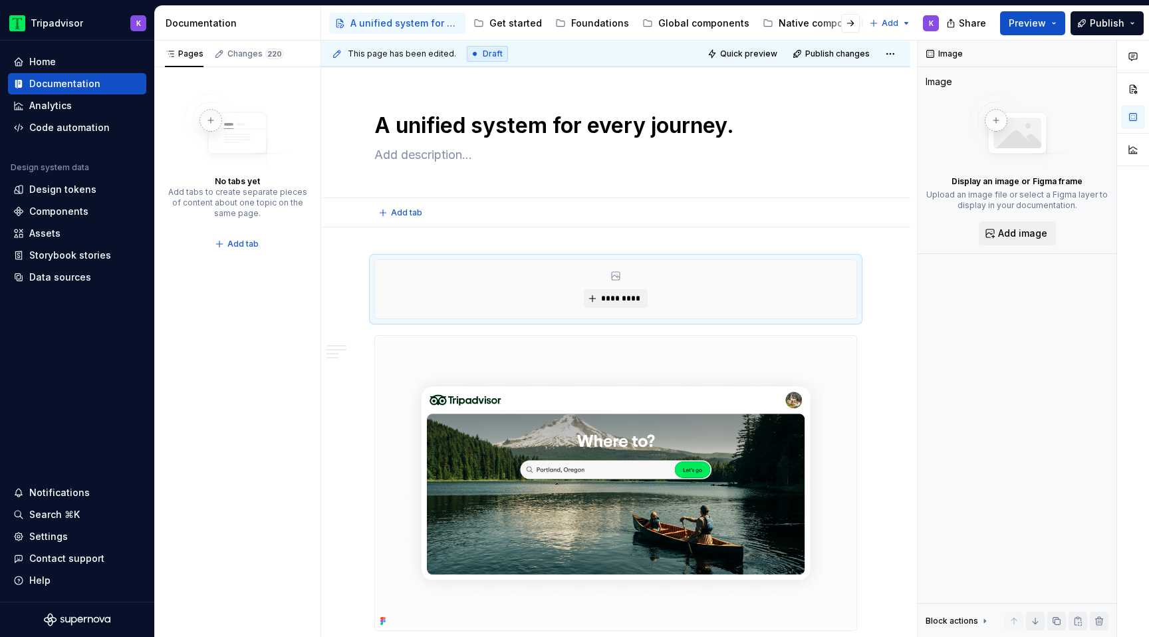
type textarea "*"
click at [630, 300] on span "*********" at bounding box center [620, 298] width 41 height 11
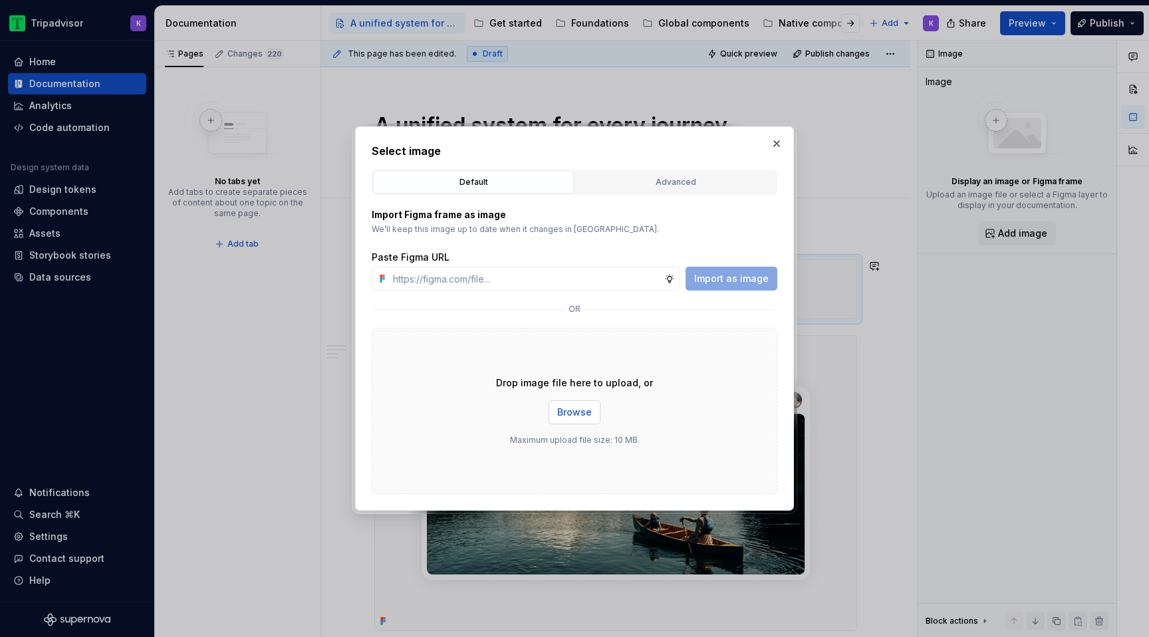
click at [578, 419] on button "Browse" at bounding box center [574, 412] width 52 height 24
click at [582, 388] on p "Drop image file here to upload, or" at bounding box center [574, 382] width 157 height 13
click at [582, 409] on span "Browse" at bounding box center [574, 412] width 35 height 13
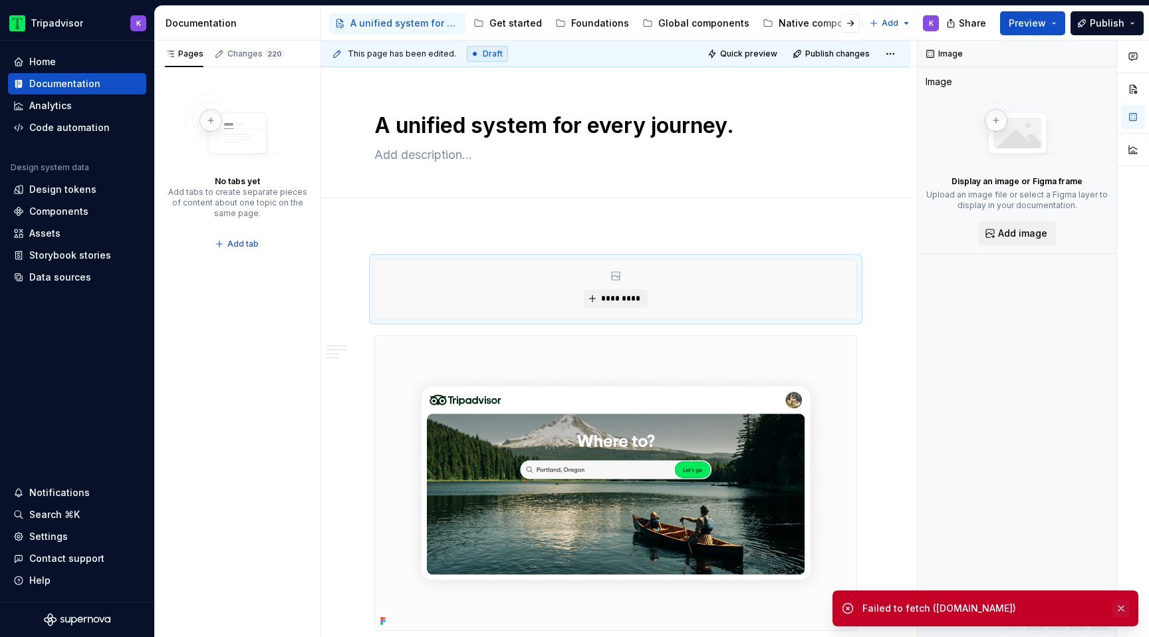
click at [1124, 610] on button "button" at bounding box center [1120, 608] width 17 height 19
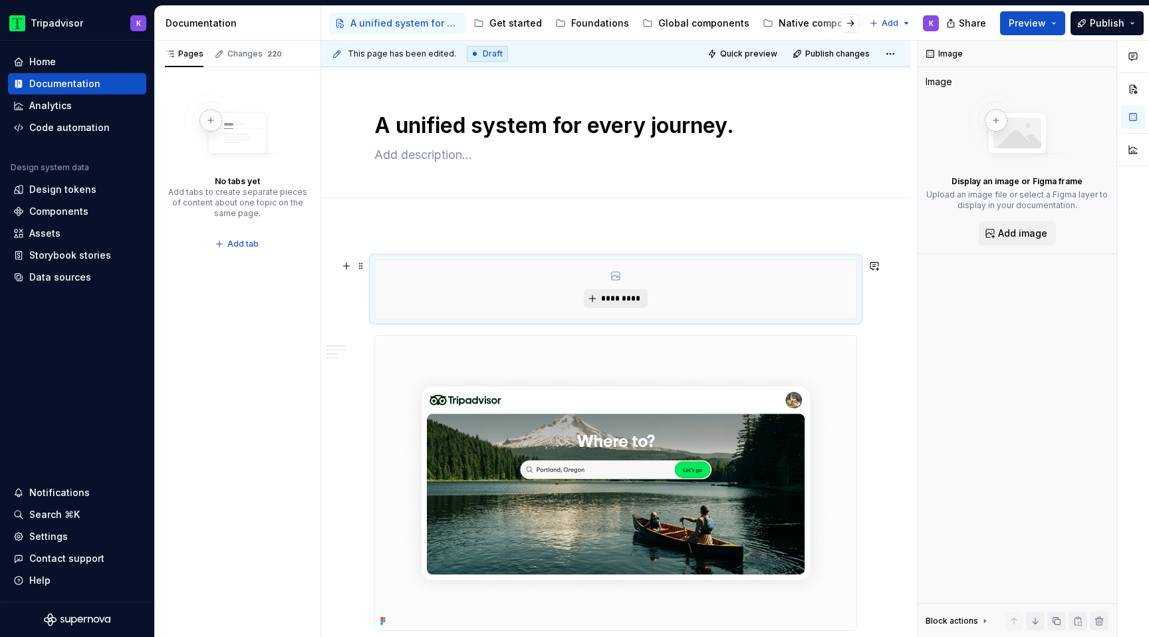
click at [616, 291] on button "*********" at bounding box center [615, 298] width 63 height 19
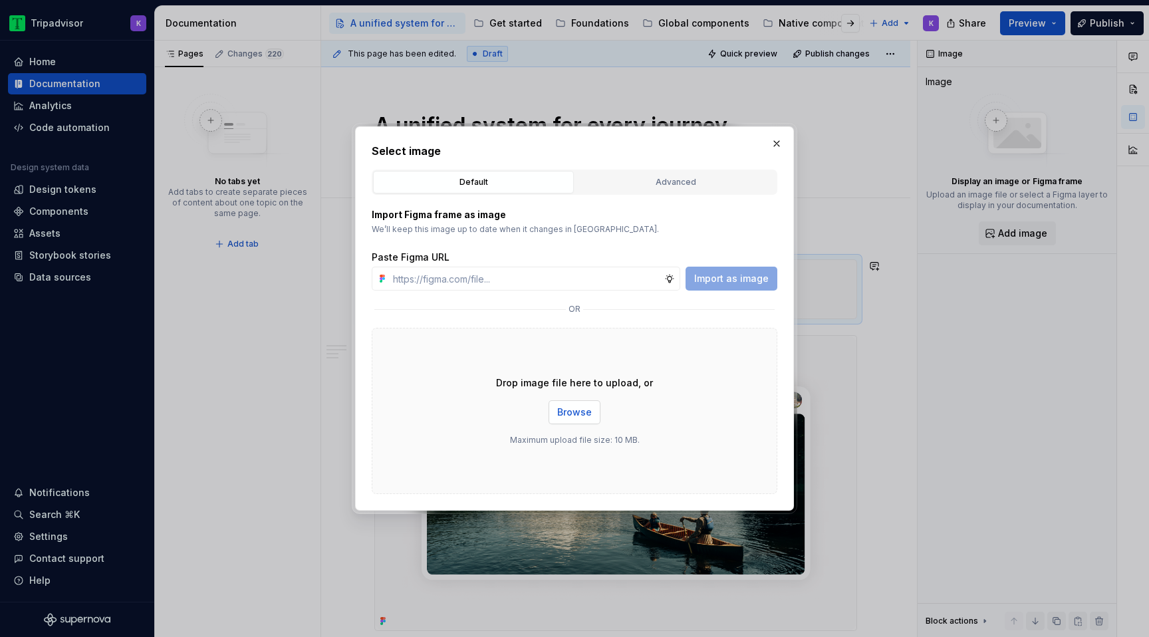
click at [588, 404] on button "Browse" at bounding box center [574, 412] width 52 height 24
click at [777, 144] on button "button" at bounding box center [776, 143] width 19 height 19
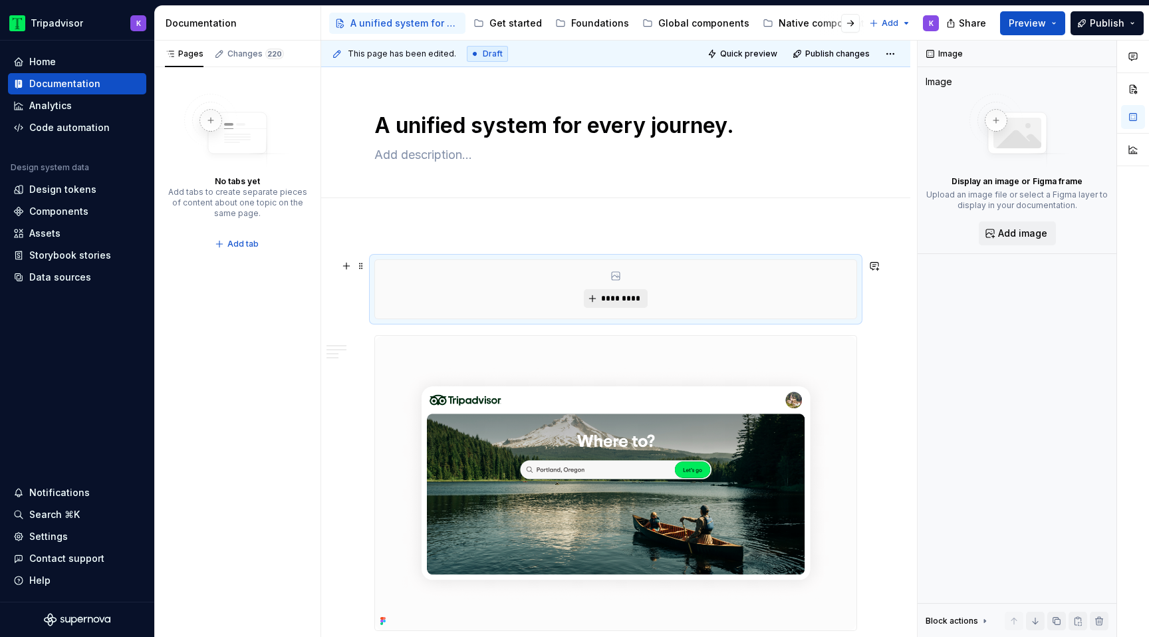
click at [640, 297] on span "*********" at bounding box center [620, 298] width 41 height 11
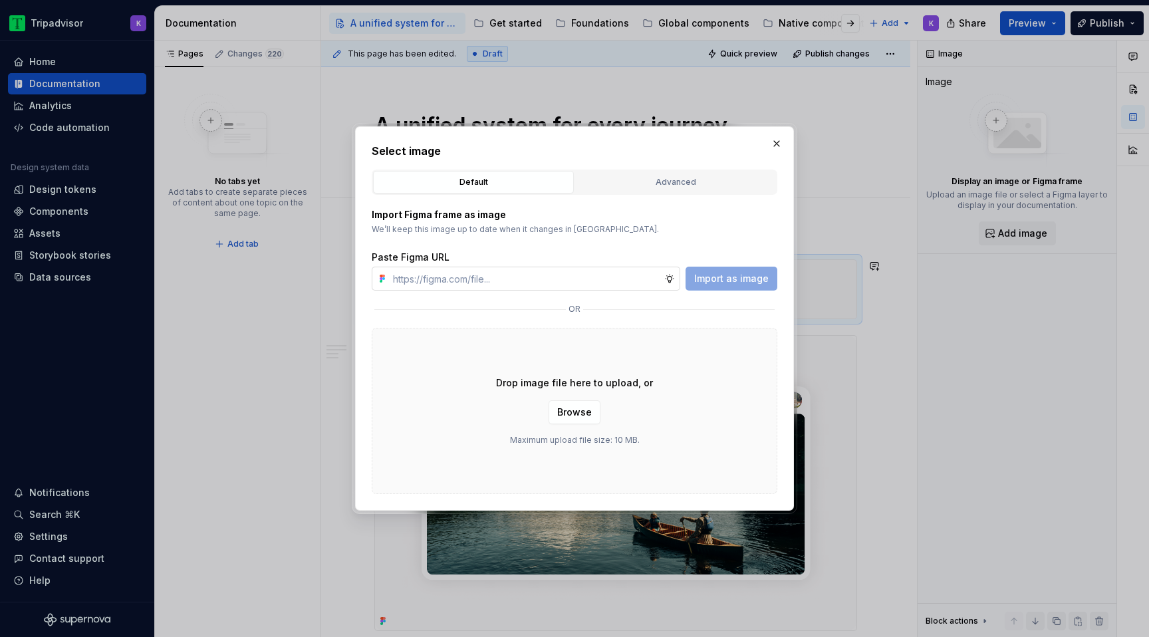
click at [610, 279] on input "text" at bounding box center [526, 279] width 277 height 24
click at [587, 409] on span "Browse" at bounding box center [574, 412] width 35 height 13
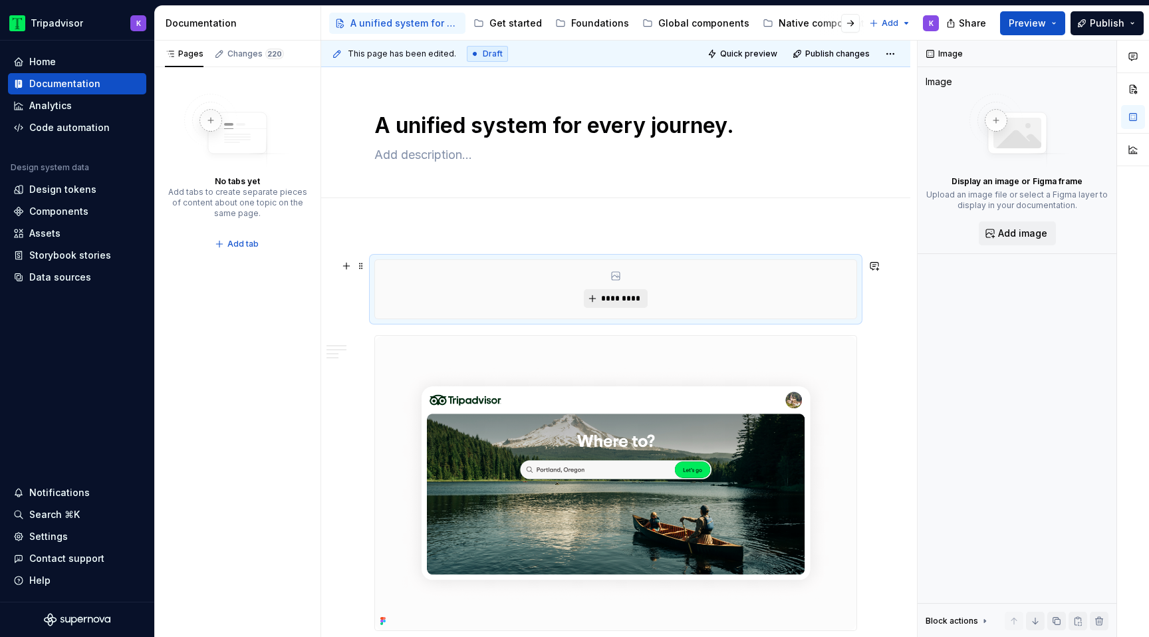
click at [608, 304] on button "*********" at bounding box center [615, 298] width 63 height 19
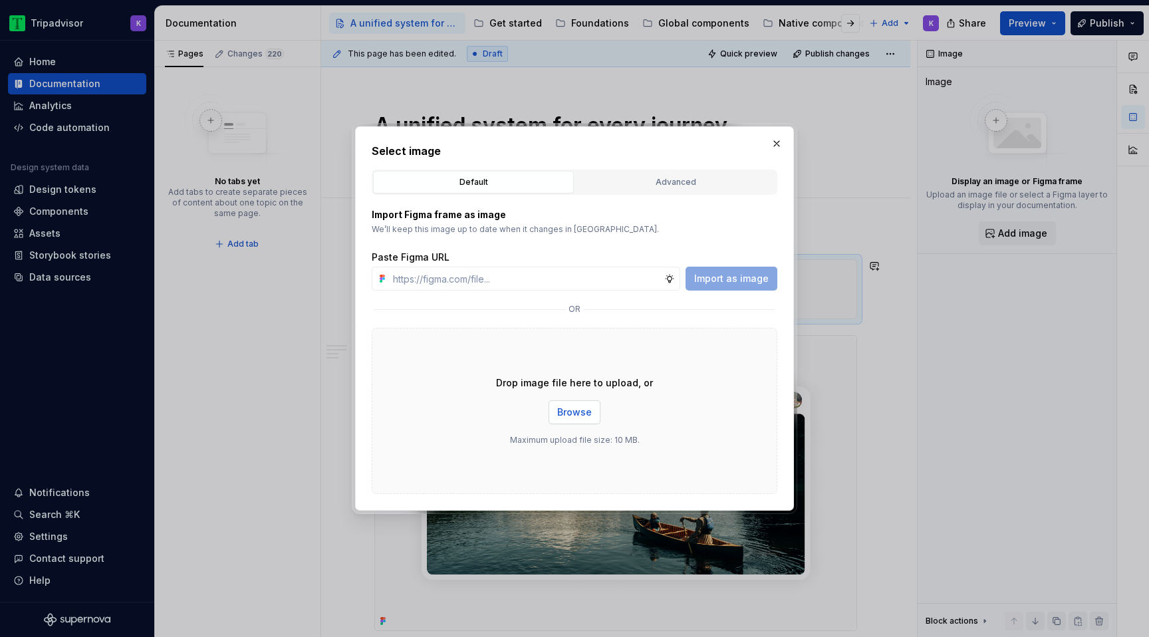
click at [572, 416] on span "Browse" at bounding box center [574, 412] width 35 height 13
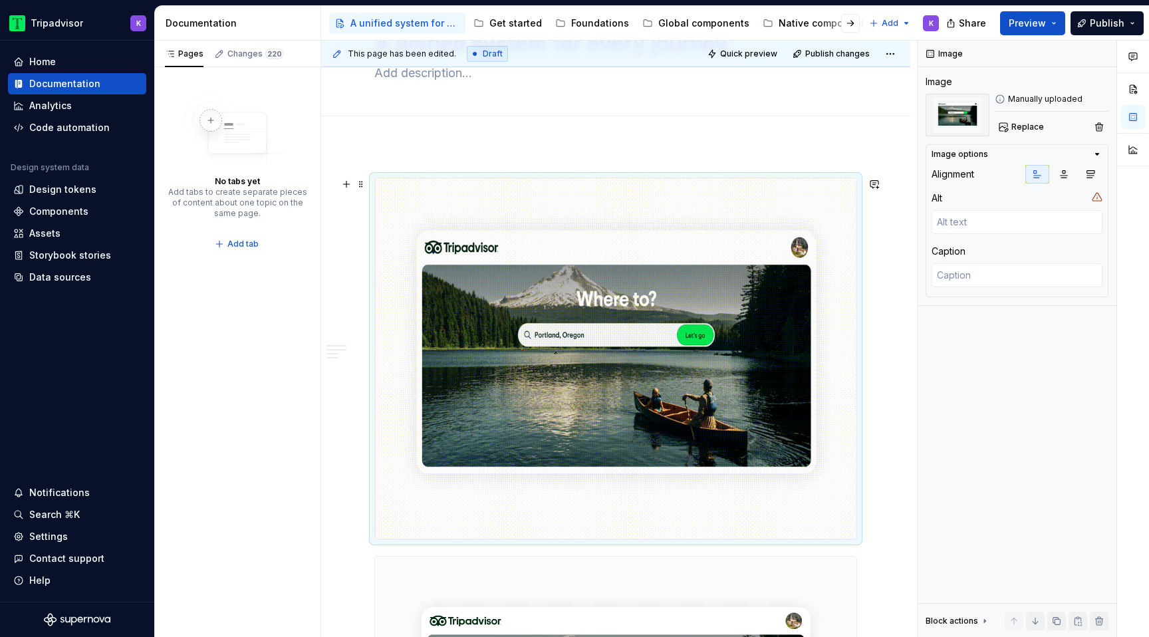
scroll to position [13, 0]
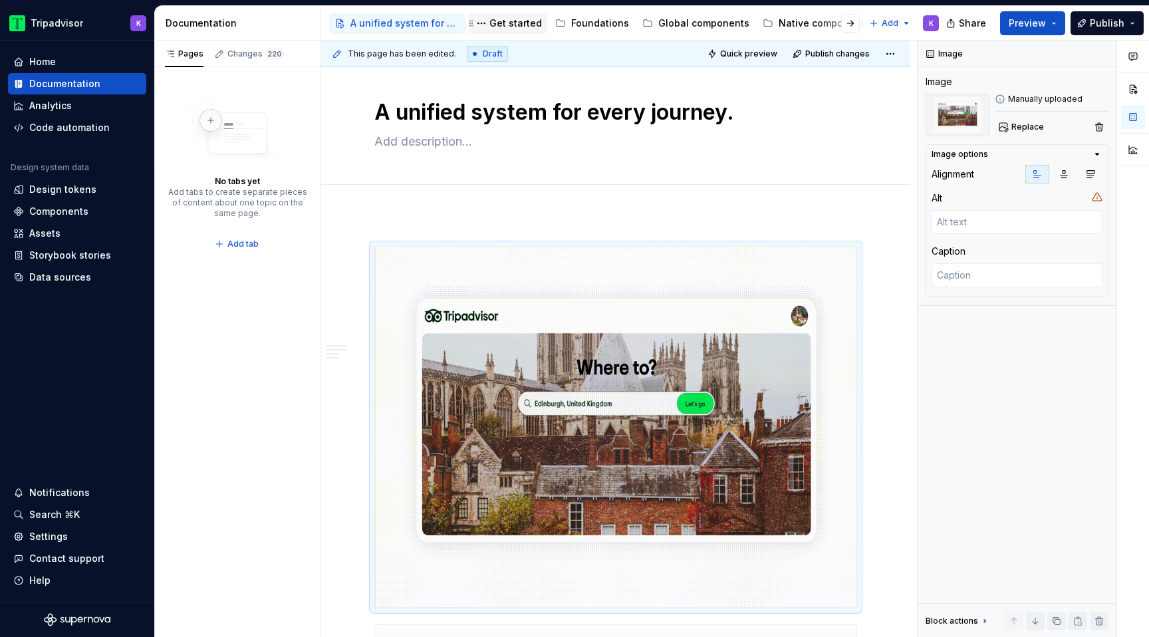
click at [505, 25] on div "Get started" at bounding box center [515, 23] width 53 height 13
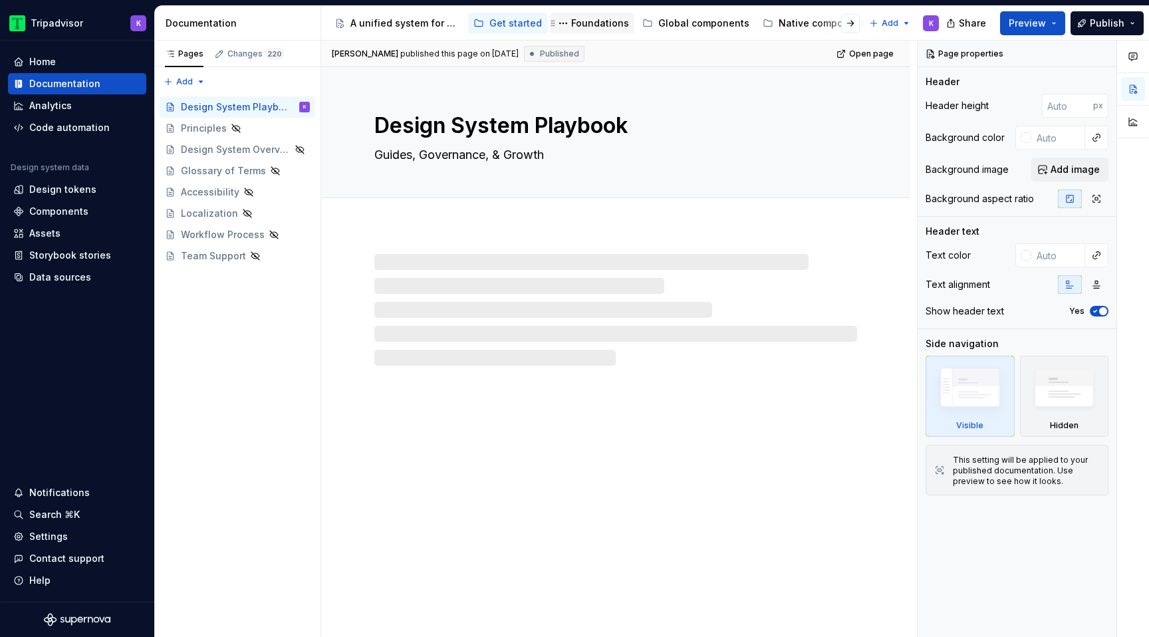
click at [583, 27] on div "Foundations" at bounding box center [600, 23] width 58 height 13
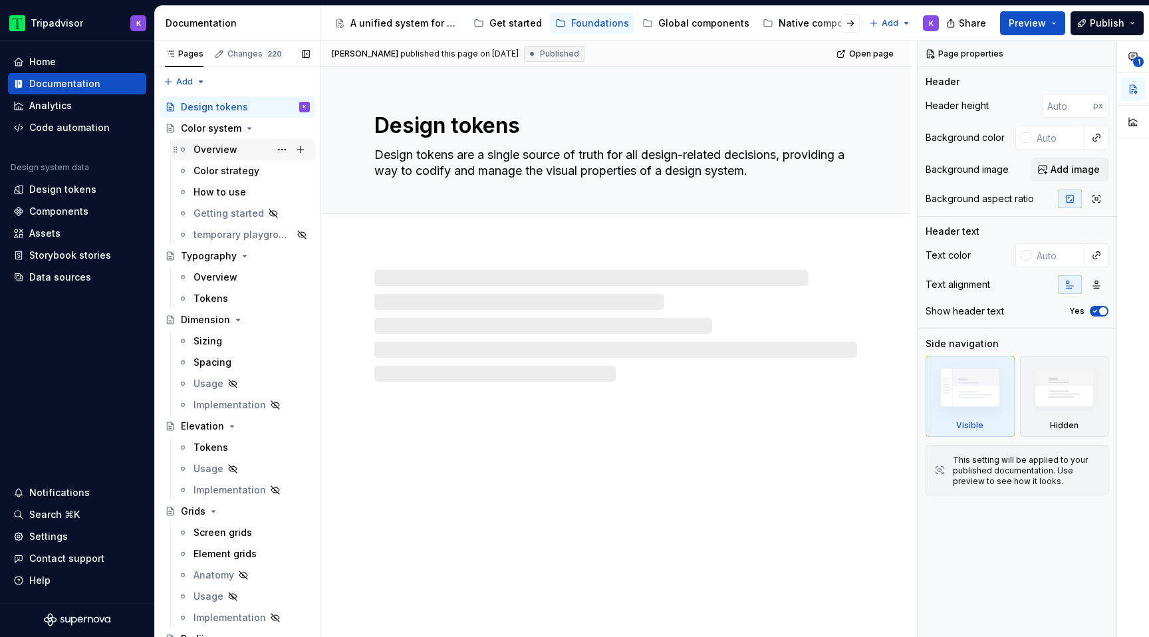
click at [227, 148] on div "Overview" at bounding box center [215, 149] width 44 height 13
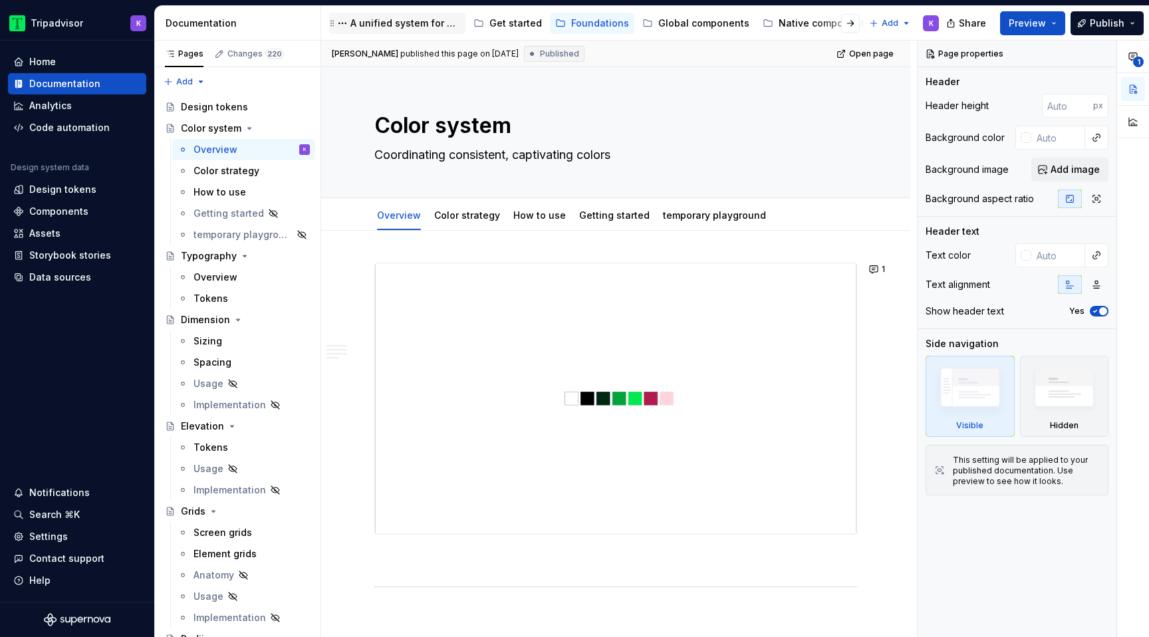
click at [403, 22] on div "A unified system for every journey." at bounding box center [405, 23] width 110 height 13
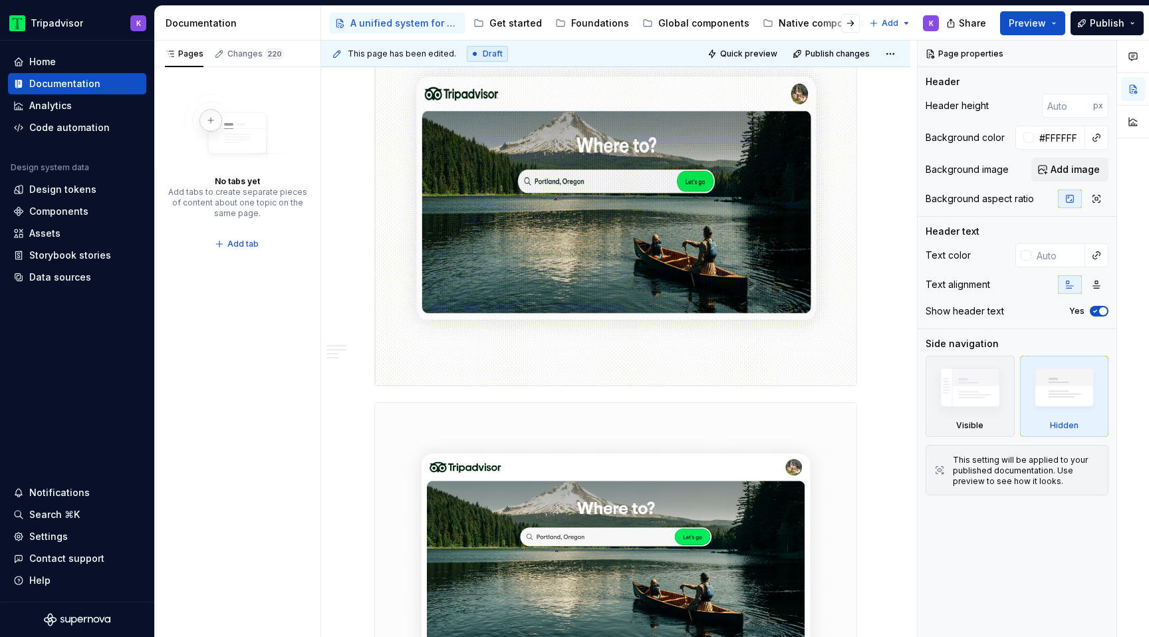
scroll to position [268, 0]
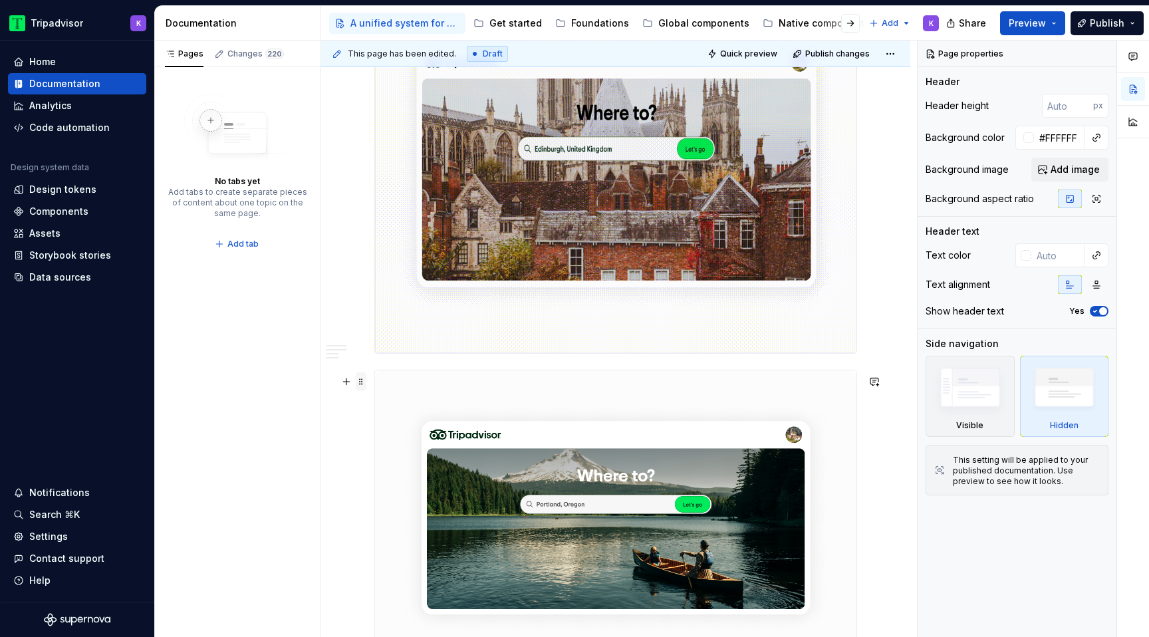
click at [361, 382] on span at bounding box center [361, 381] width 11 height 19
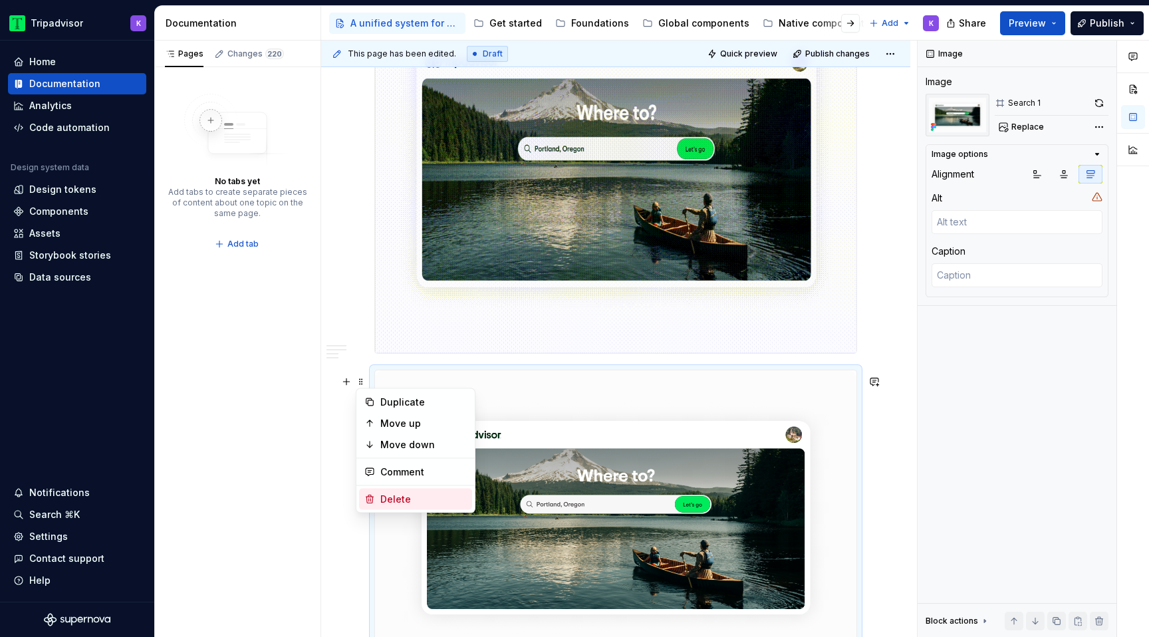
click at [408, 493] on div "Delete" at bounding box center [423, 499] width 86 height 13
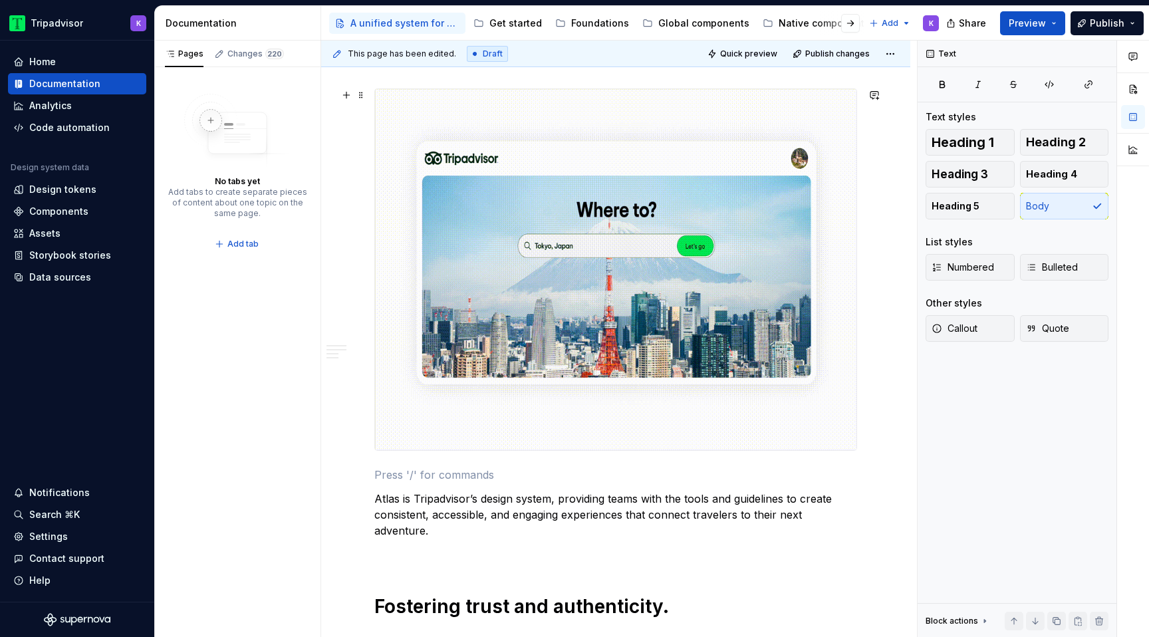
scroll to position [0, 0]
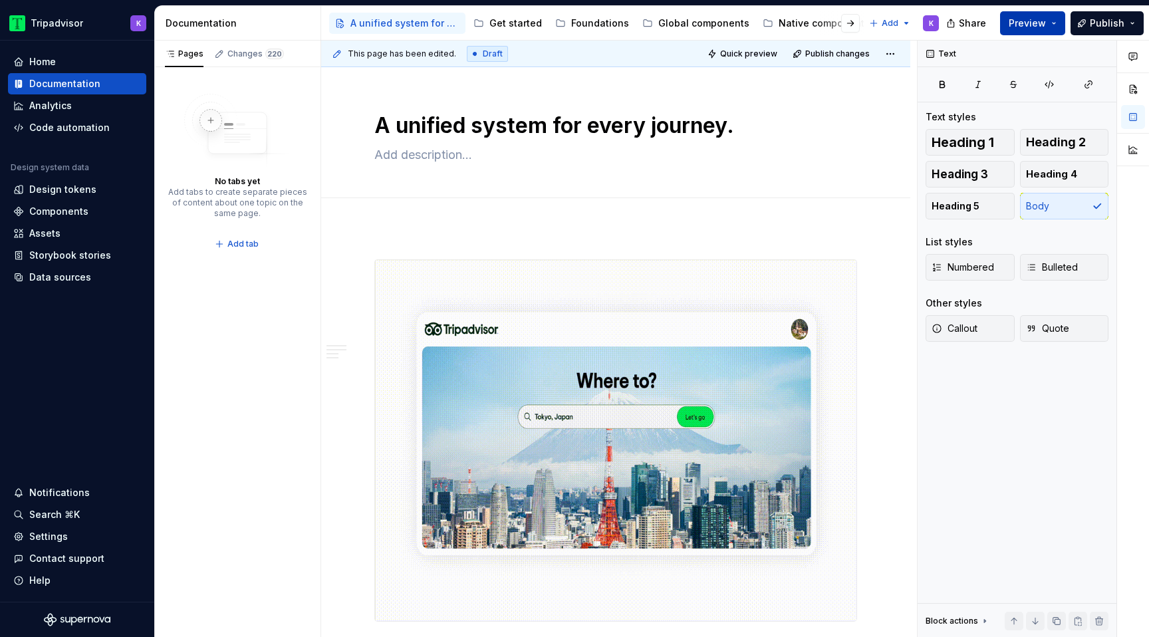
click at [1030, 17] on span "Preview" at bounding box center [1026, 23] width 37 height 13
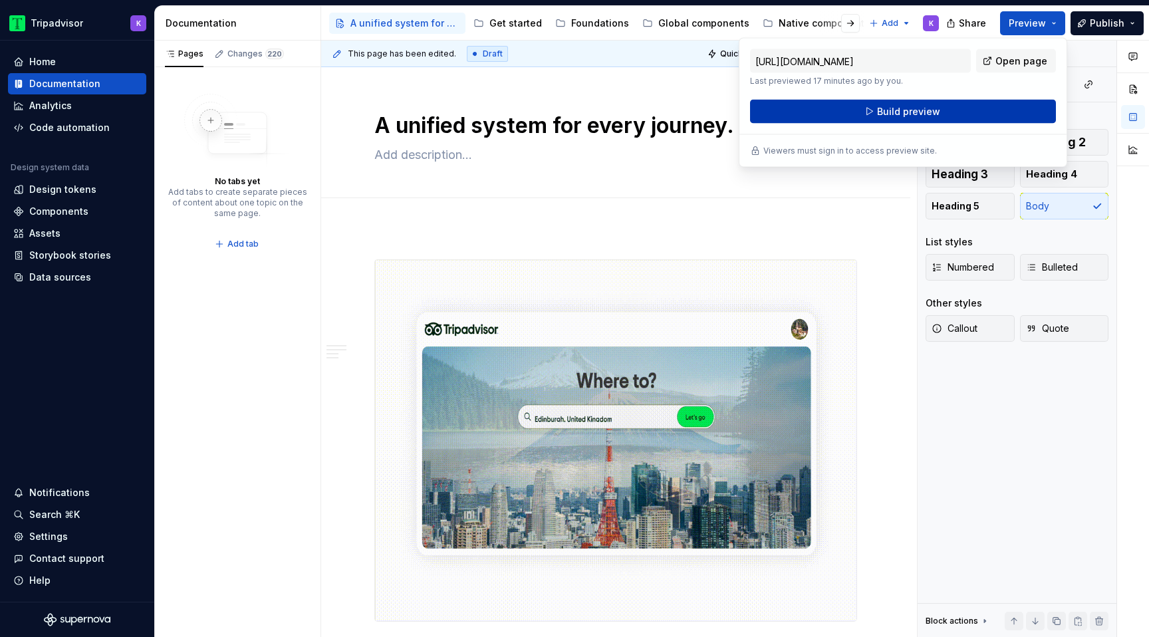
click at [850, 110] on button "Build preview" at bounding box center [903, 112] width 306 height 24
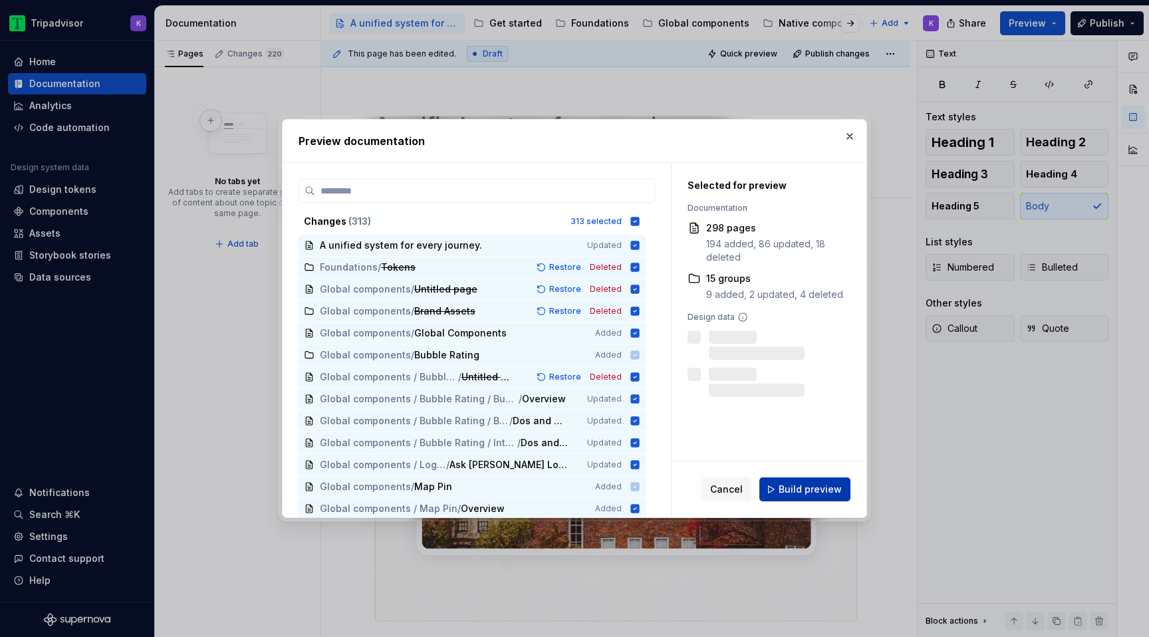
click at [802, 489] on span "Build preview" at bounding box center [809, 489] width 63 height 13
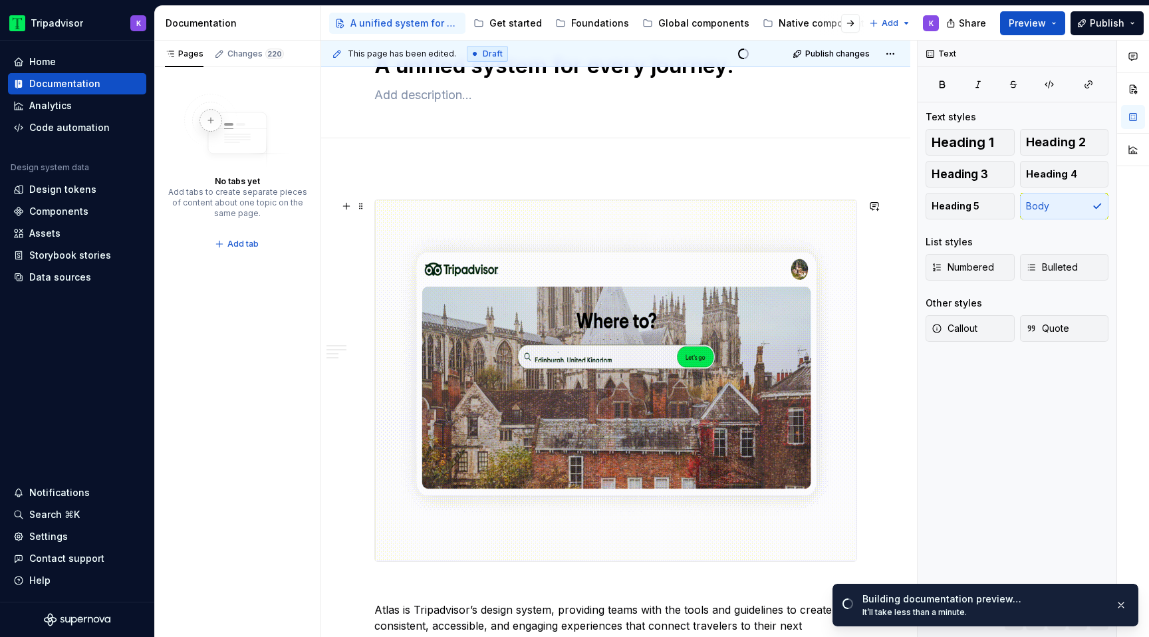
scroll to position [43, 0]
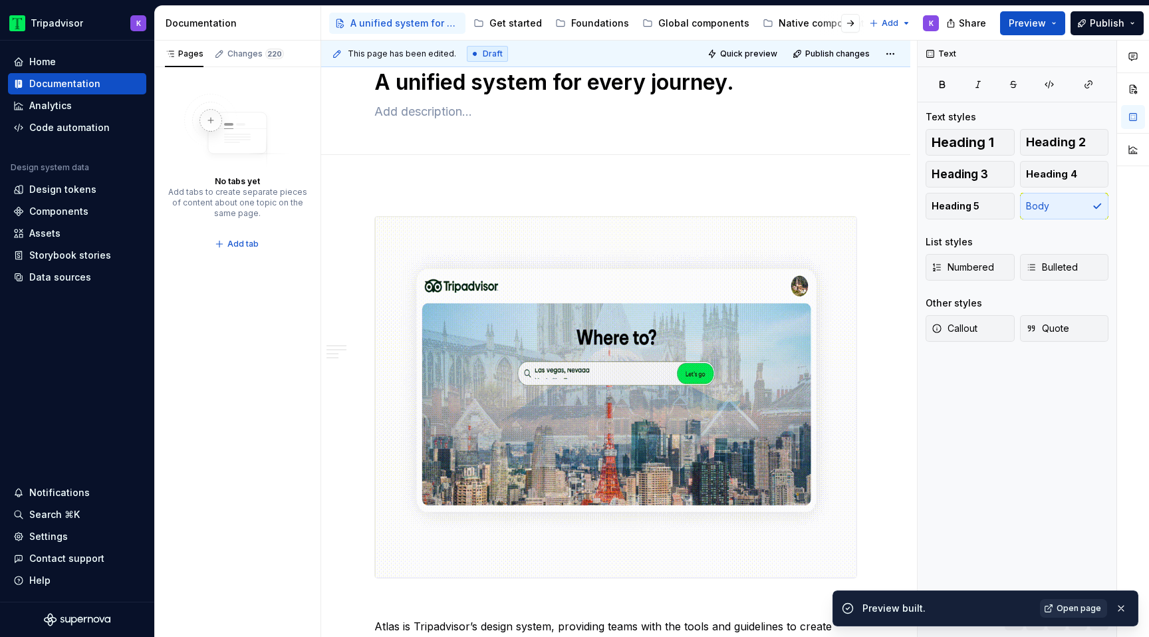
click at [1074, 602] on link "Open page" at bounding box center [1073, 608] width 67 height 19
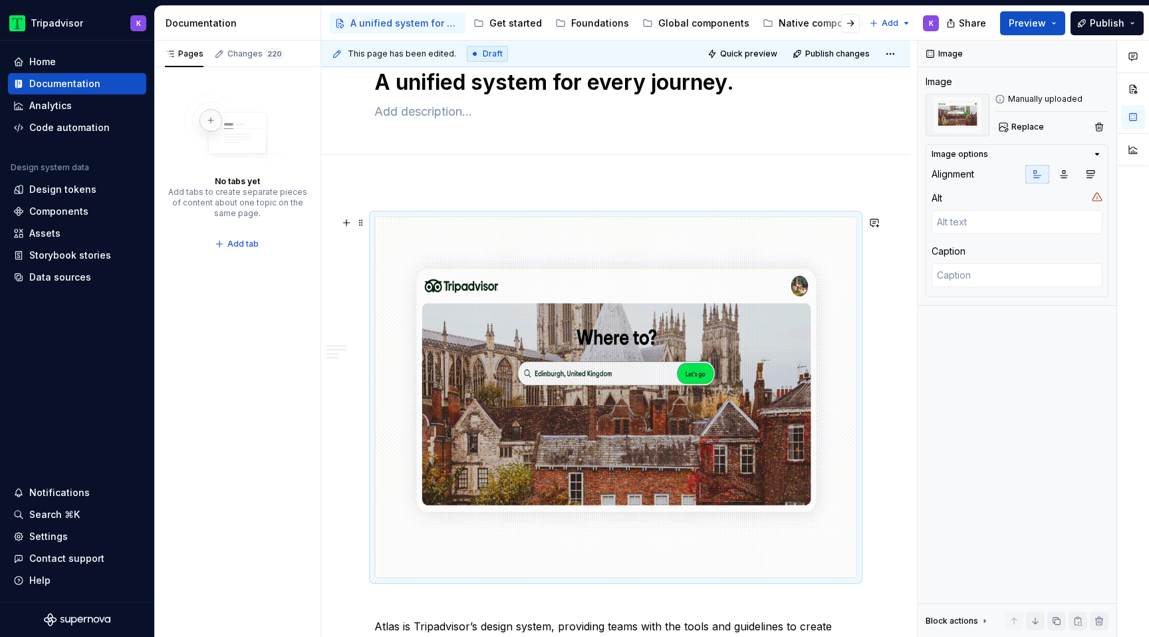
click at [840, 302] on img at bounding box center [615, 397] width 481 height 361
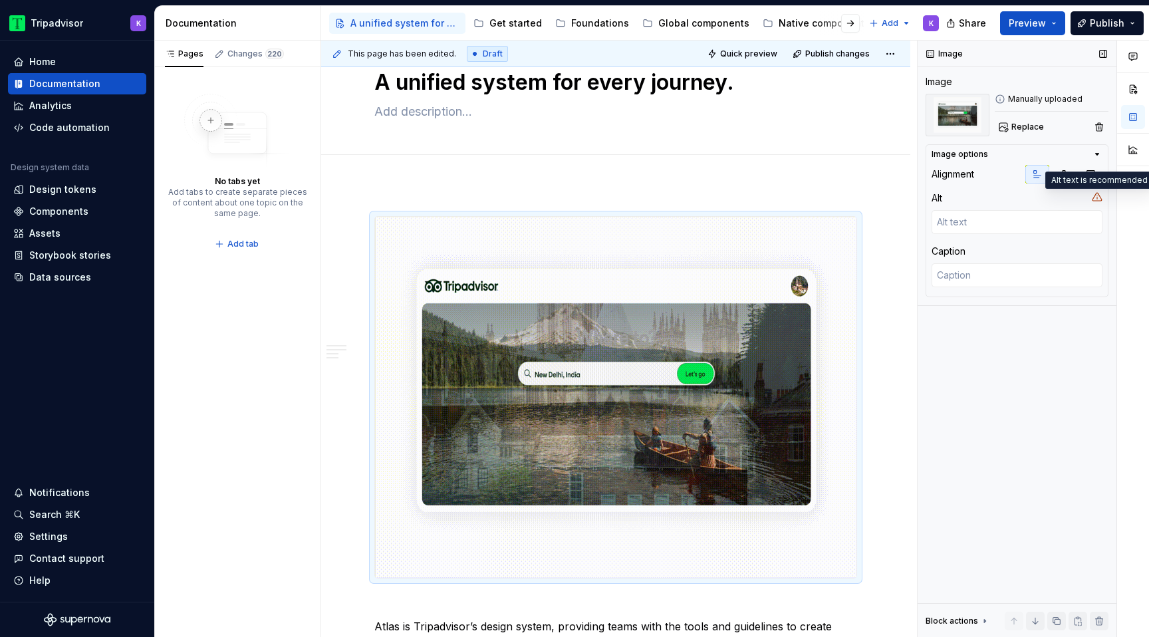
click at [1096, 200] on icon at bounding box center [1097, 196] width 11 height 11
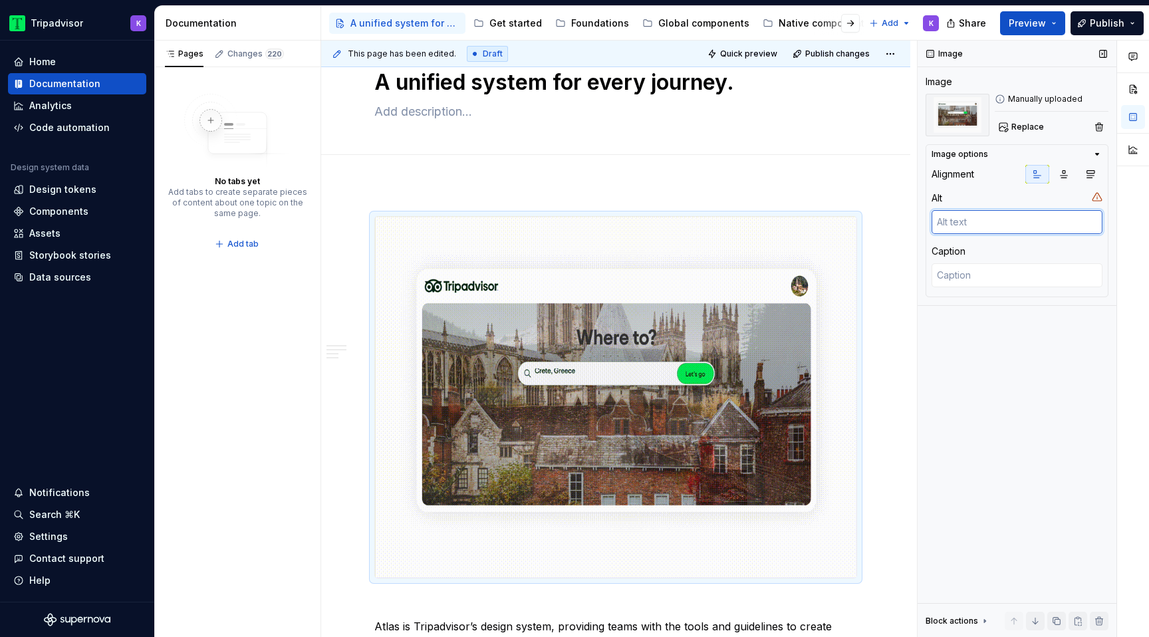
click at [1081, 223] on textarea at bounding box center [1016, 222] width 171 height 24
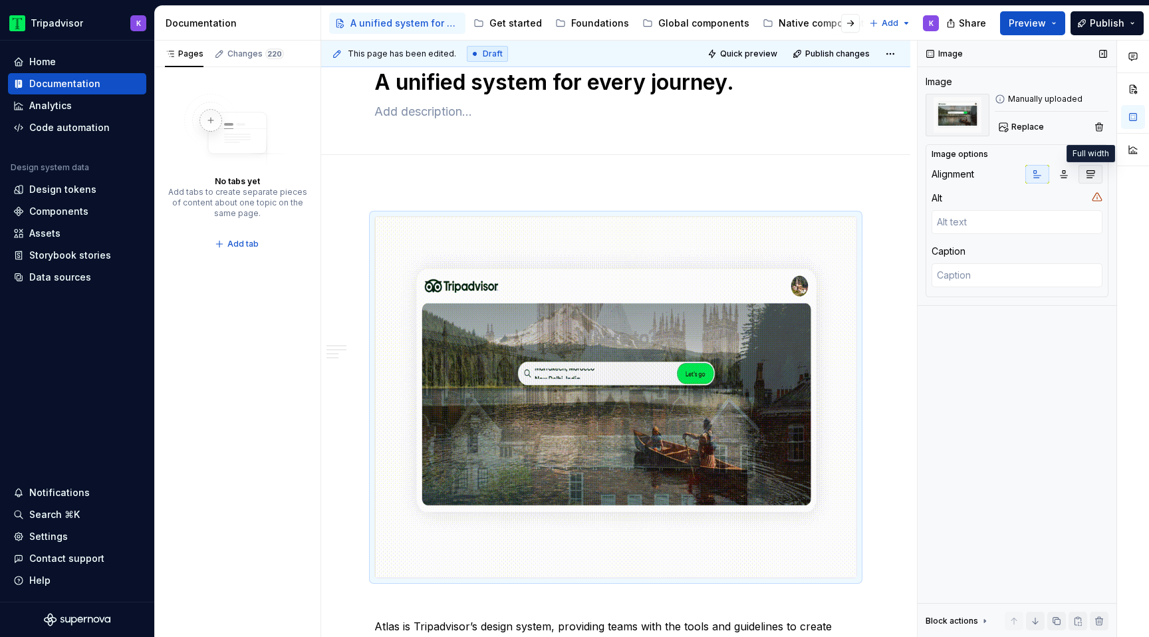
click at [1093, 169] on icon "button" at bounding box center [1090, 174] width 11 height 11
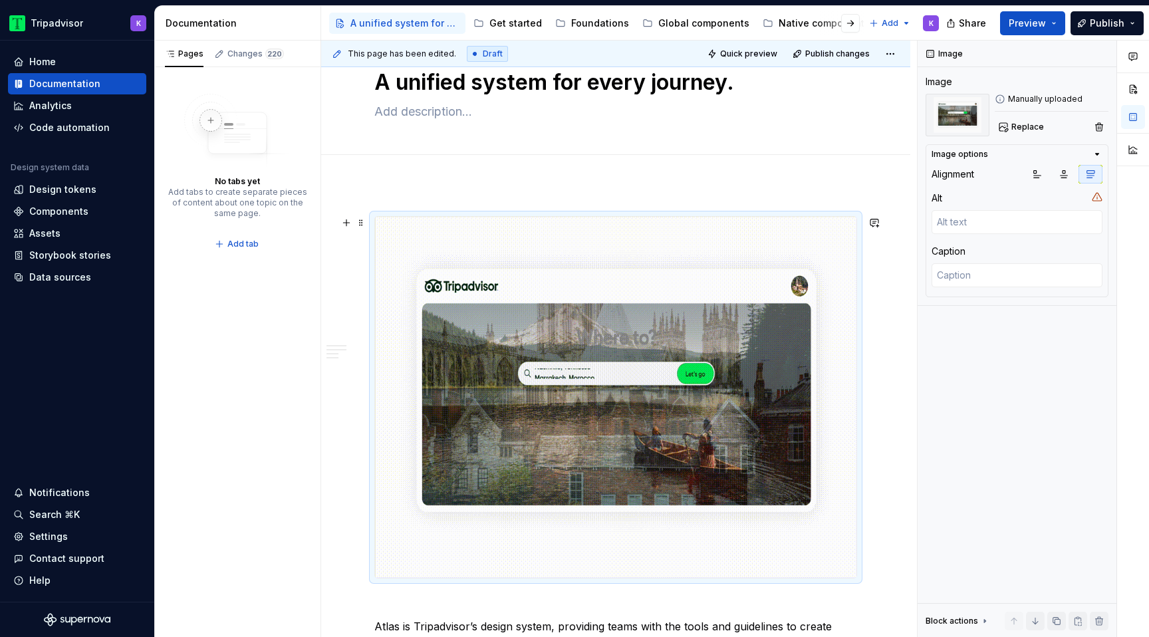
click at [531, 315] on img at bounding box center [615, 397] width 481 height 361
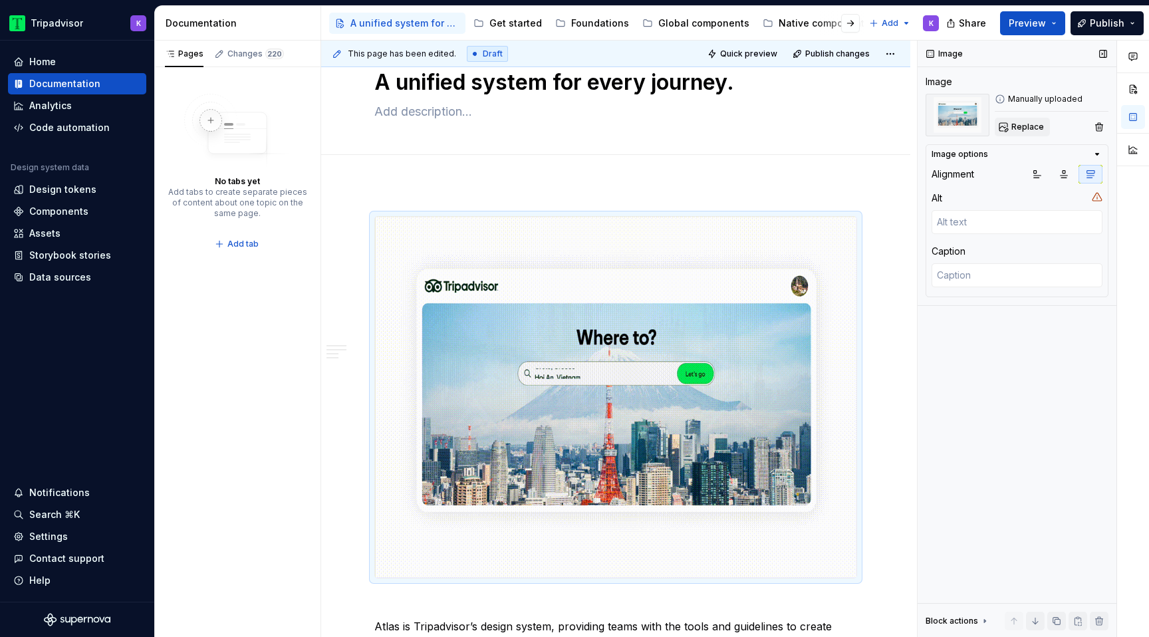
click at [1018, 130] on span "Replace" at bounding box center [1027, 127] width 33 height 11
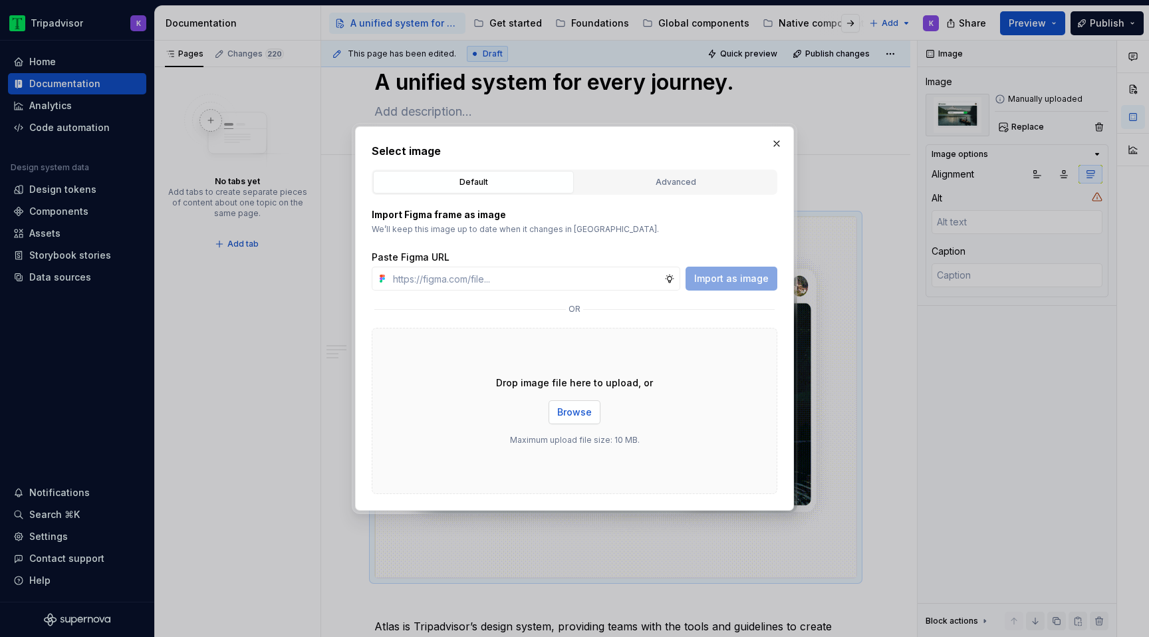
click at [586, 413] on span "Browse" at bounding box center [574, 412] width 35 height 13
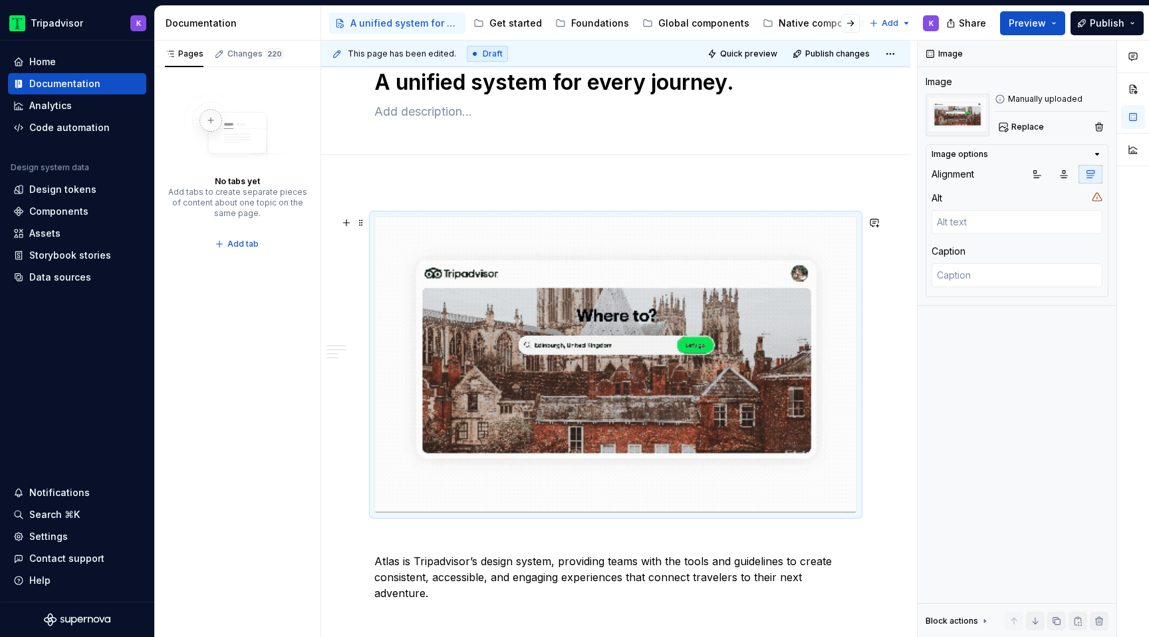
click at [674, 340] on img at bounding box center [615, 365] width 481 height 296
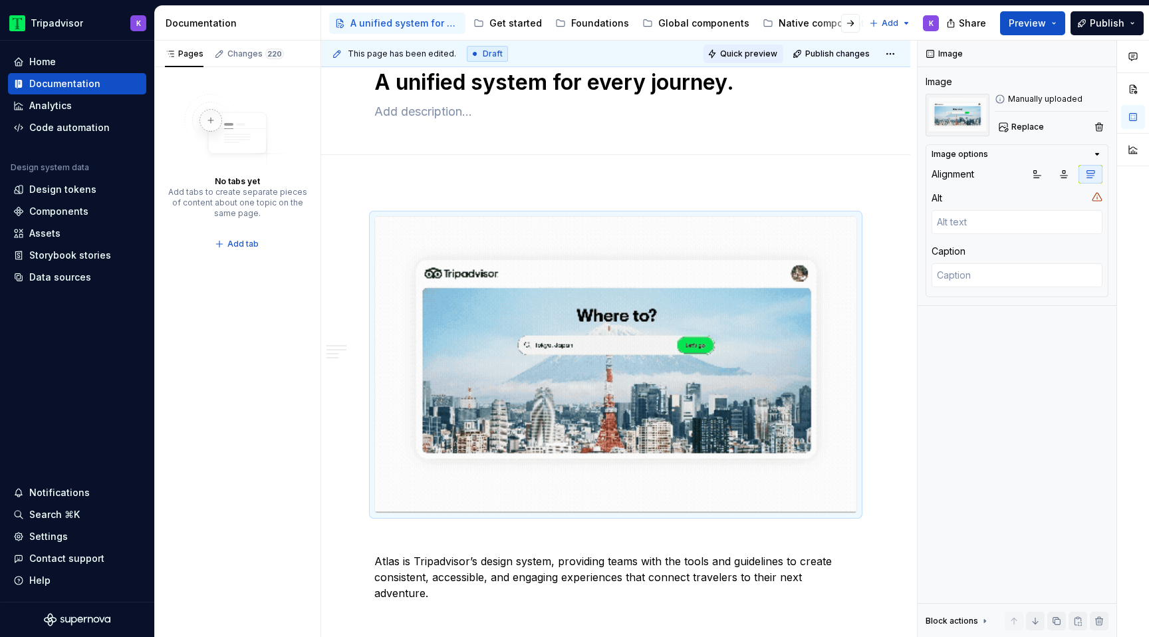
click at [765, 47] on button "Quick preview" at bounding box center [743, 54] width 80 height 19
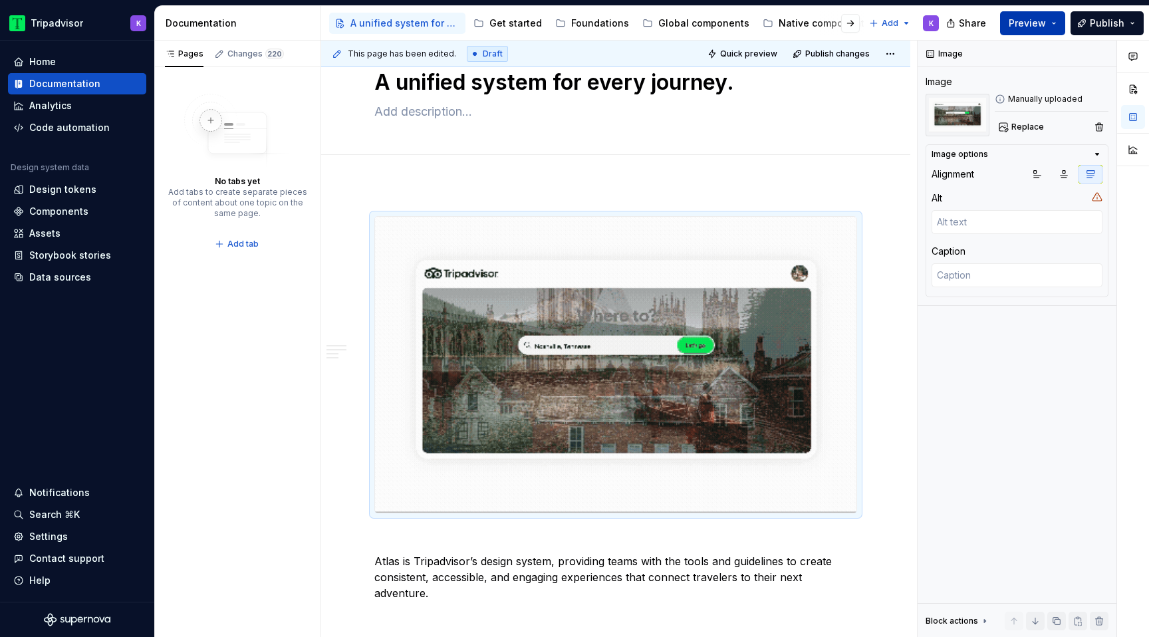
click at [1032, 27] on span "Preview" at bounding box center [1026, 23] width 37 height 13
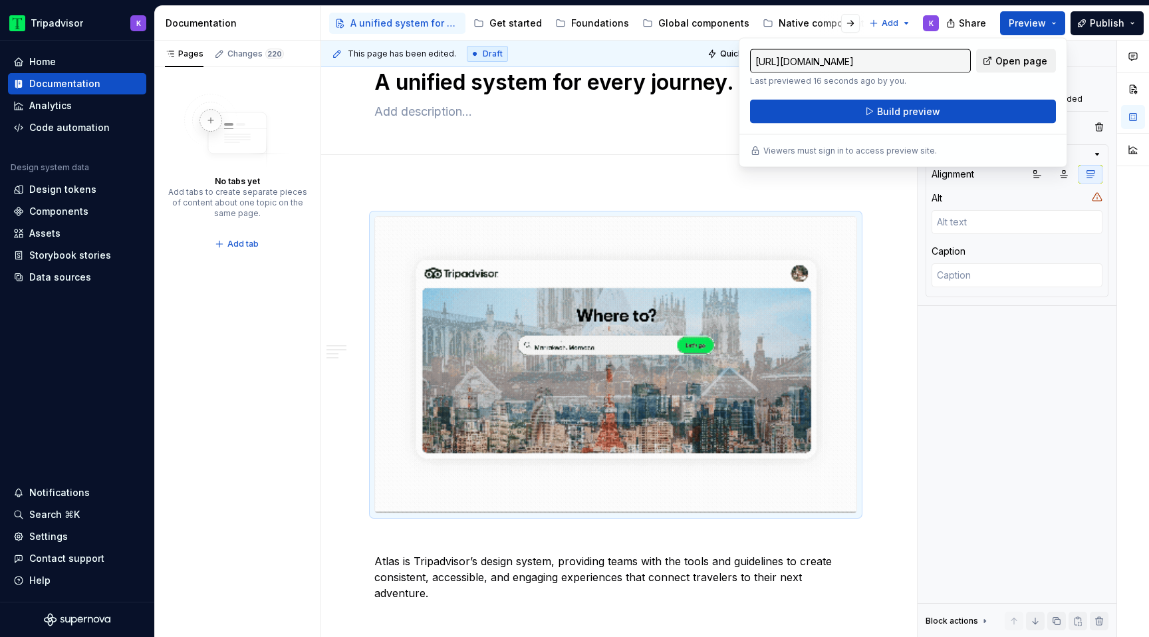
click at [1036, 62] on span "Open page" at bounding box center [1021, 61] width 52 height 13
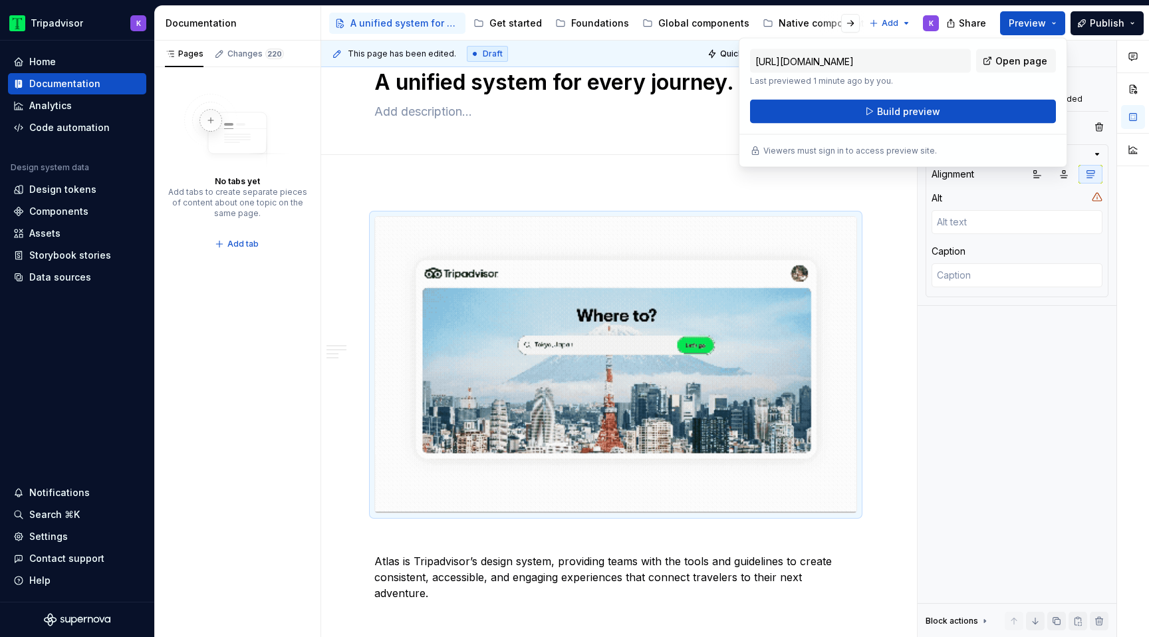
type textarea "*"
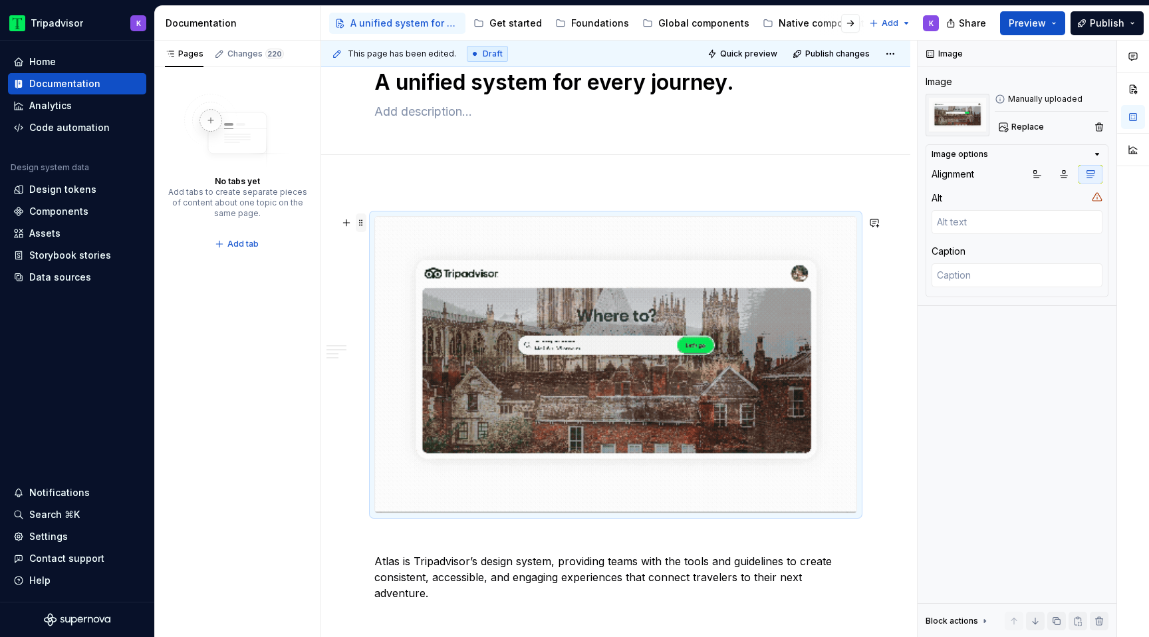
click at [360, 226] on span at bounding box center [361, 222] width 11 height 19
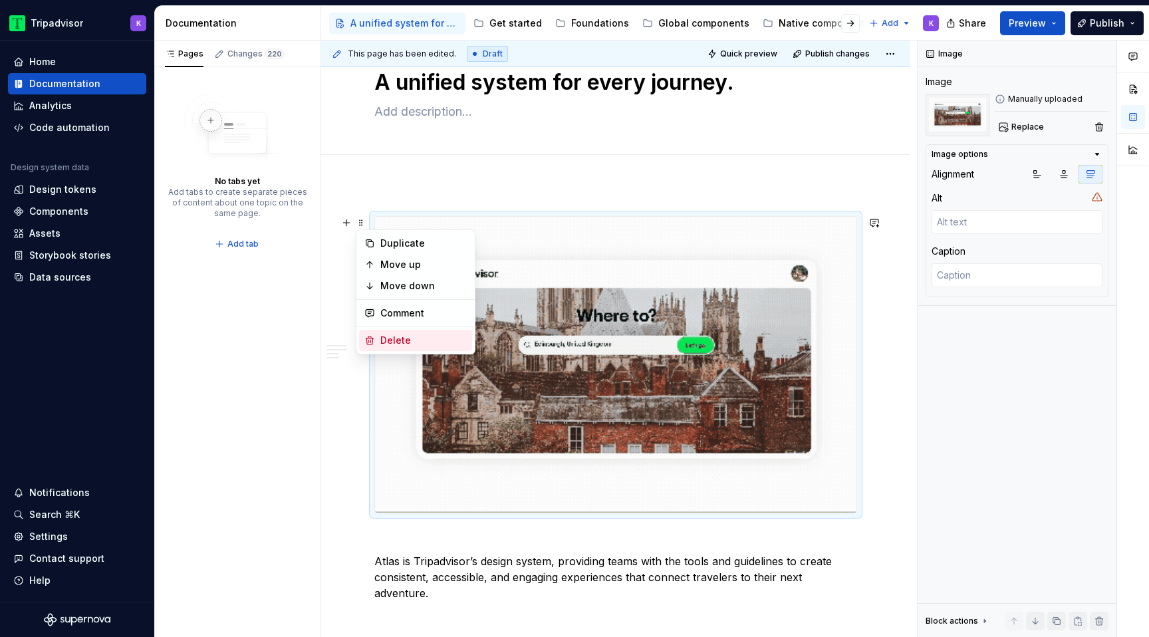
click at [429, 338] on div "Delete" at bounding box center [423, 340] width 86 height 13
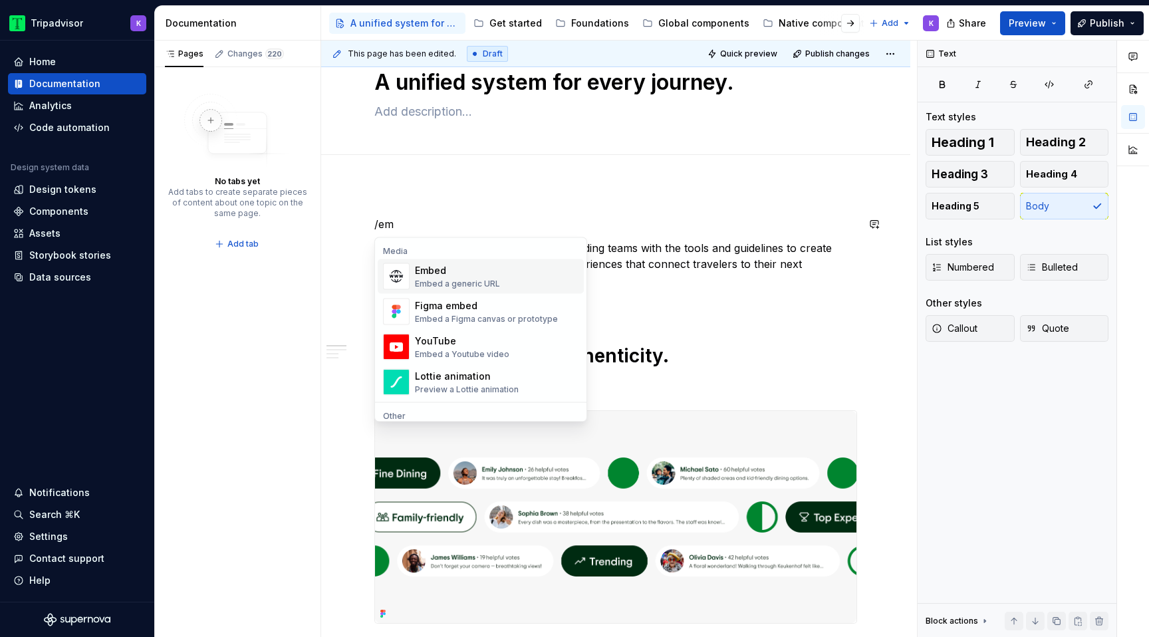
click at [427, 285] on div "Embed a generic URL" at bounding box center [457, 284] width 85 height 11
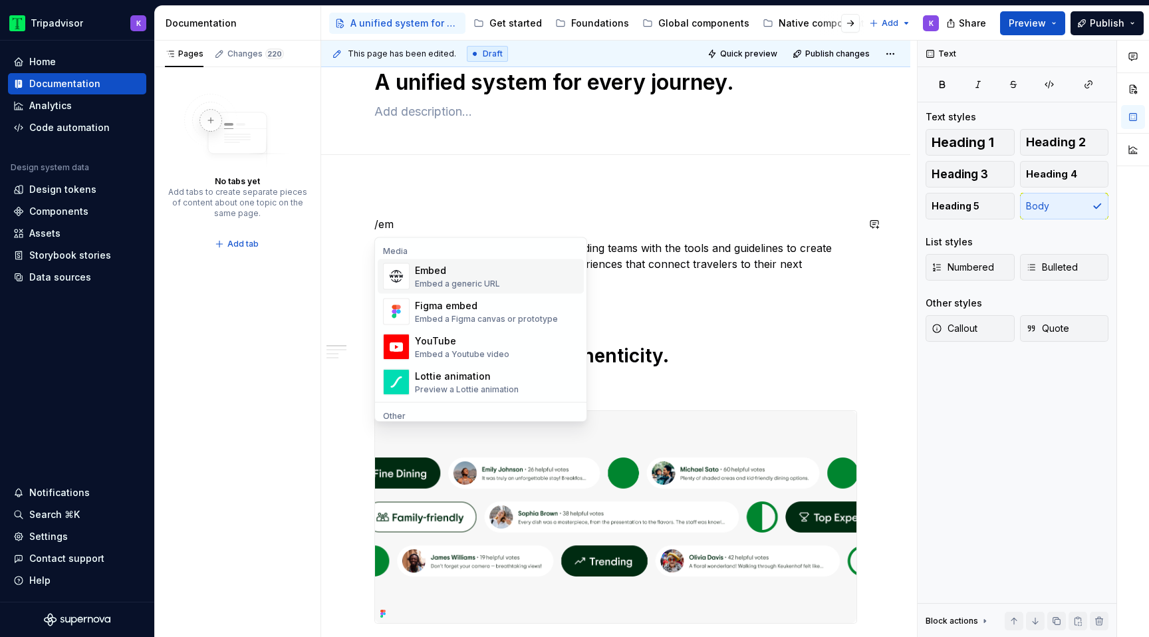
click at [437, 275] on div "Embed" at bounding box center [457, 270] width 85 height 13
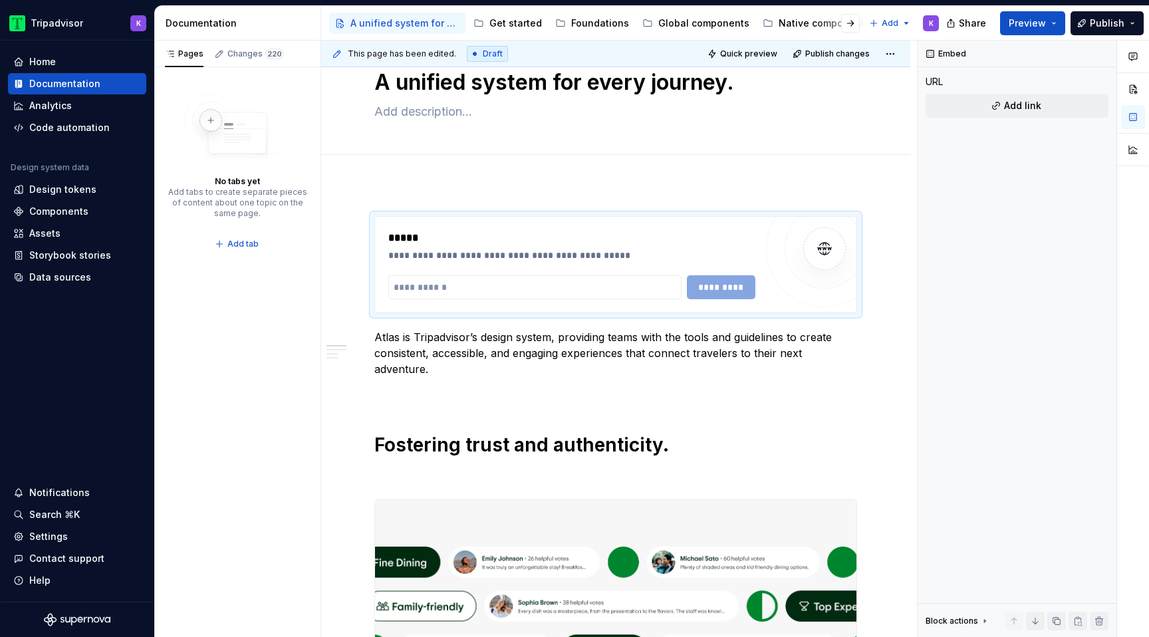
type textarea "*"
click at [523, 297] on input "text" at bounding box center [534, 287] width 293 height 24
paste input "**********"
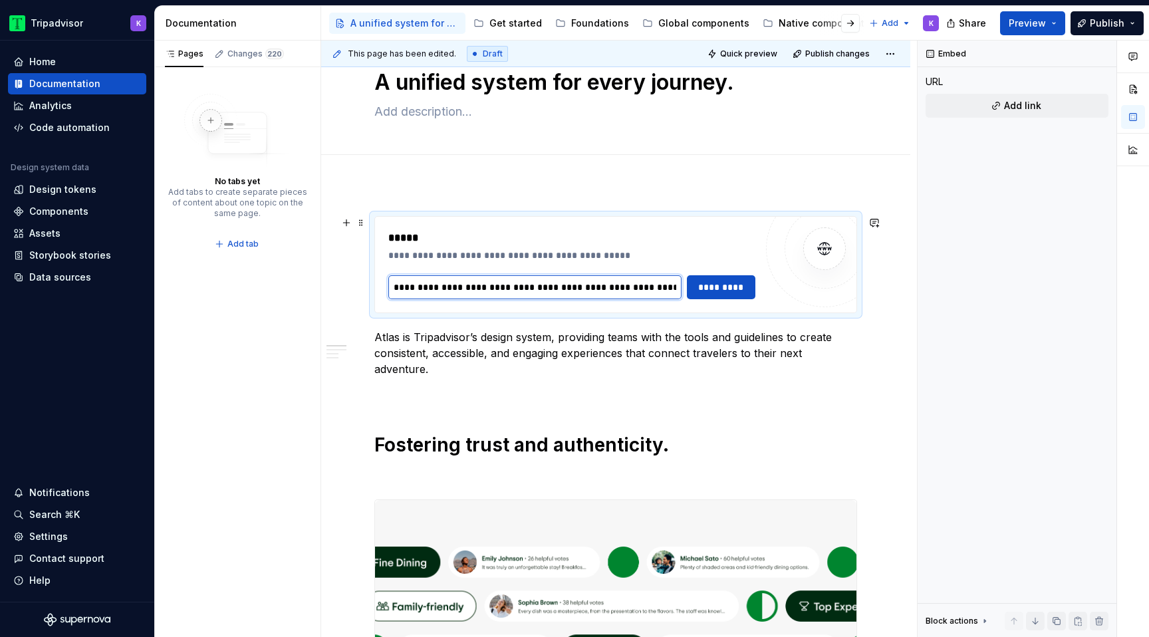
scroll to position [0, 1039]
type input "**********"
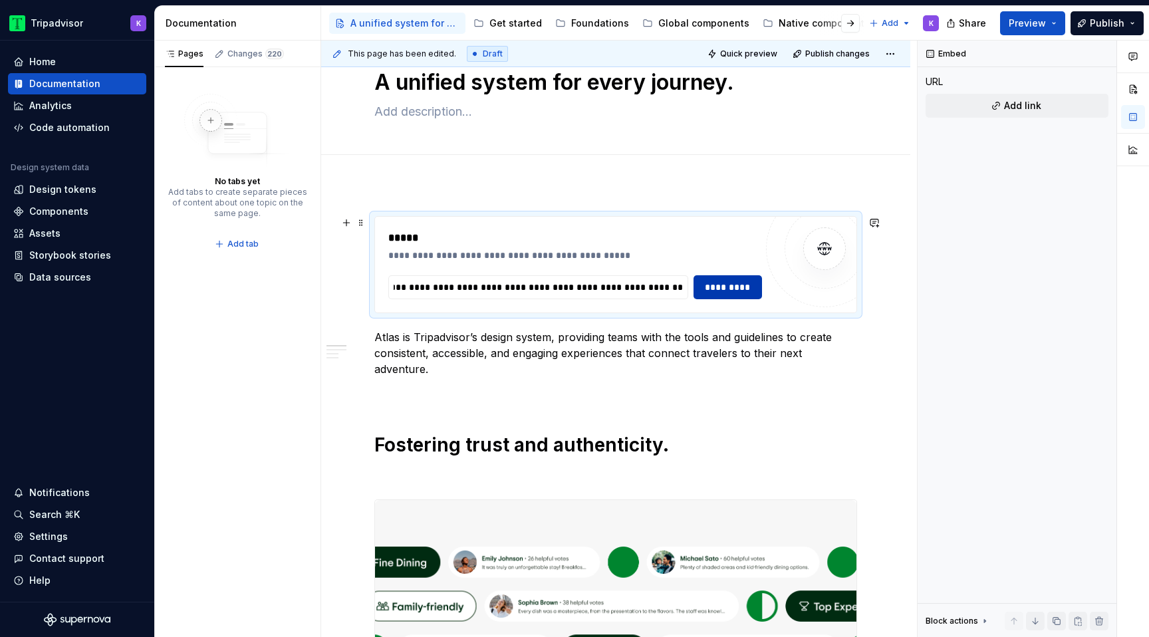
click at [730, 288] on span "*********" at bounding box center [727, 287] width 51 height 13
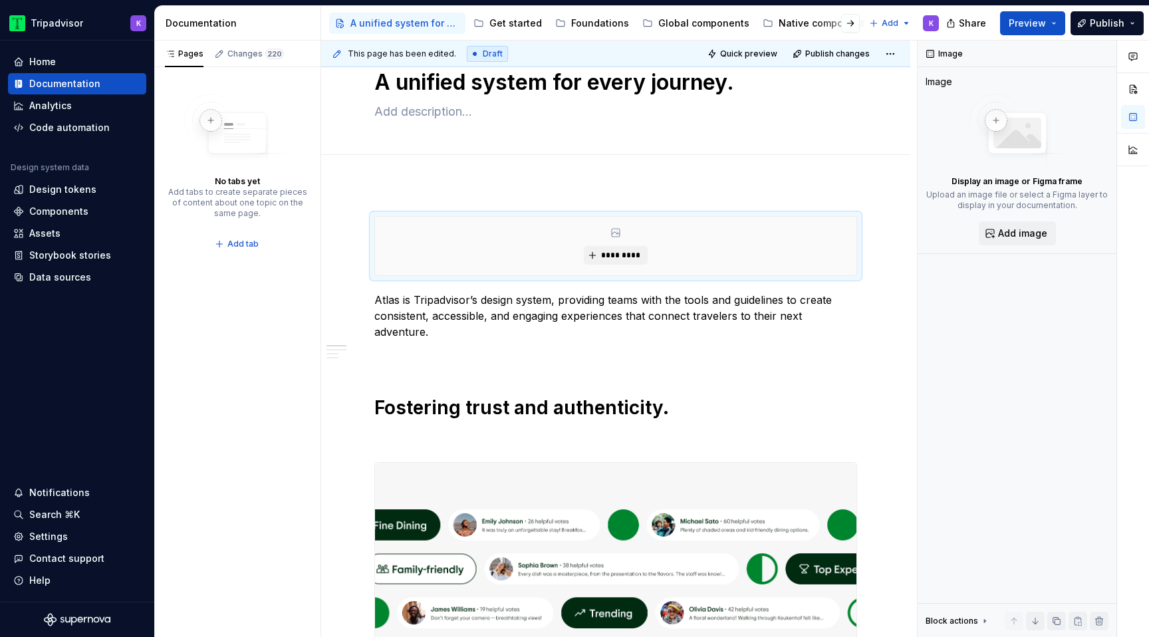
type textarea "*"
click at [605, 259] on span "*********" at bounding box center [620, 255] width 41 height 11
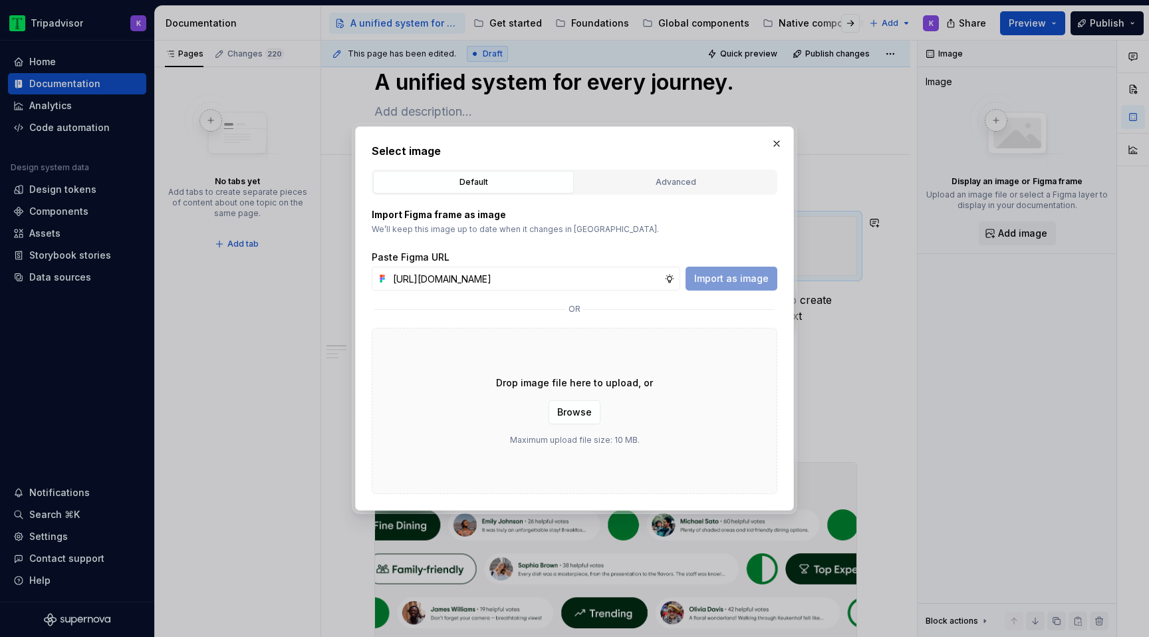
scroll to position [0, 314]
type input "[URL][DOMAIN_NAME]"
click at [729, 277] on span "Import as image" at bounding box center [731, 278] width 74 height 13
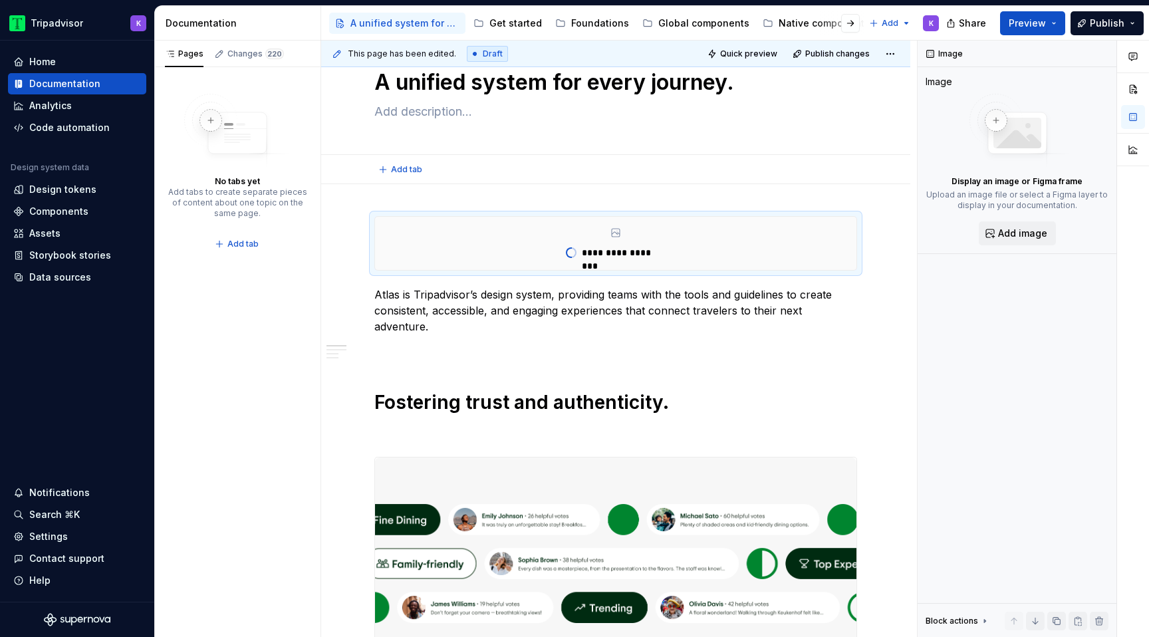
click at [782, 181] on div "Add tab" at bounding box center [615, 169] width 589 height 29
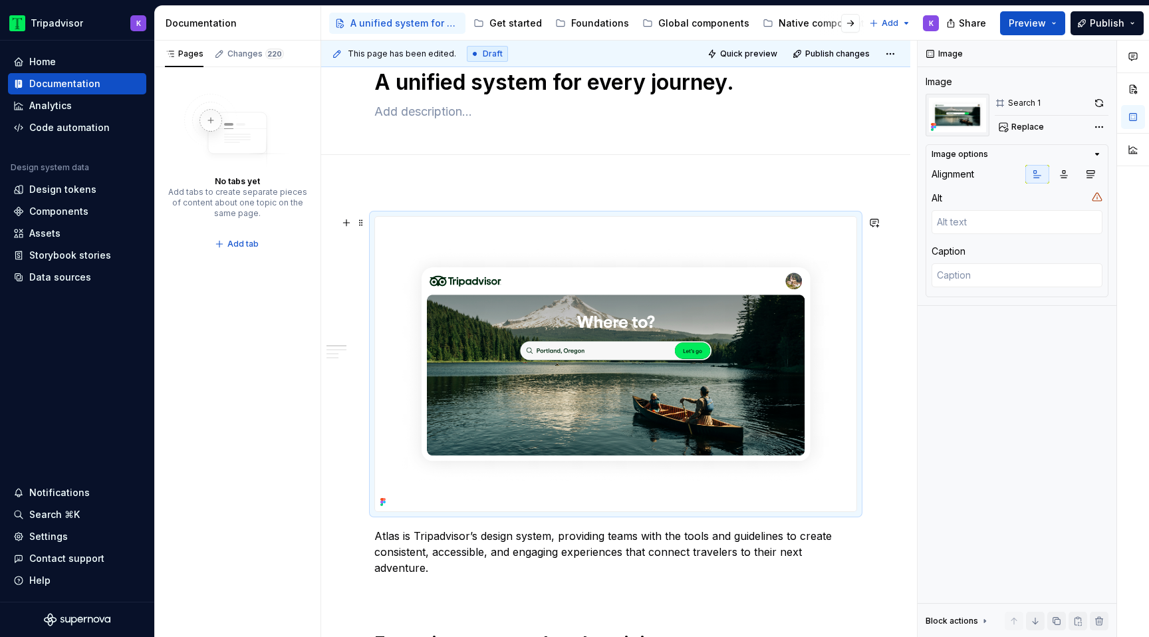
click at [682, 291] on img at bounding box center [615, 364] width 481 height 294
click at [618, 372] on img at bounding box center [615, 364] width 481 height 294
click at [1014, 130] on span "Replace" at bounding box center [1027, 127] width 33 height 11
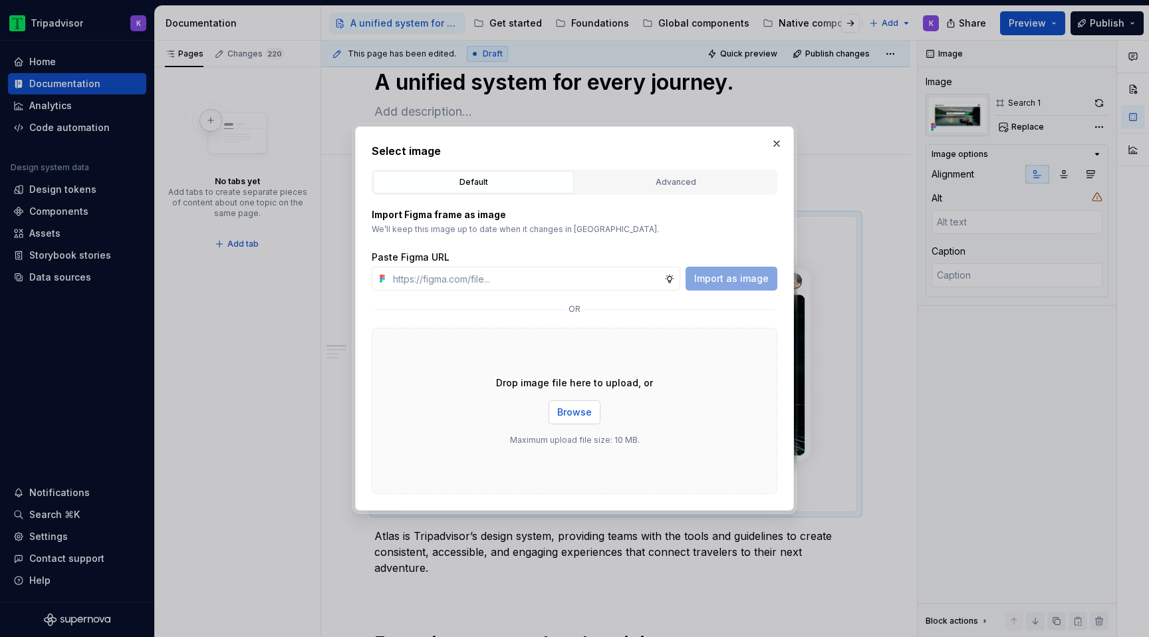
click at [573, 415] on span "Browse" at bounding box center [574, 412] width 35 height 13
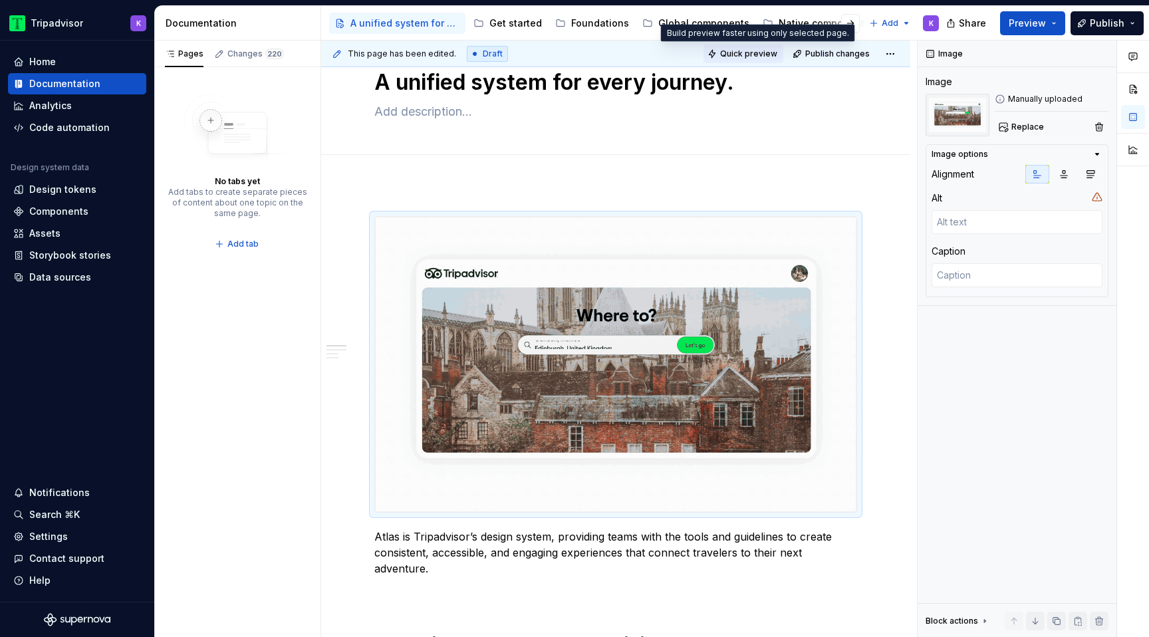
click at [753, 56] on span "Quick preview" at bounding box center [748, 54] width 57 height 11
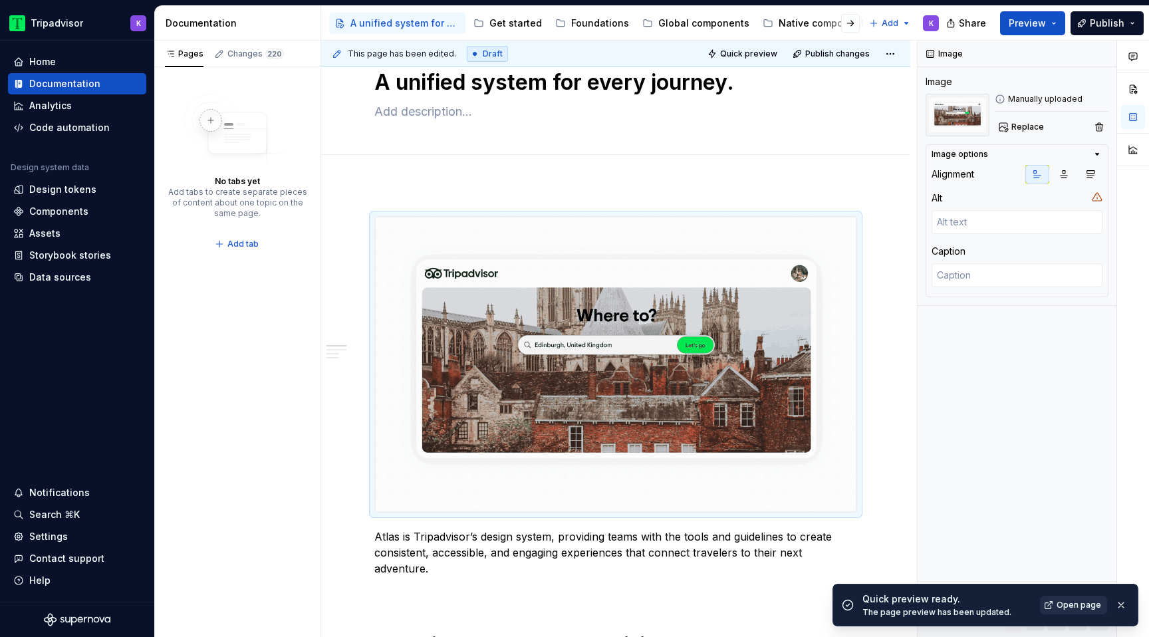
click at [1070, 610] on span "Open page" at bounding box center [1078, 605] width 45 height 11
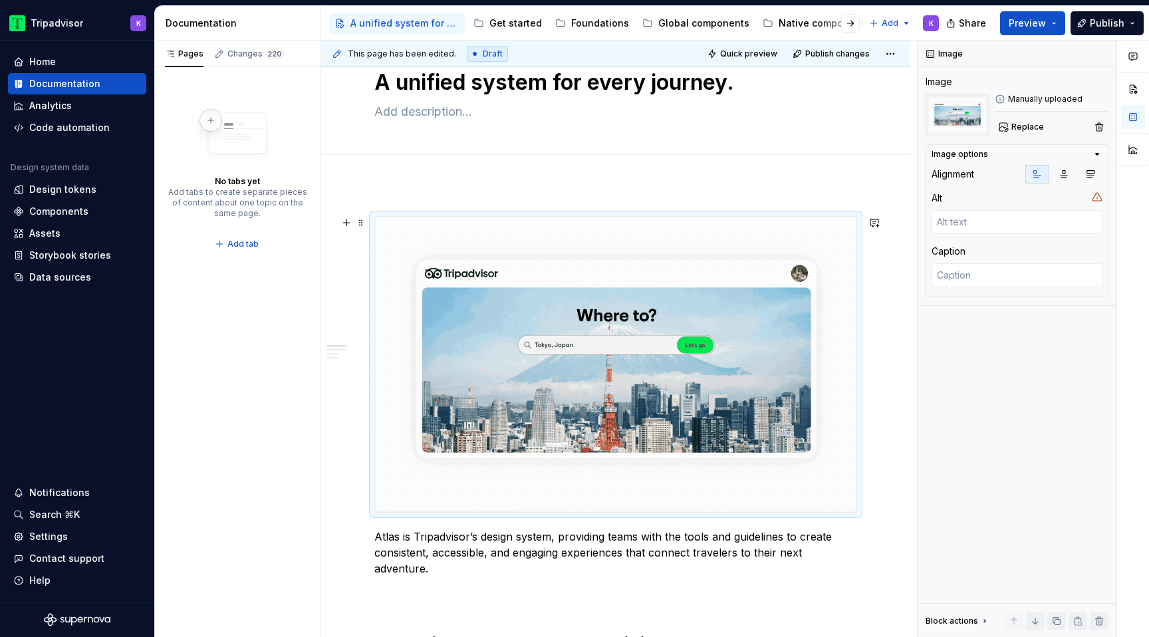
click at [663, 421] on img at bounding box center [615, 364] width 481 height 295
click at [1028, 122] on span "Replace" at bounding box center [1027, 127] width 33 height 11
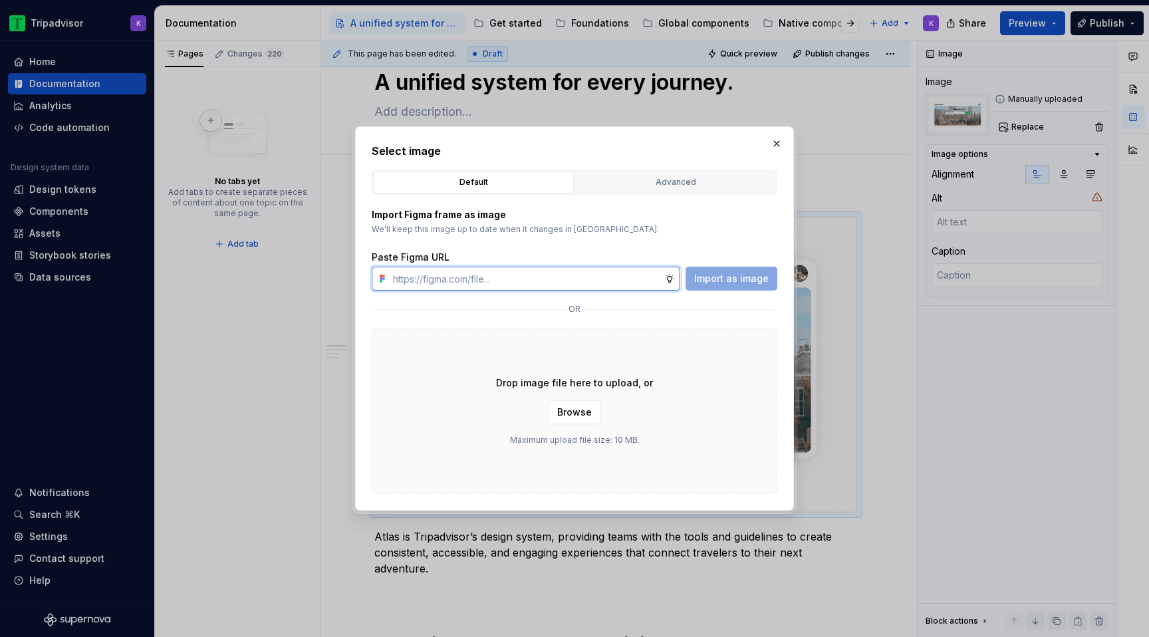
click at [624, 277] on input "text" at bounding box center [526, 279] width 277 height 24
type textarea "*"
paste input "[URL][DOMAIN_NAME]"
type input "[URL][DOMAIN_NAME]"
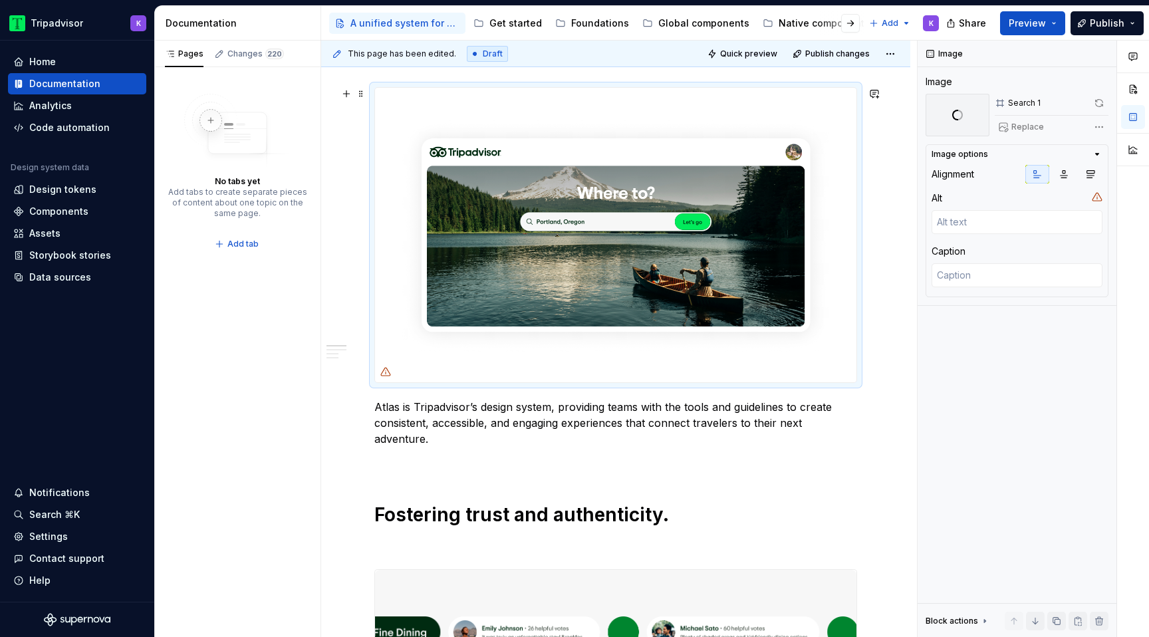
scroll to position [222, 0]
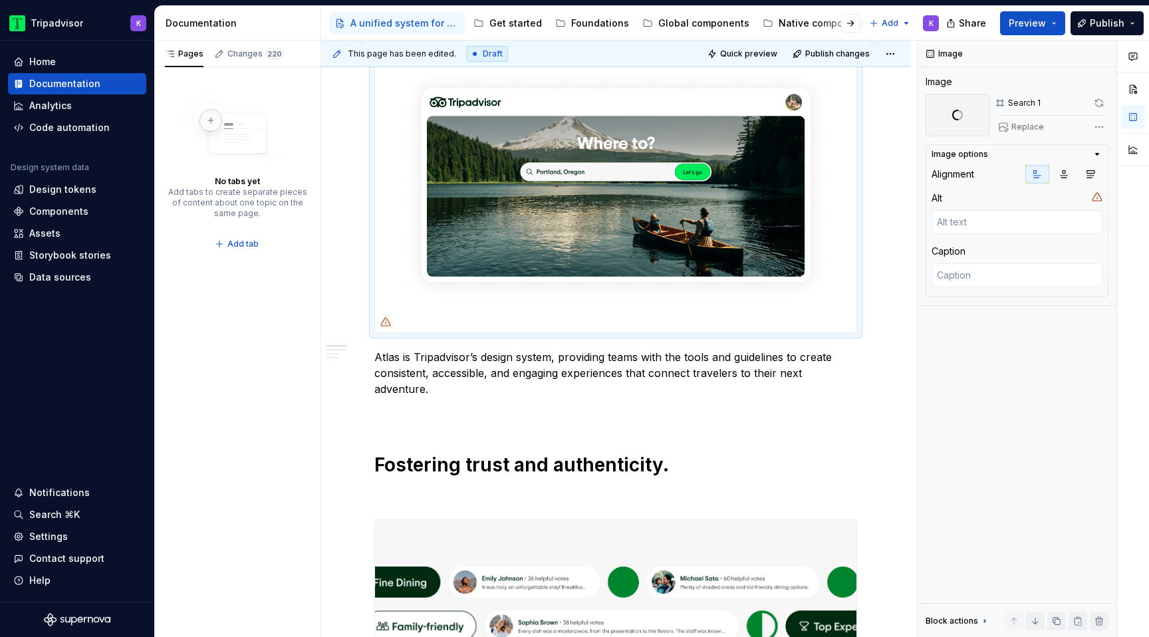
click at [651, 222] on img at bounding box center [615, 185] width 481 height 294
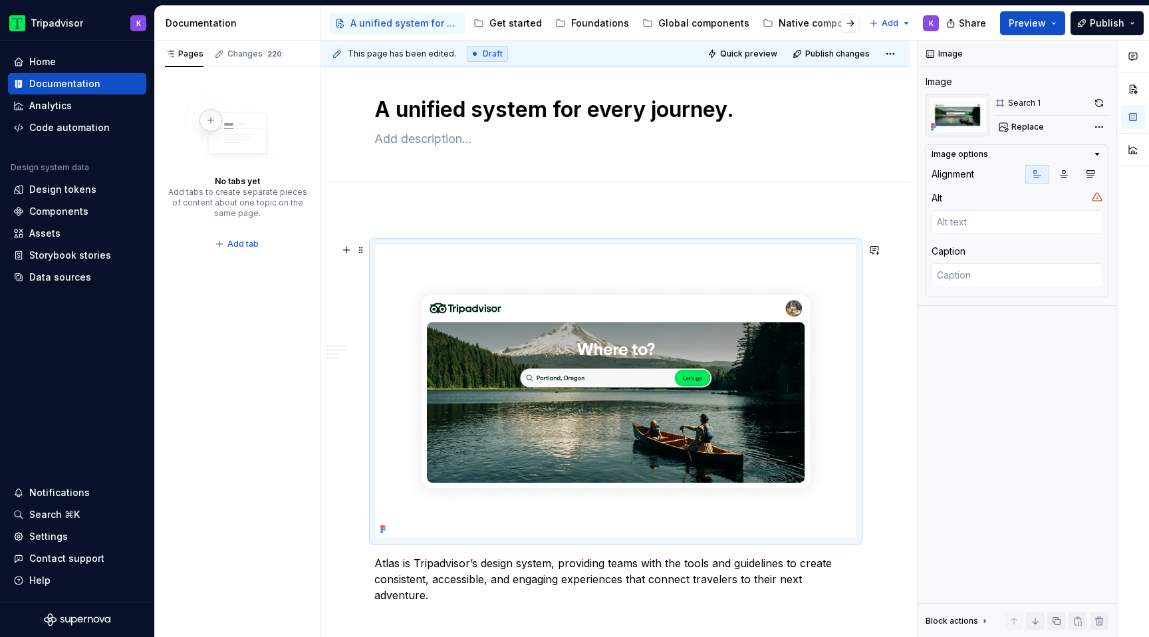
scroll to position [0, 0]
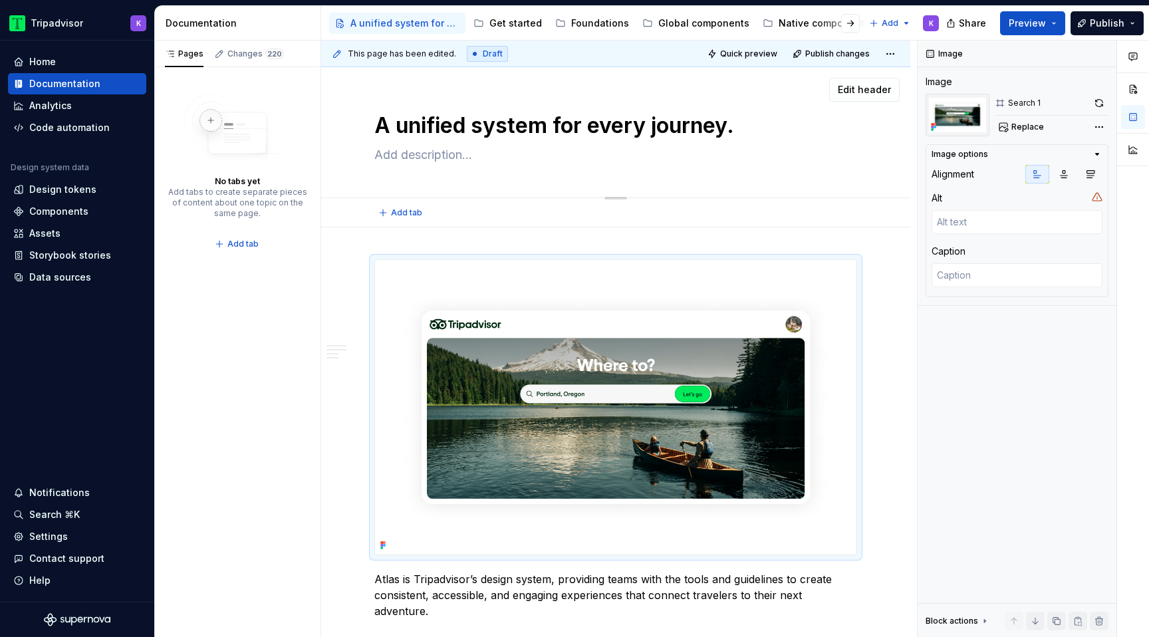
click at [703, 126] on textarea "A unified system for every journey." at bounding box center [613, 126] width 483 height 32
click at [703, 127] on textarea "A unified system for every journey." at bounding box center [613, 126] width 483 height 32
click at [883, 92] on span "Edit header" at bounding box center [864, 89] width 53 height 13
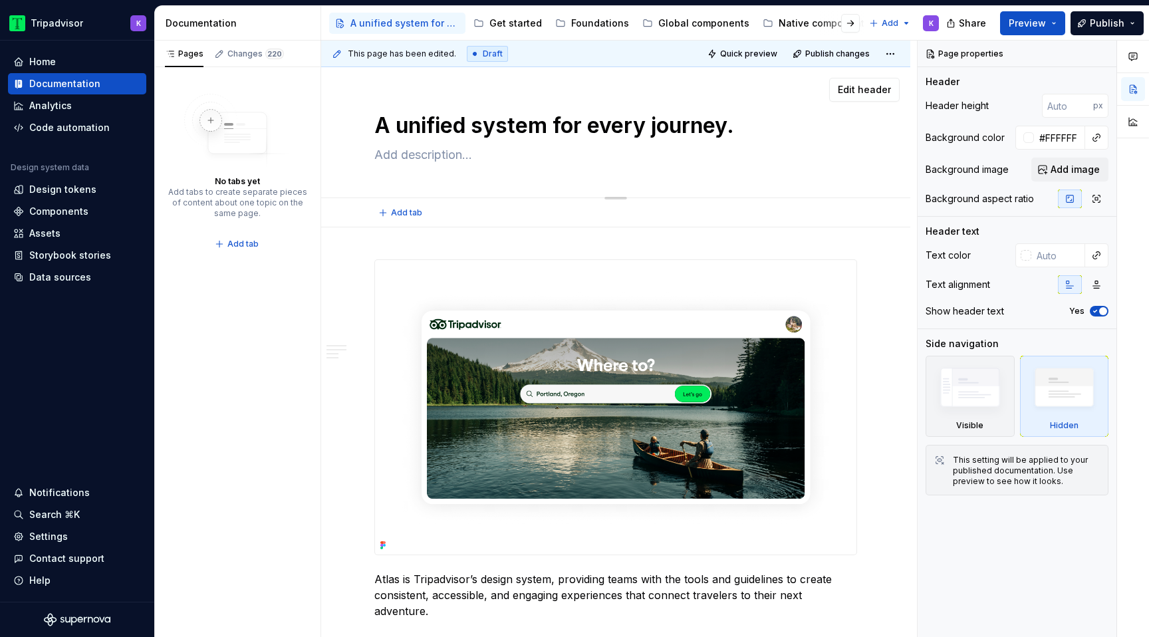
click at [638, 121] on textarea "A unified system for every journey." at bounding box center [613, 126] width 483 height 32
click at [643, 126] on textarea "A unified system for every journey." at bounding box center [613, 126] width 483 height 32
click at [648, 150] on textarea at bounding box center [613, 154] width 483 height 21
click at [649, 122] on textarea "A unified system for every journey." at bounding box center [613, 126] width 483 height 32
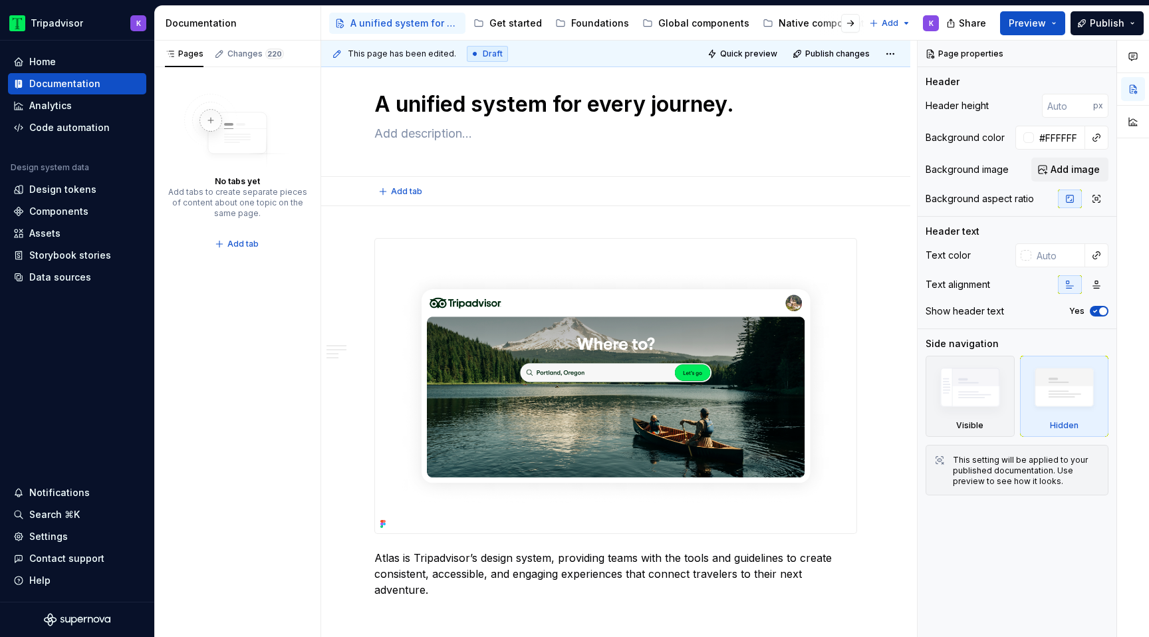
scroll to position [23, 0]
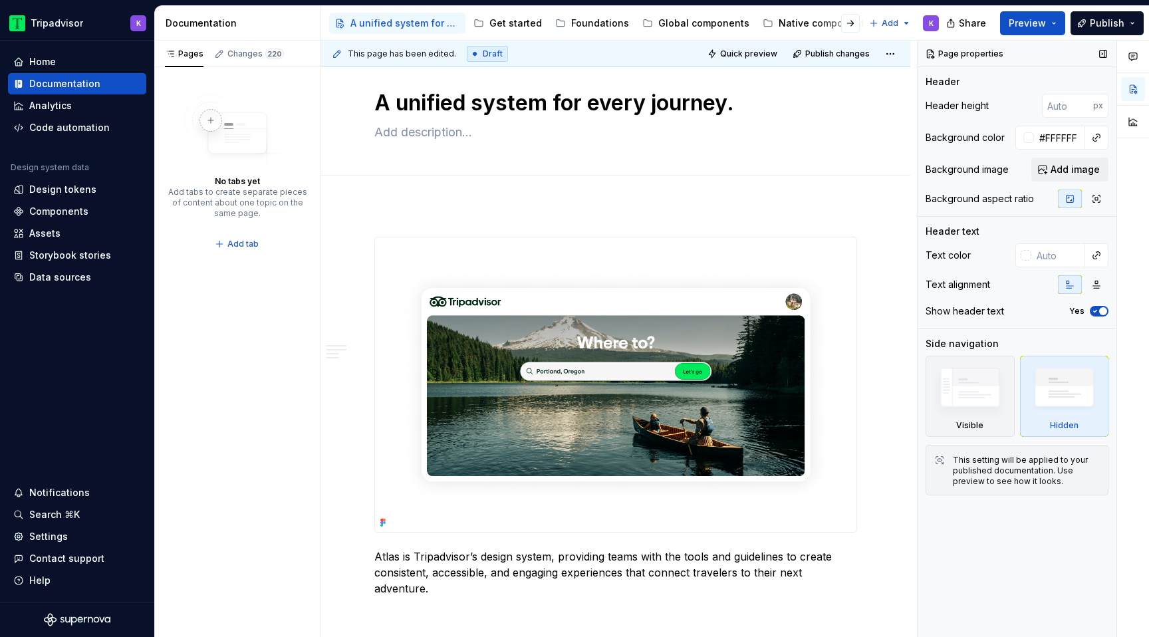
click at [967, 54] on div "Page properties" at bounding box center [965, 54] width 88 height 19
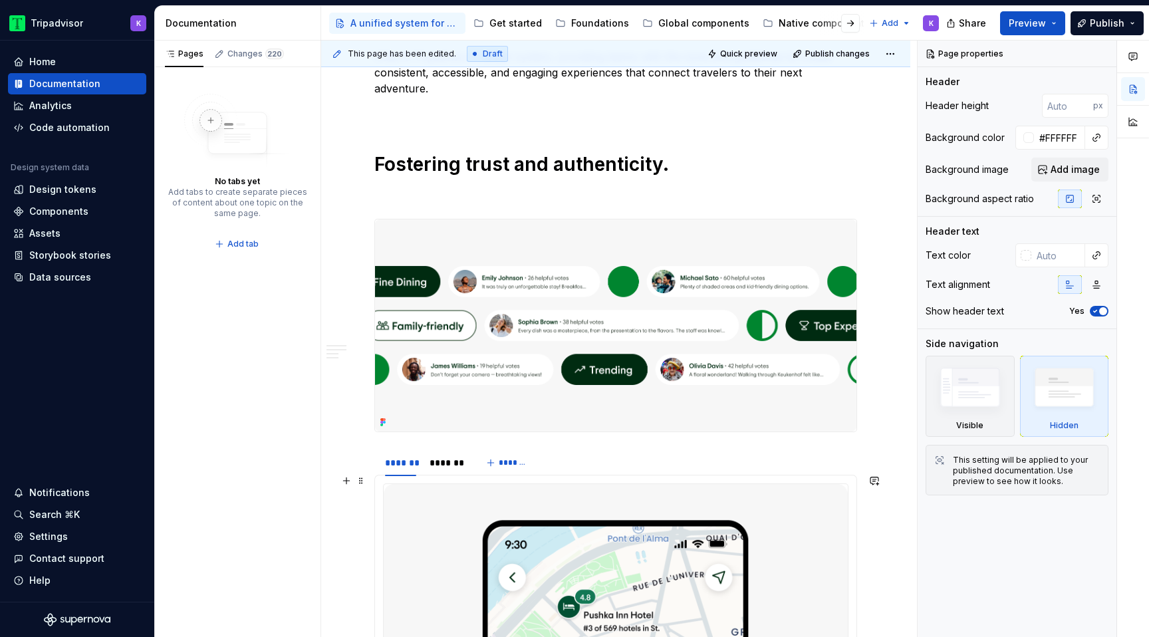
scroll to position [788, 0]
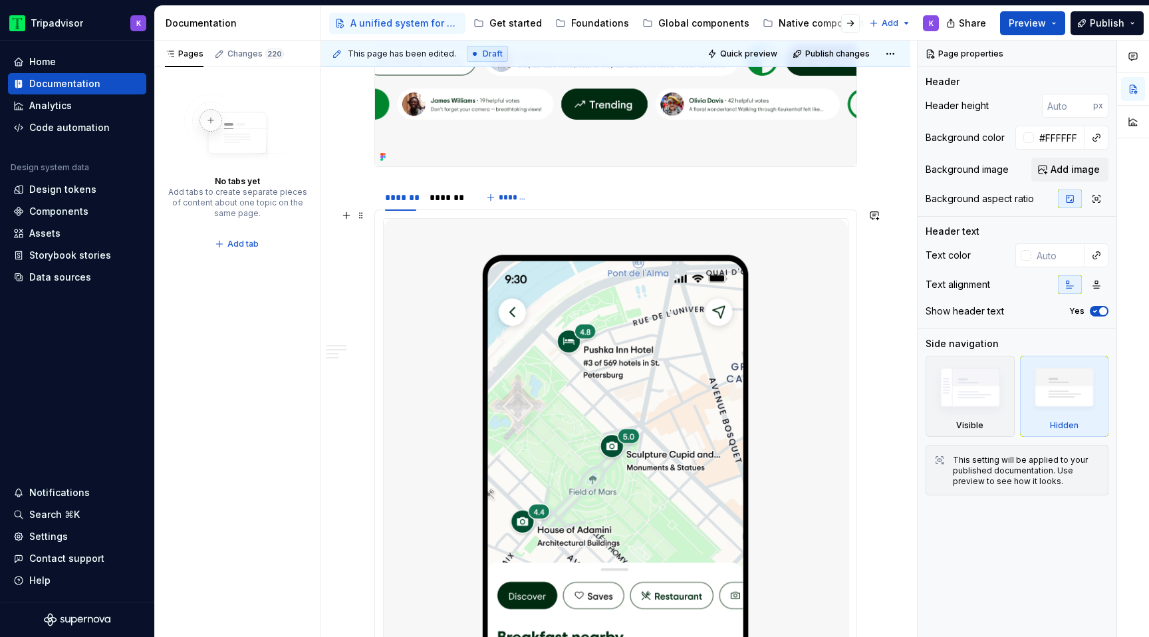
click at [579, 258] on img at bounding box center [616, 457] width 464 height 477
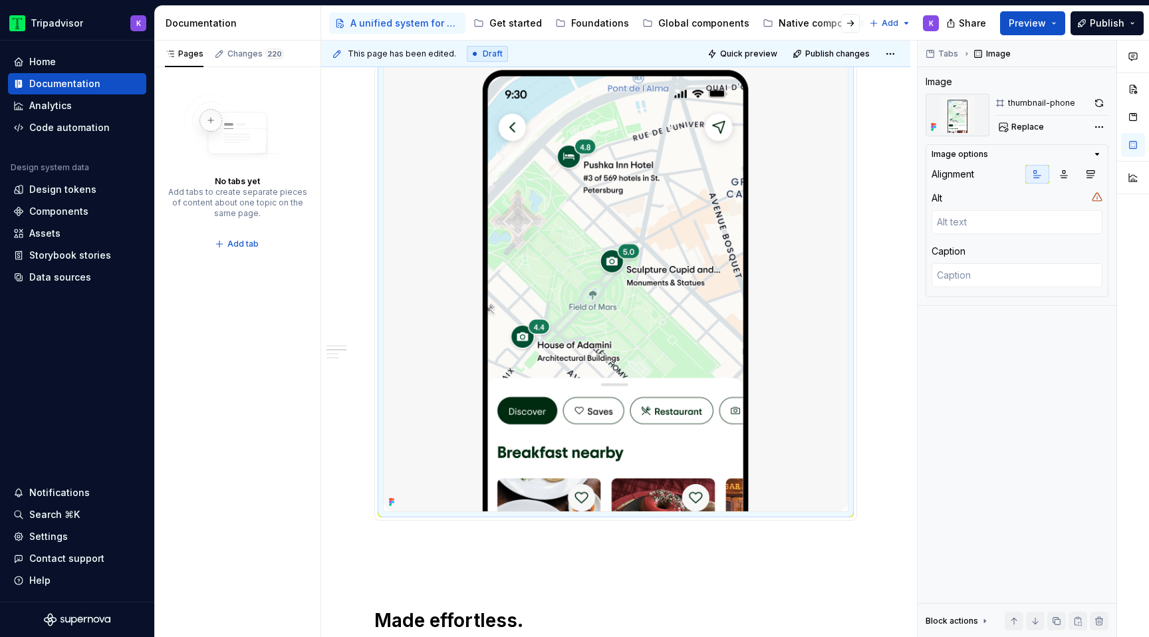
scroll to position [1122, 0]
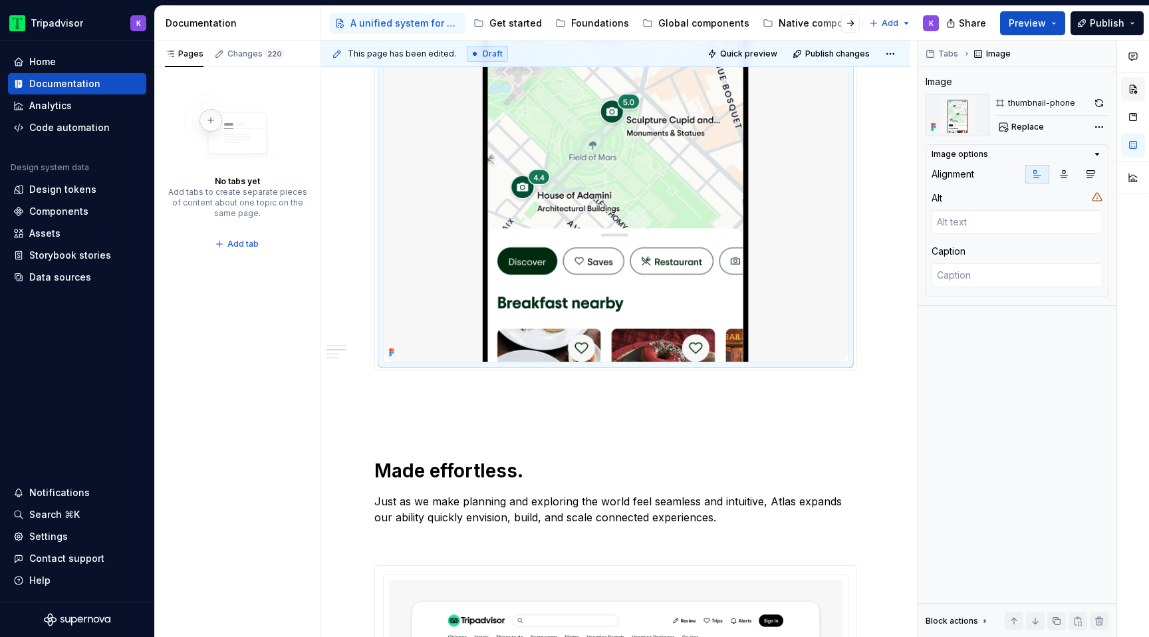
click at [1133, 83] on button "button" at bounding box center [1133, 89] width 24 height 24
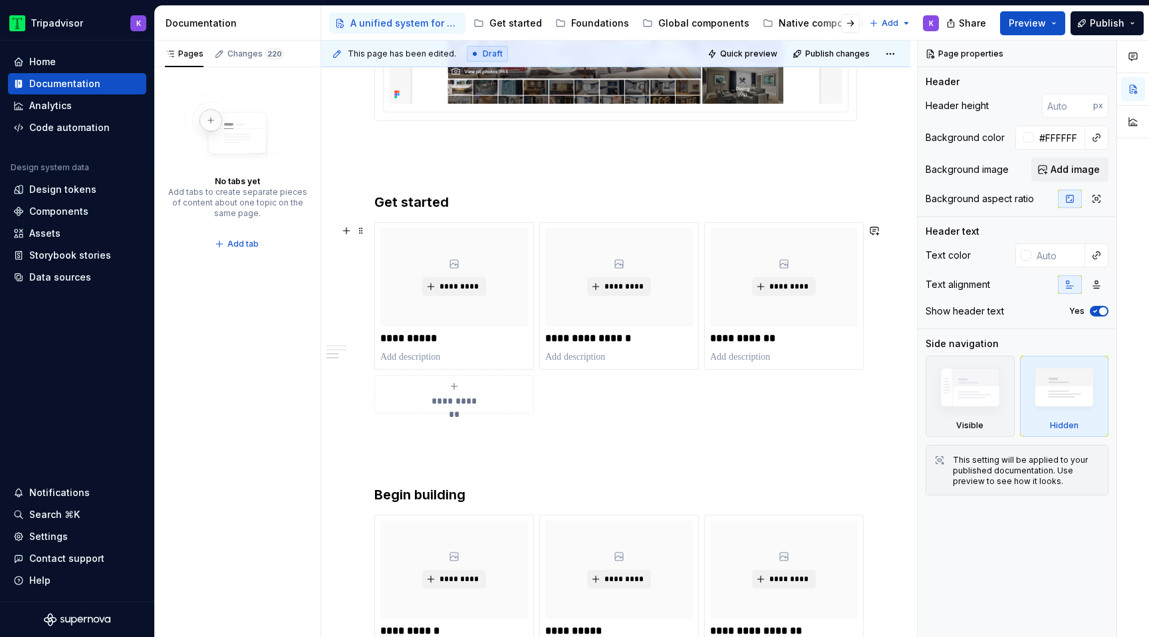
scroll to position [1920, 0]
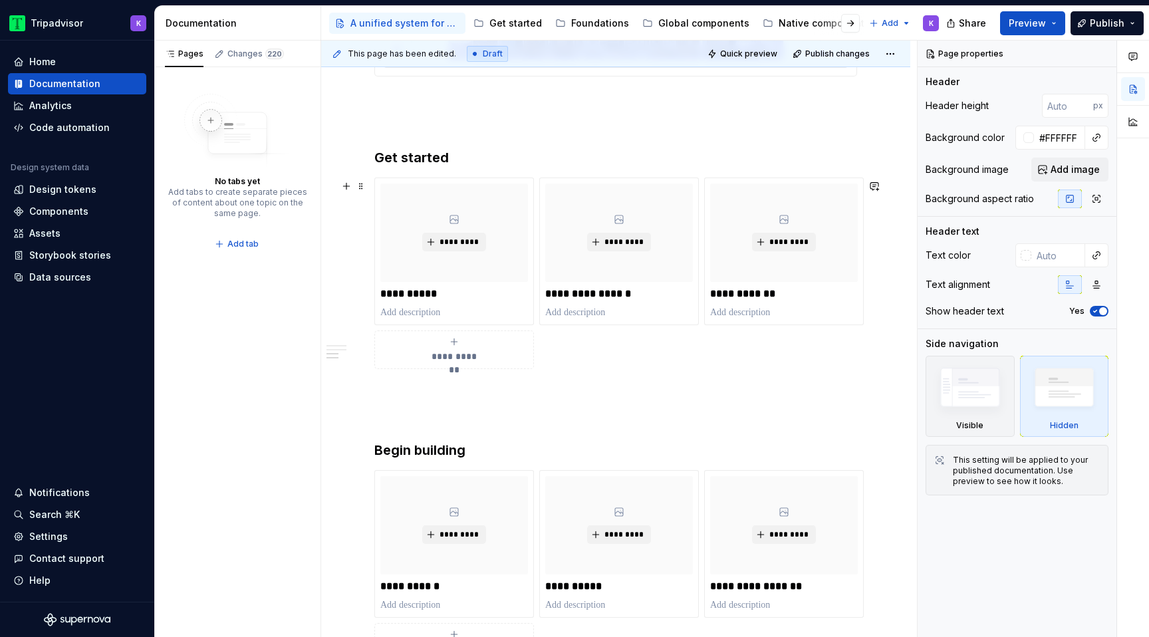
type textarea "*"
